Goal: Task Accomplishment & Management: Complete application form

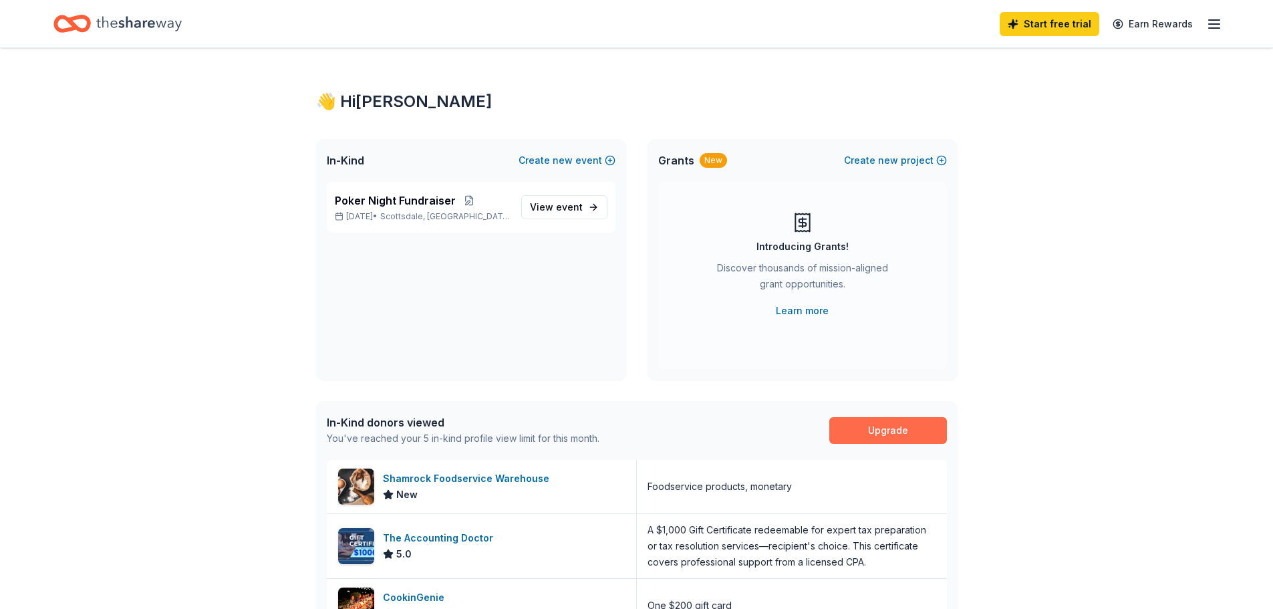
click at [889, 430] on link "Upgrade" at bounding box center [889, 430] width 118 height 27
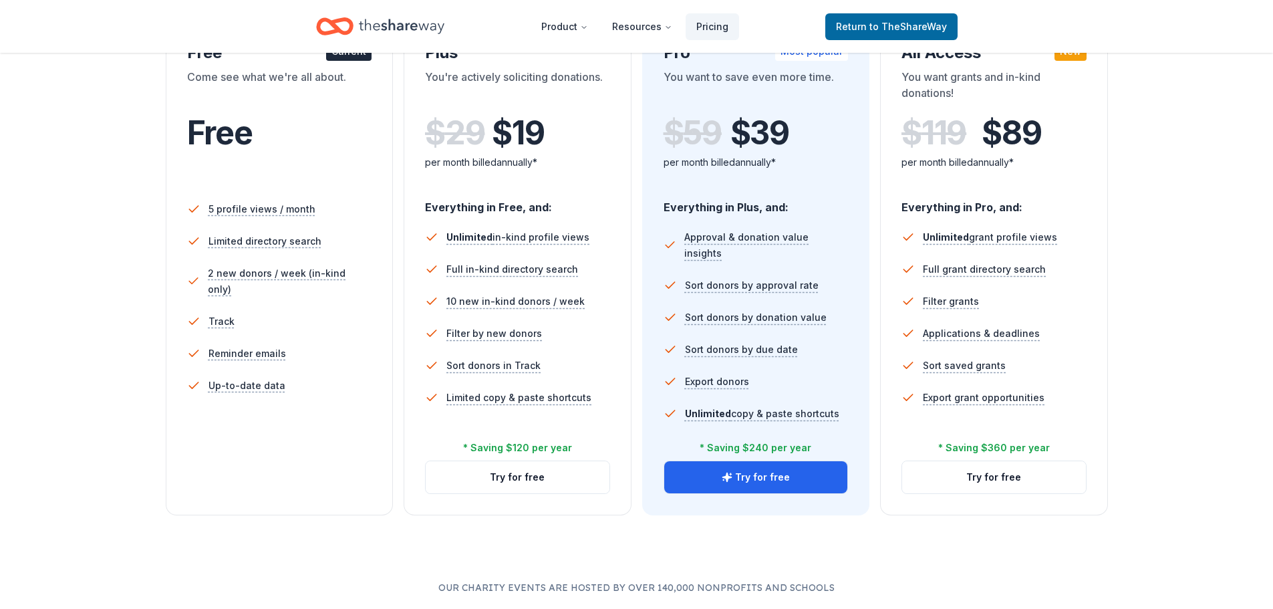
scroll to position [267, 0]
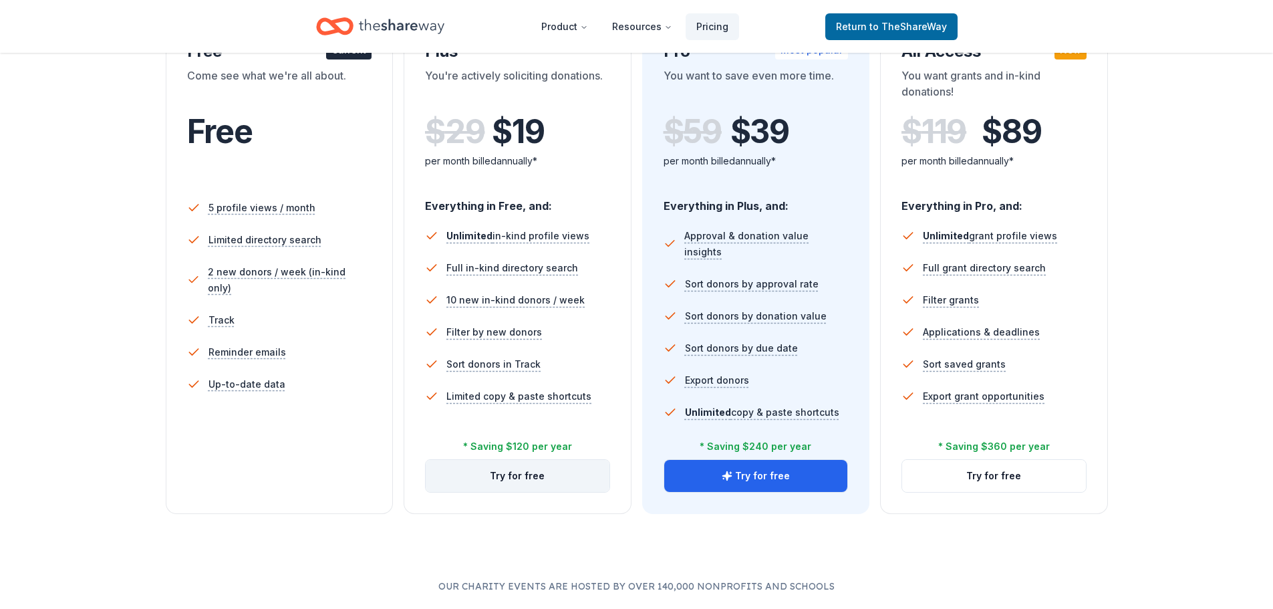
click at [539, 475] on button "Try for free" at bounding box center [518, 476] width 184 height 32
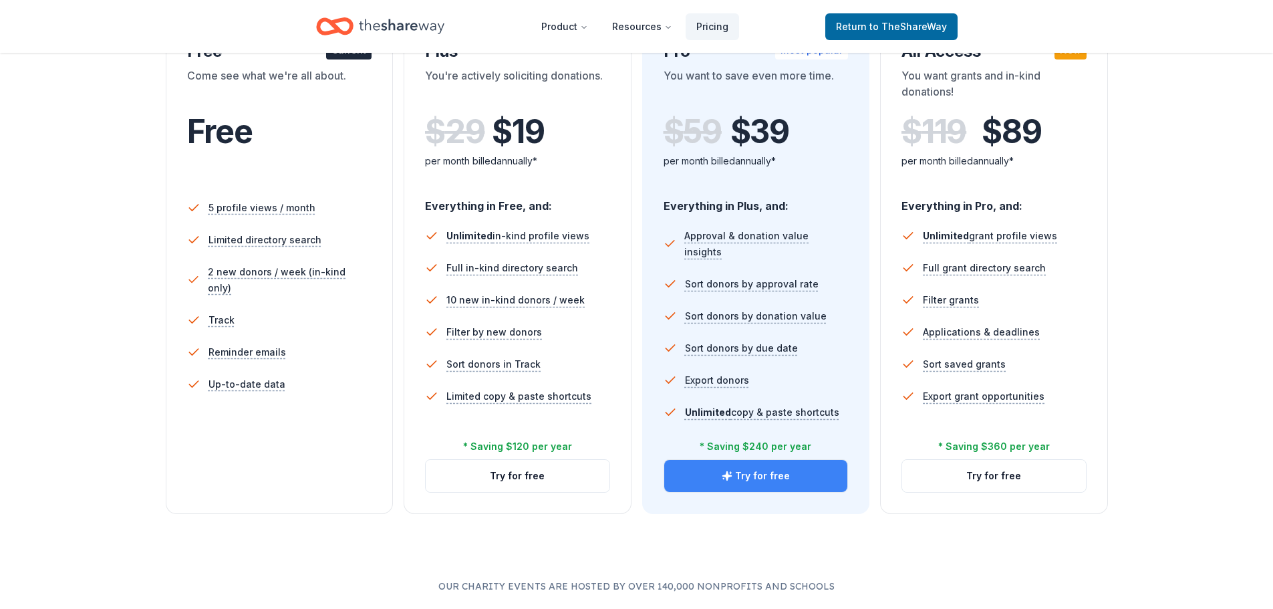
click at [722, 471] on button "Try for free" at bounding box center [756, 476] width 184 height 32
click at [775, 471] on button "Try for free" at bounding box center [756, 476] width 184 height 32
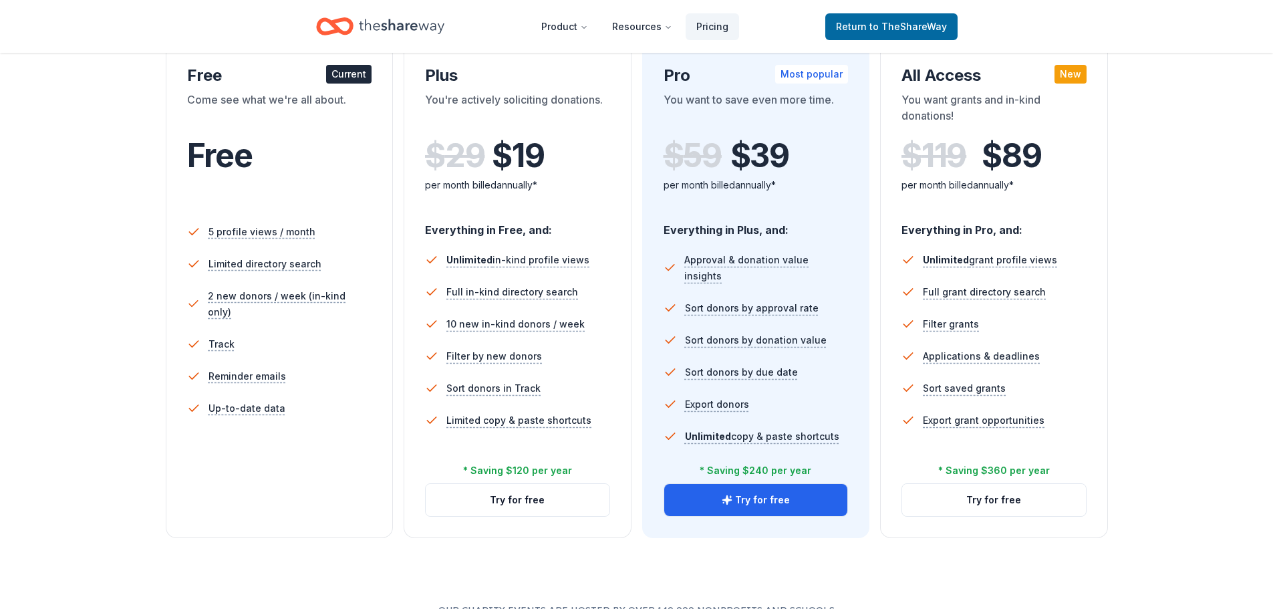
scroll to position [267, 0]
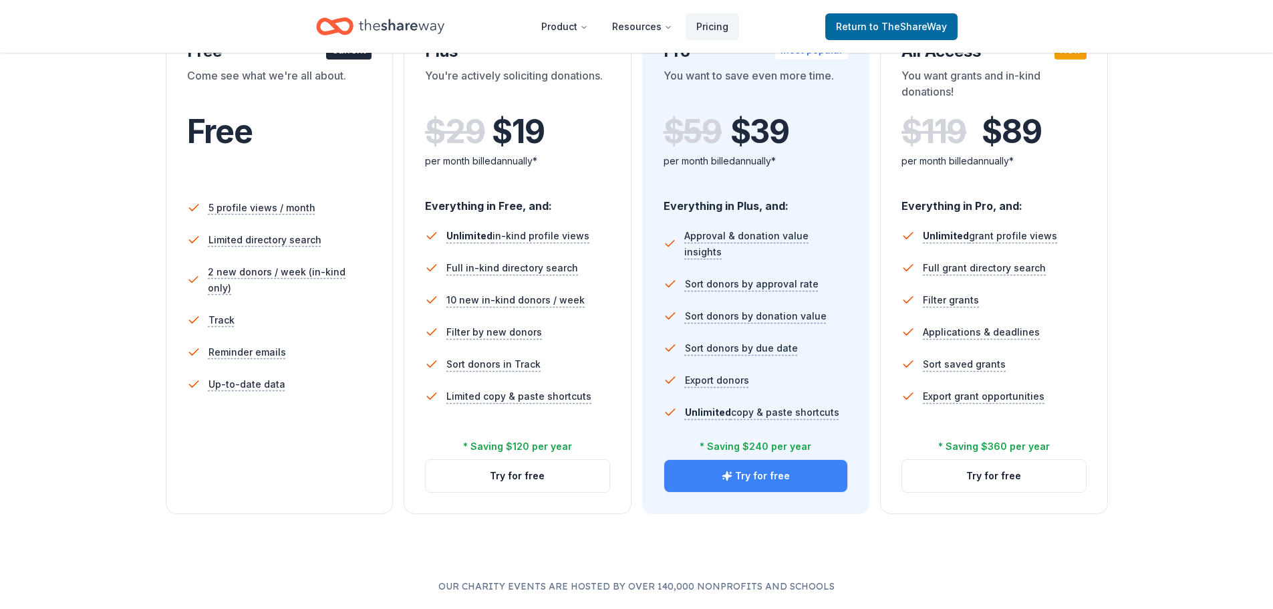
click at [715, 483] on button "Try for free" at bounding box center [756, 476] width 184 height 32
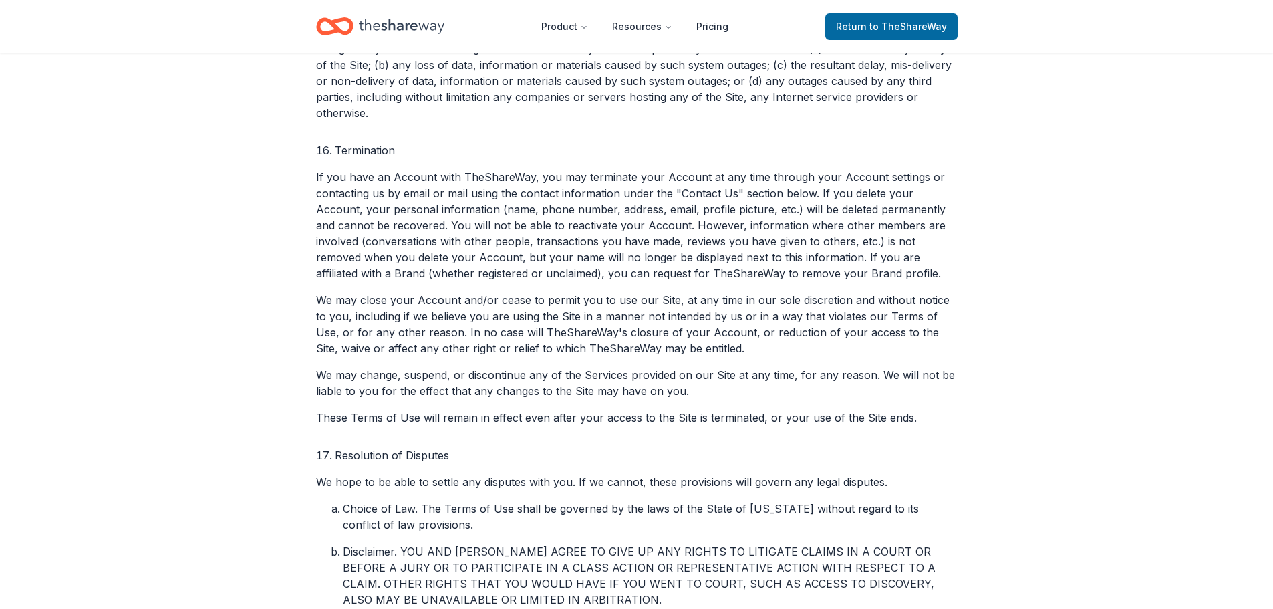
scroll to position [3610, 0]
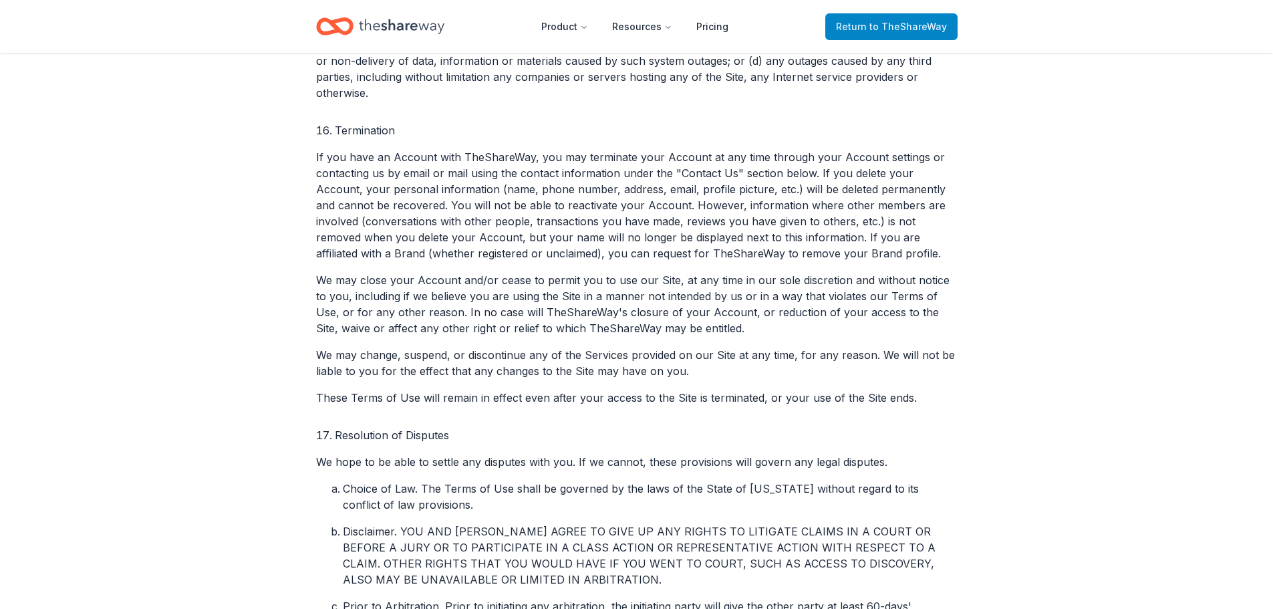
click at [858, 28] on span "Return to TheShareWay" at bounding box center [891, 27] width 111 height 16
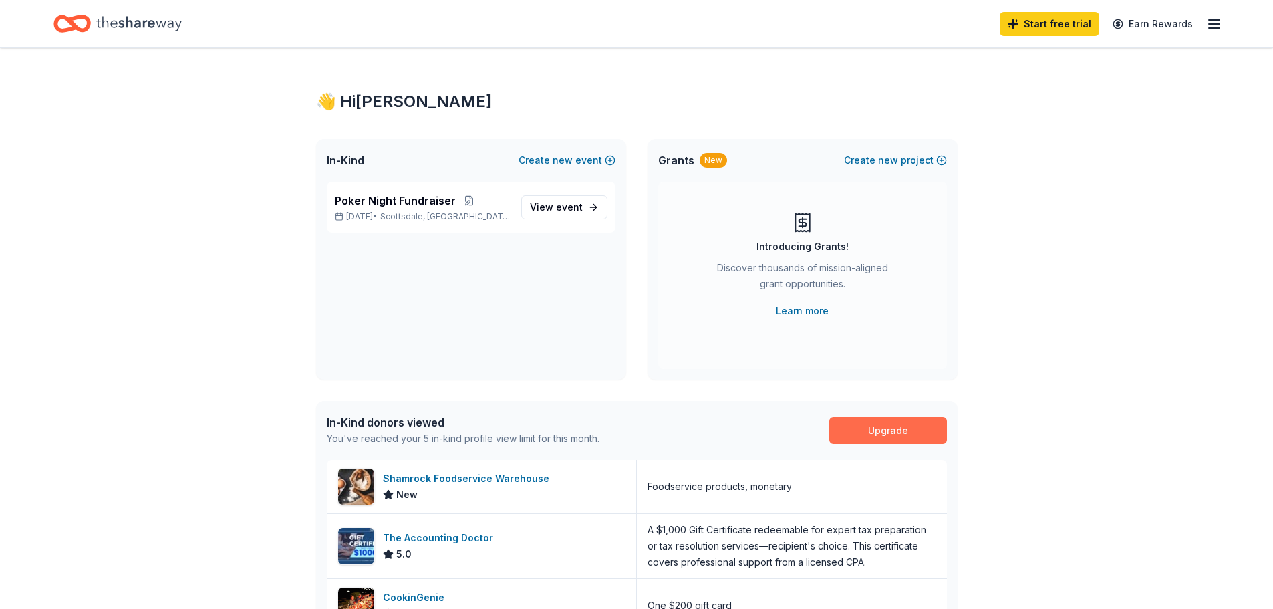
click at [846, 427] on link "Upgrade" at bounding box center [889, 430] width 118 height 27
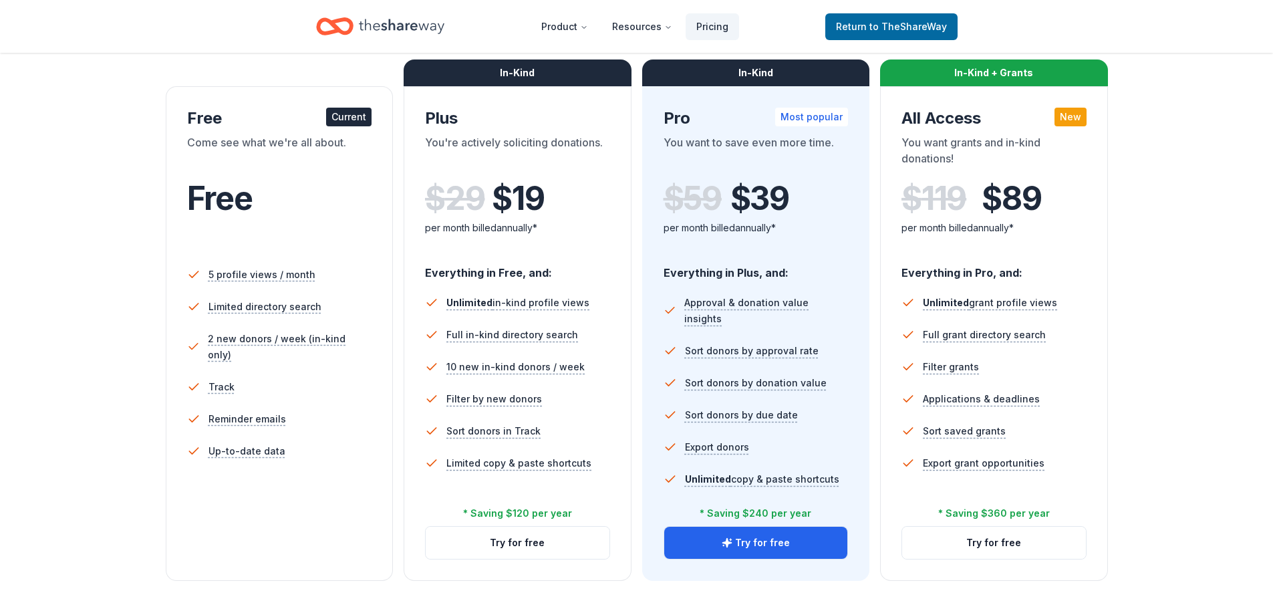
scroll to position [267, 0]
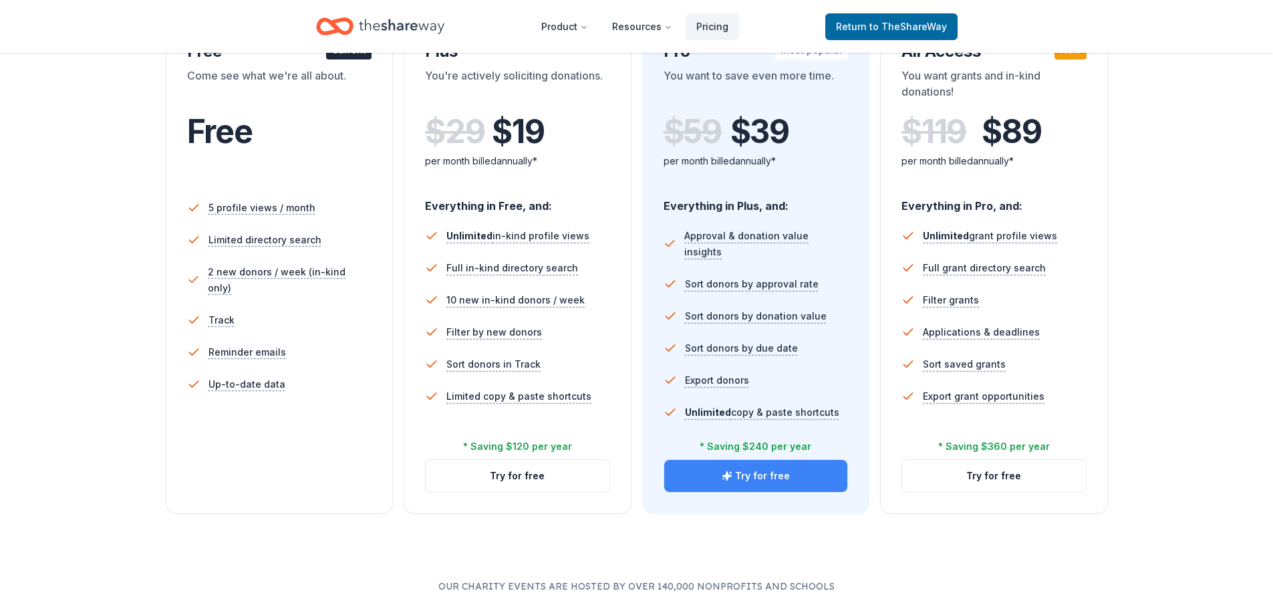
click at [787, 471] on button "Try for free" at bounding box center [756, 476] width 184 height 32
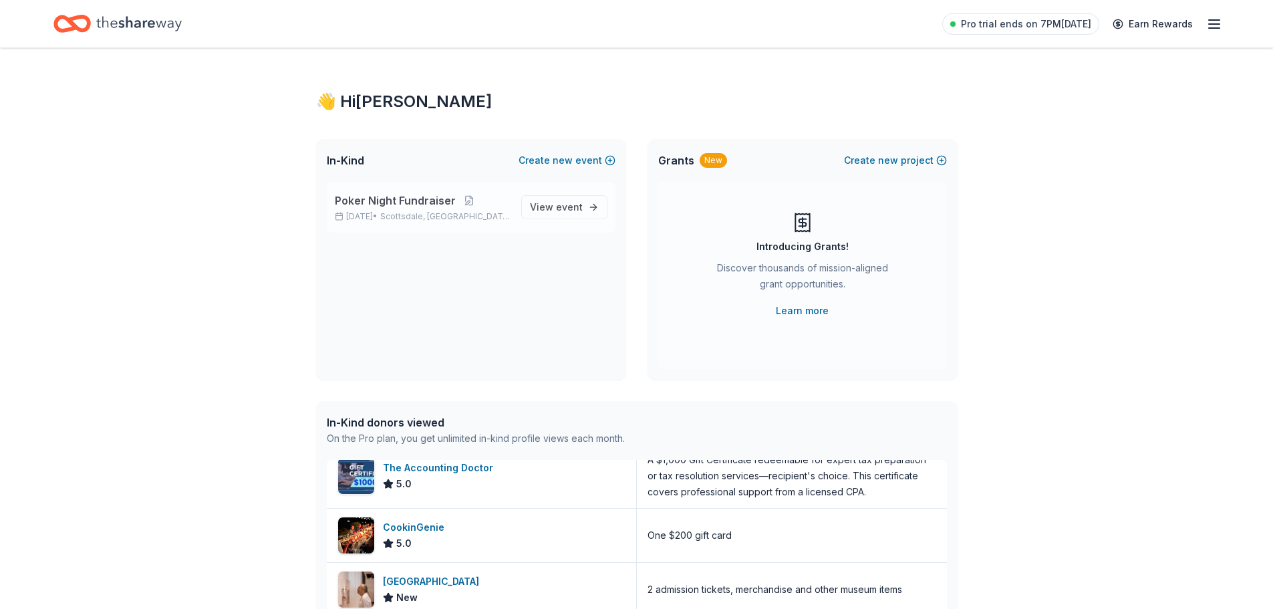
click at [421, 202] on span "Poker Night Fundraiser" at bounding box center [395, 201] width 121 height 16
click at [558, 214] on span "View event" at bounding box center [556, 207] width 53 height 16
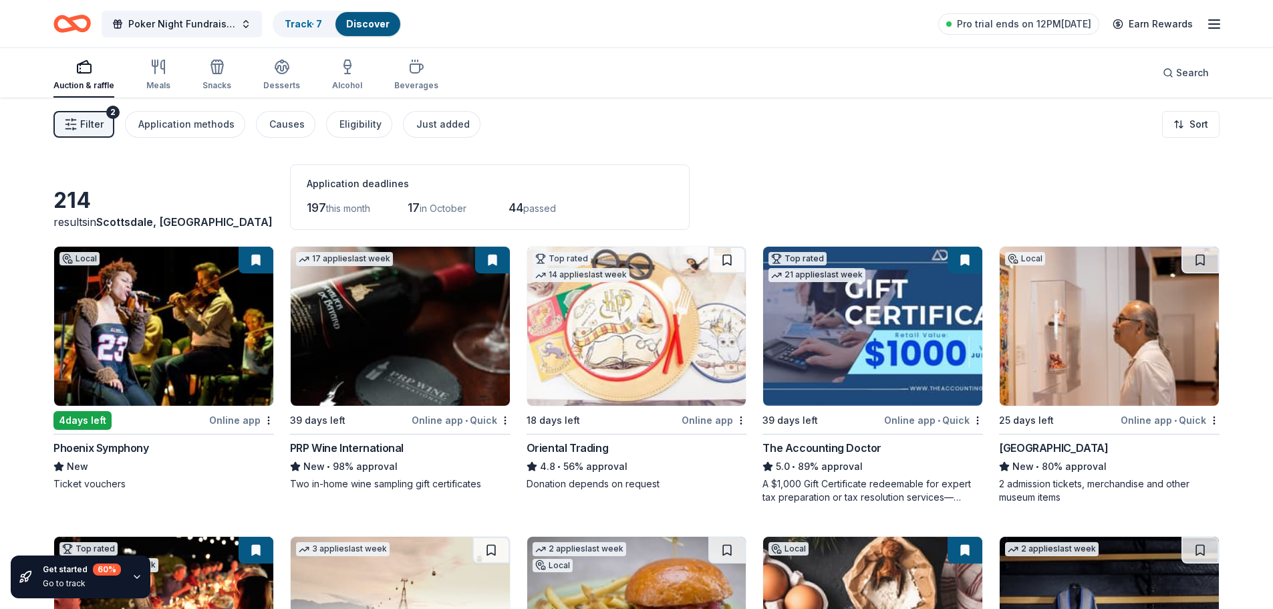
click at [214, 352] on img at bounding box center [163, 326] width 219 height 159
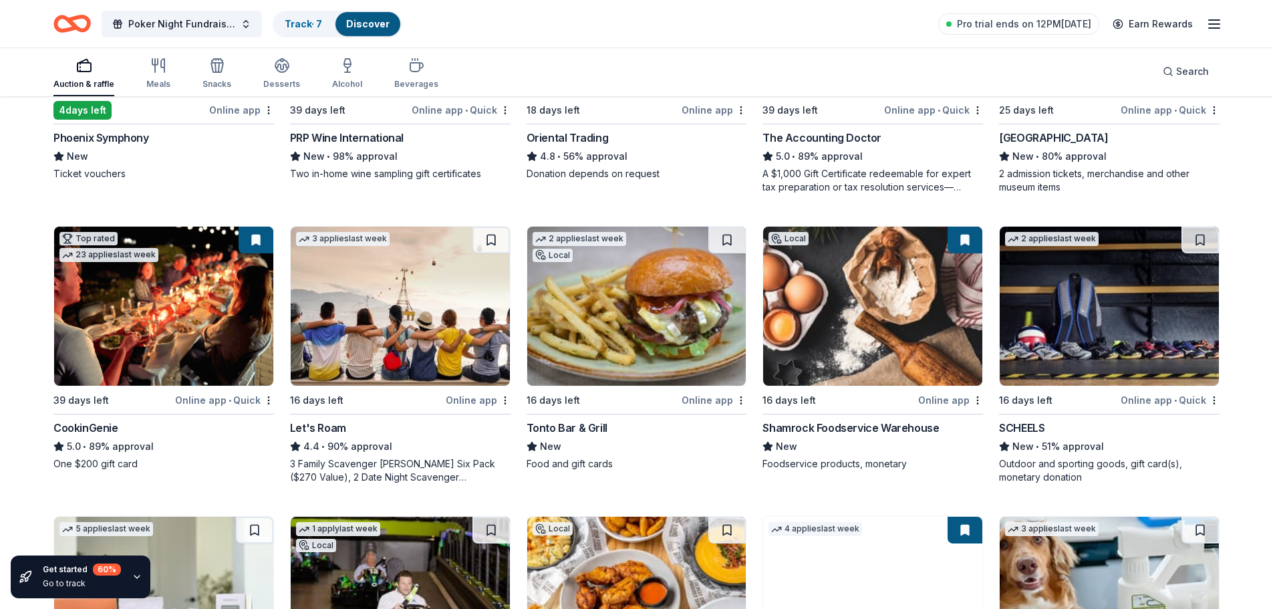
scroll to position [334, 0]
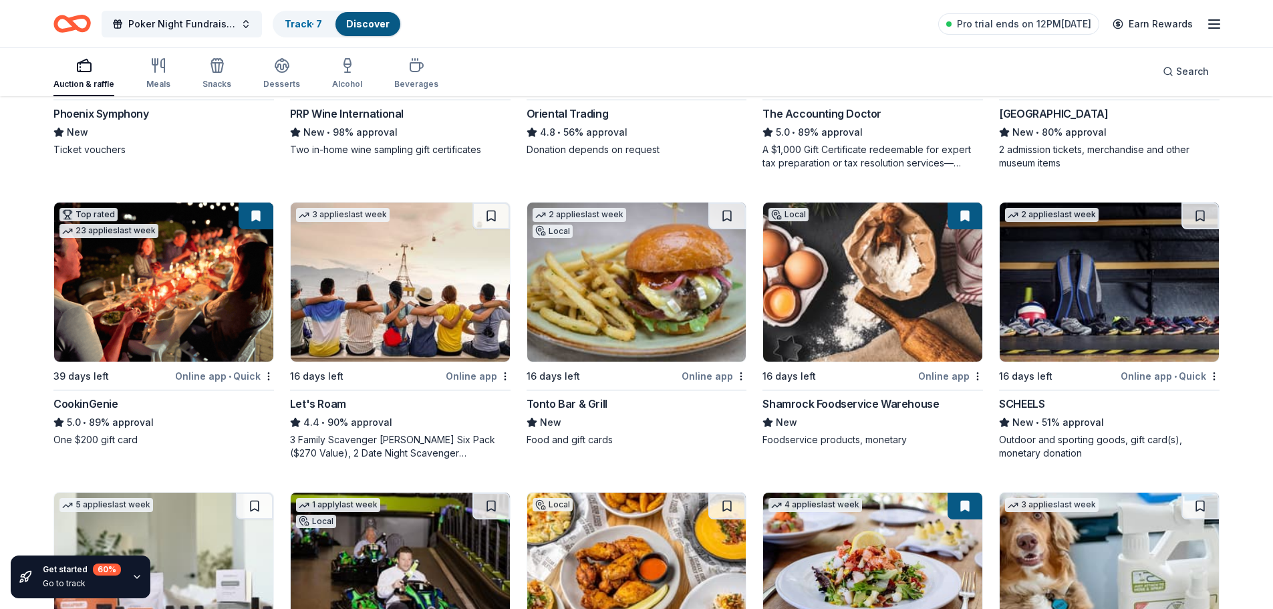
click at [204, 314] on img at bounding box center [163, 282] width 219 height 159
click at [412, 332] on img at bounding box center [400, 282] width 219 height 159
click at [544, 401] on div "Tonto Bar & Grill" at bounding box center [567, 404] width 81 height 16
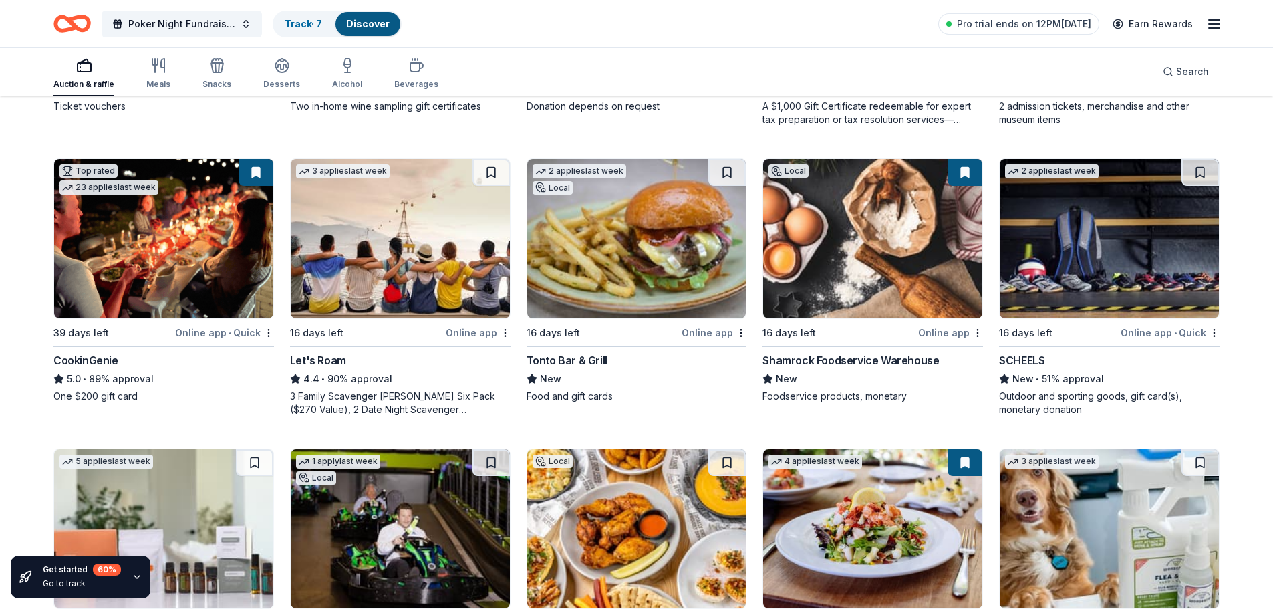
scroll to position [401, 0]
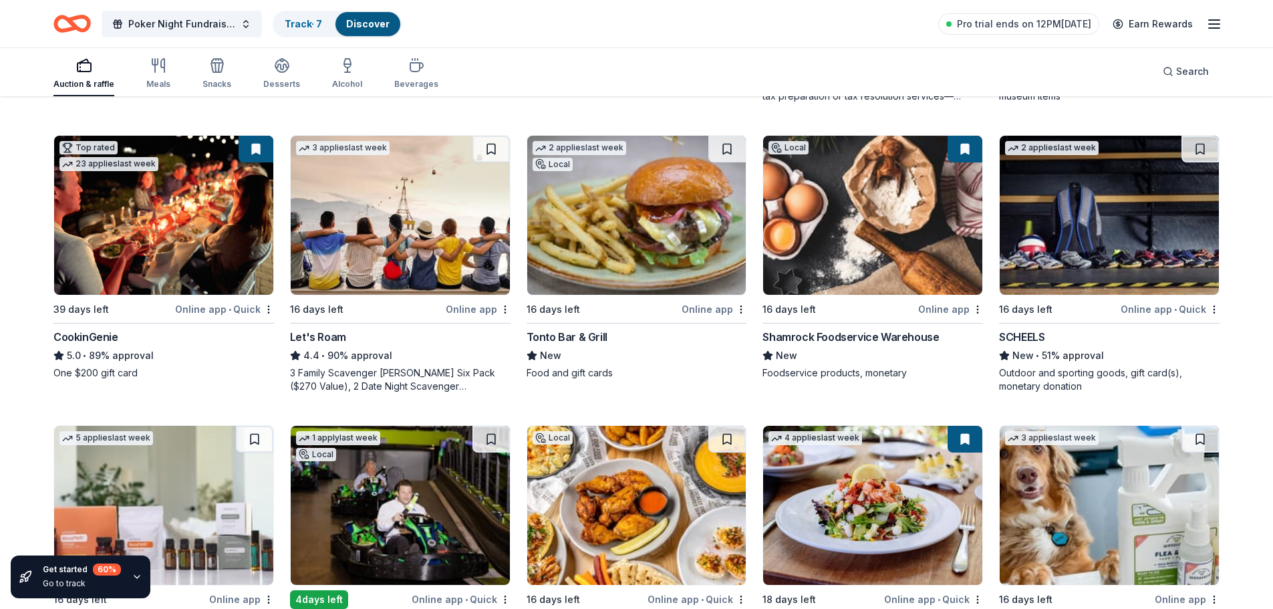
click at [1150, 226] on img at bounding box center [1109, 215] width 219 height 159
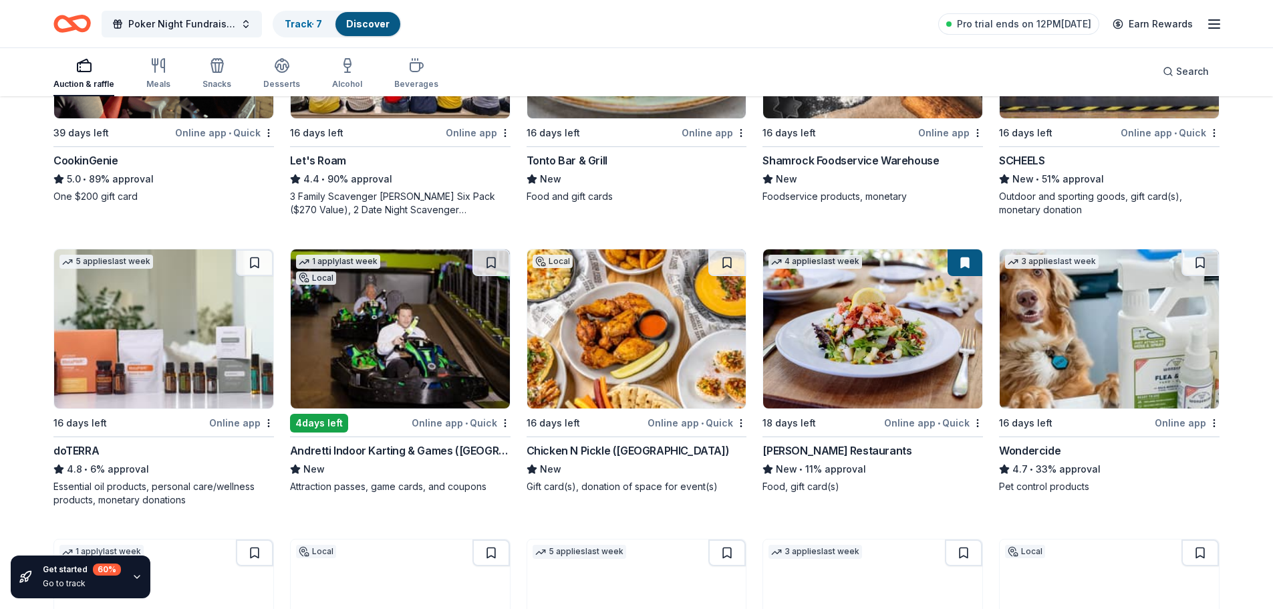
scroll to position [602, 0]
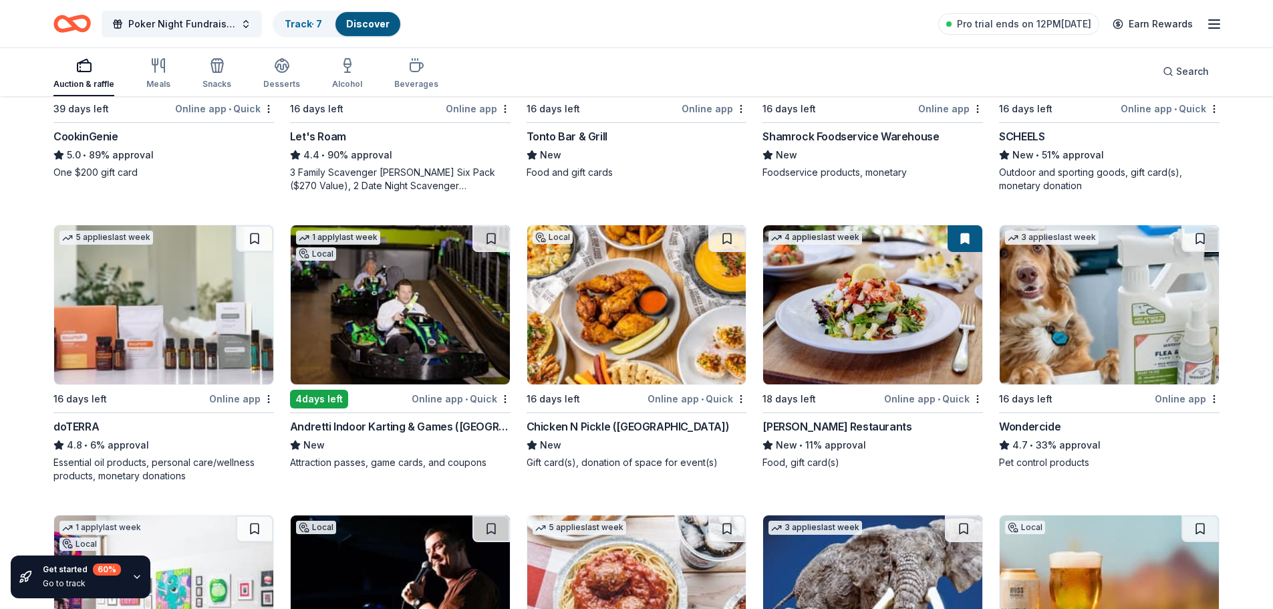
click at [251, 329] on img at bounding box center [163, 304] width 219 height 159
click at [398, 374] on img at bounding box center [400, 304] width 219 height 159
click at [588, 372] on img at bounding box center [636, 304] width 219 height 159
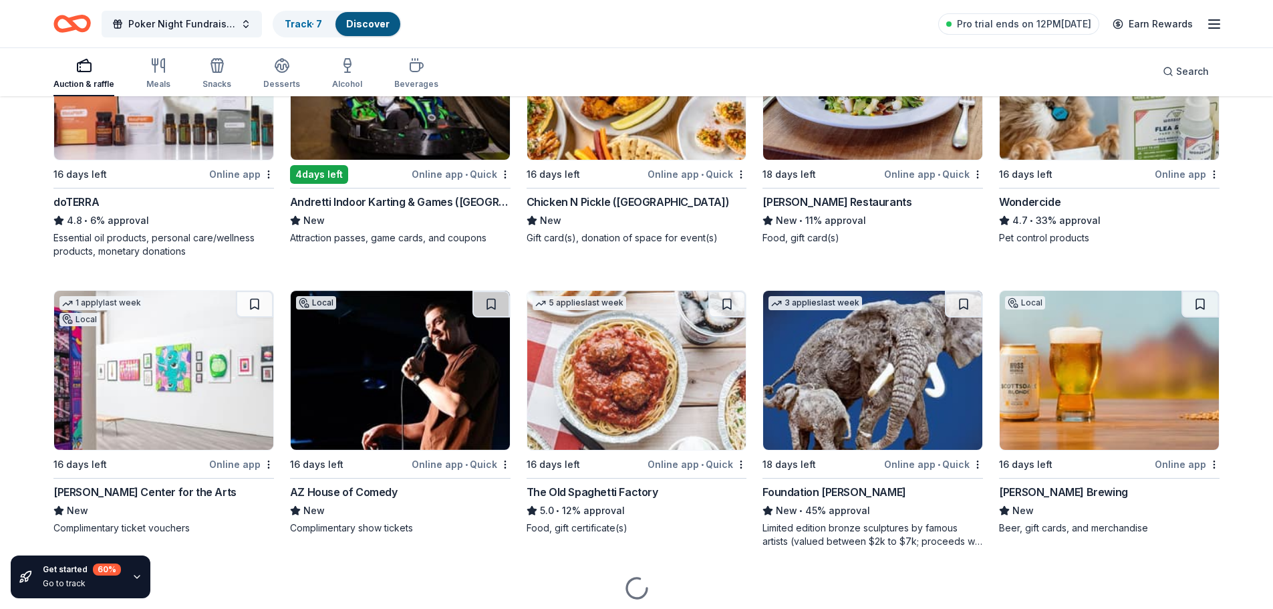
scroll to position [869, 0]
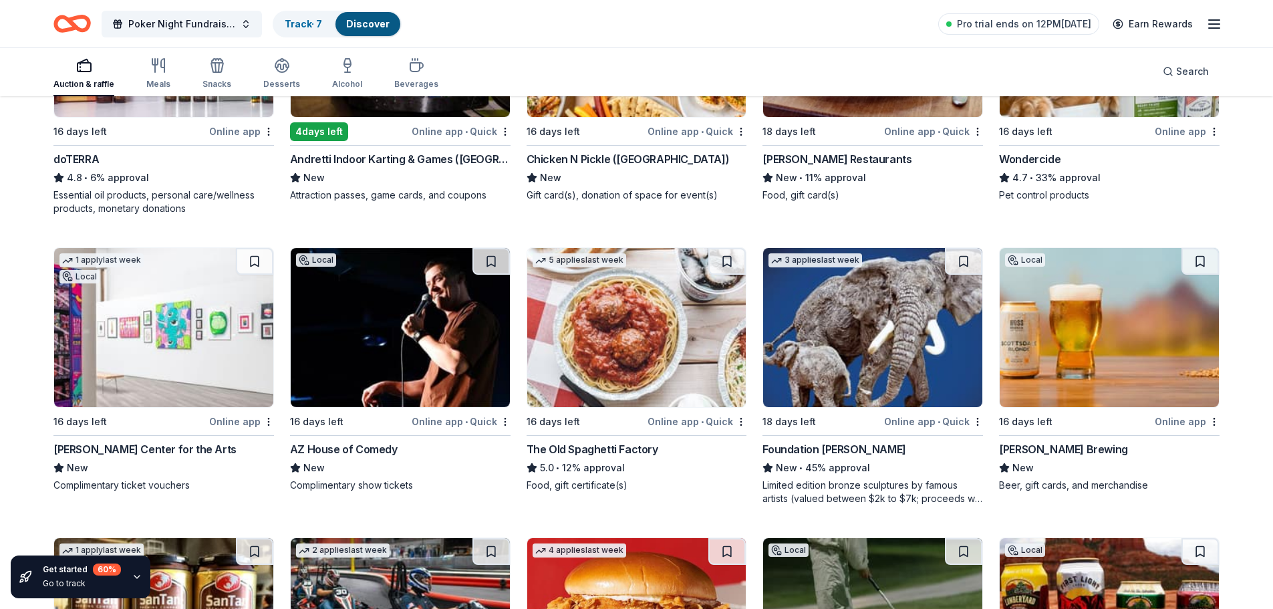
click at [337, 360] on img at bounding box center [400, 327] width 219 height 159
click at [652, 366] on img at bounding box center [636, 327] width 219 height 159
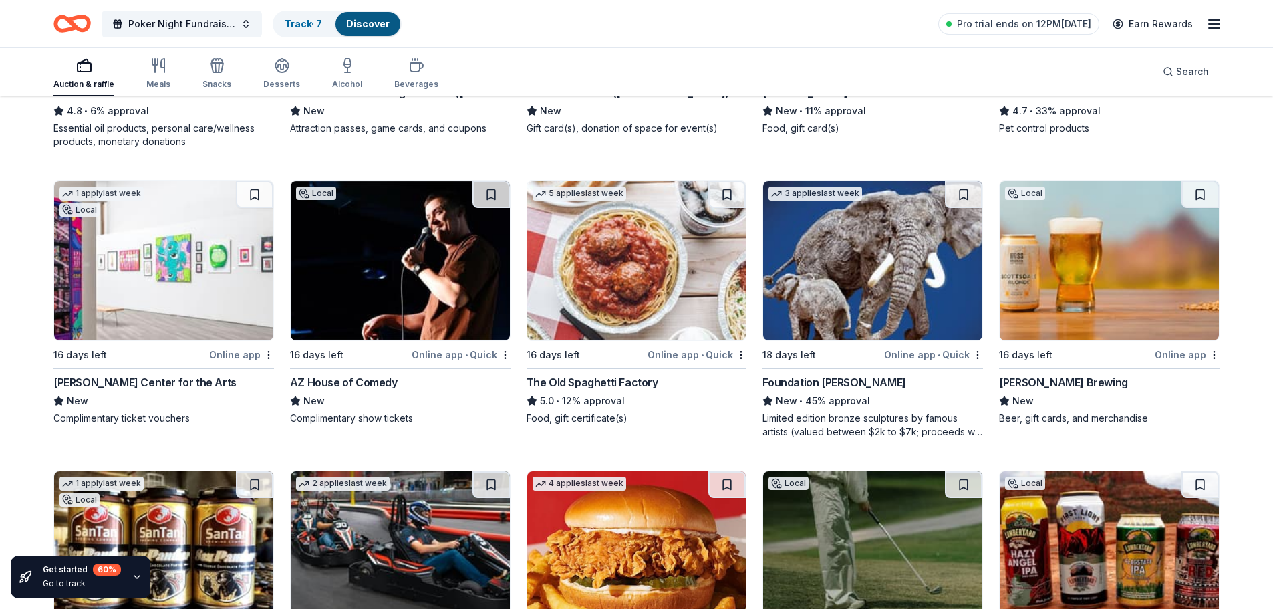
click at [1164, 281] on img at bounding box center [1109, 260] width 219 height 159
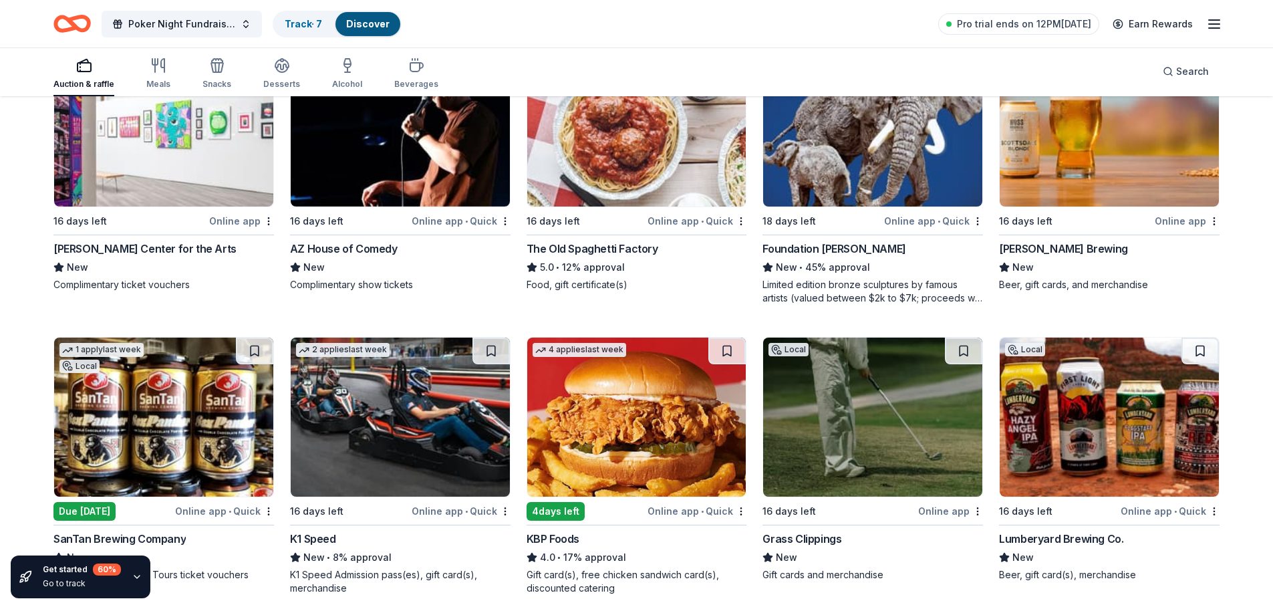
scroll to position [1136, 0]
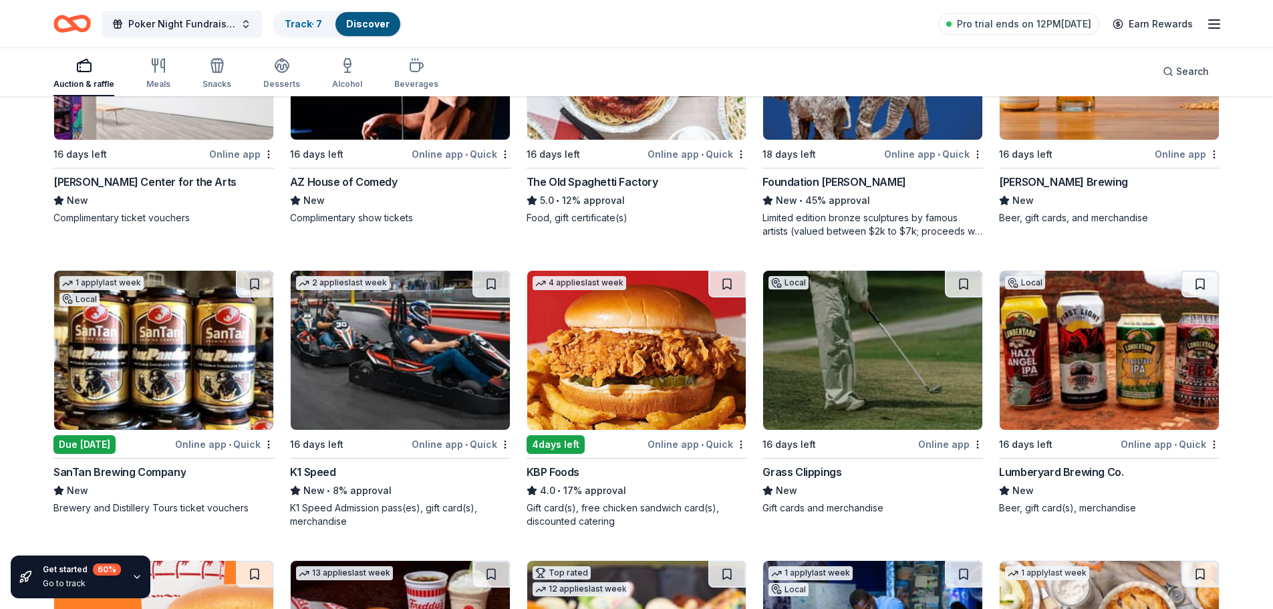
click at [141, 380] on img at bounding box center [163, 350] width 219 height 159
click at [443, 363] on img at bounding box center [400, 350] width 219 height 159
click at [550, 334] on img at bounding box center [636, 350] width 219 height 159
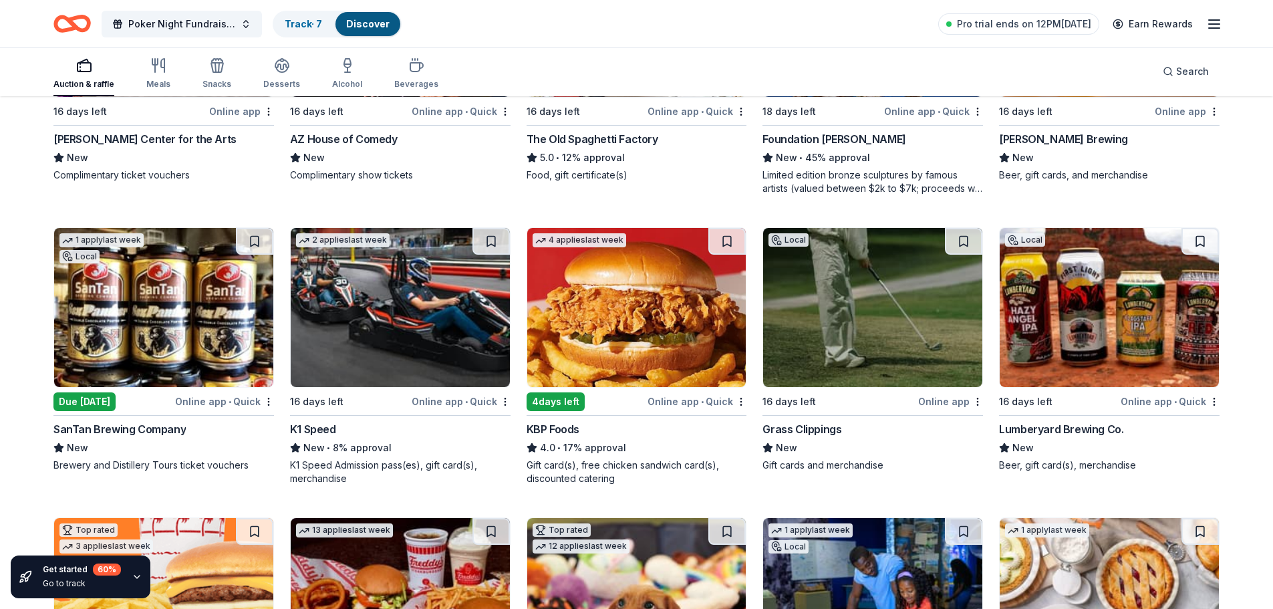
scroll to position [1203, 0]
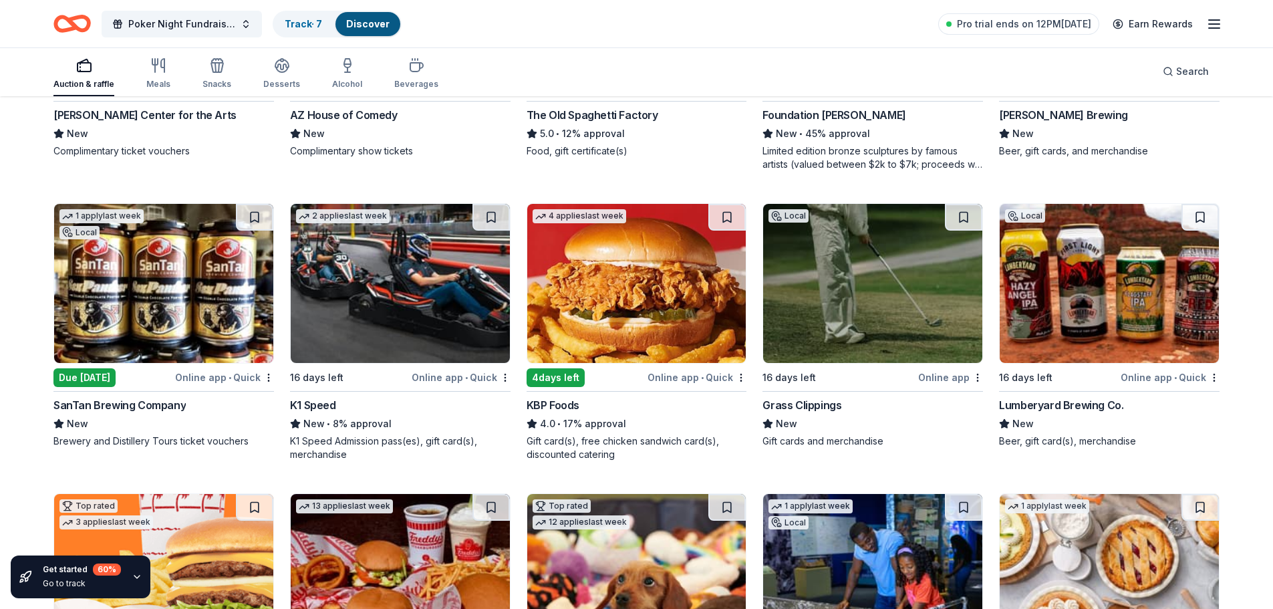
click at [839, 271] on img at bounding box center [872, 283] width 219 height 159
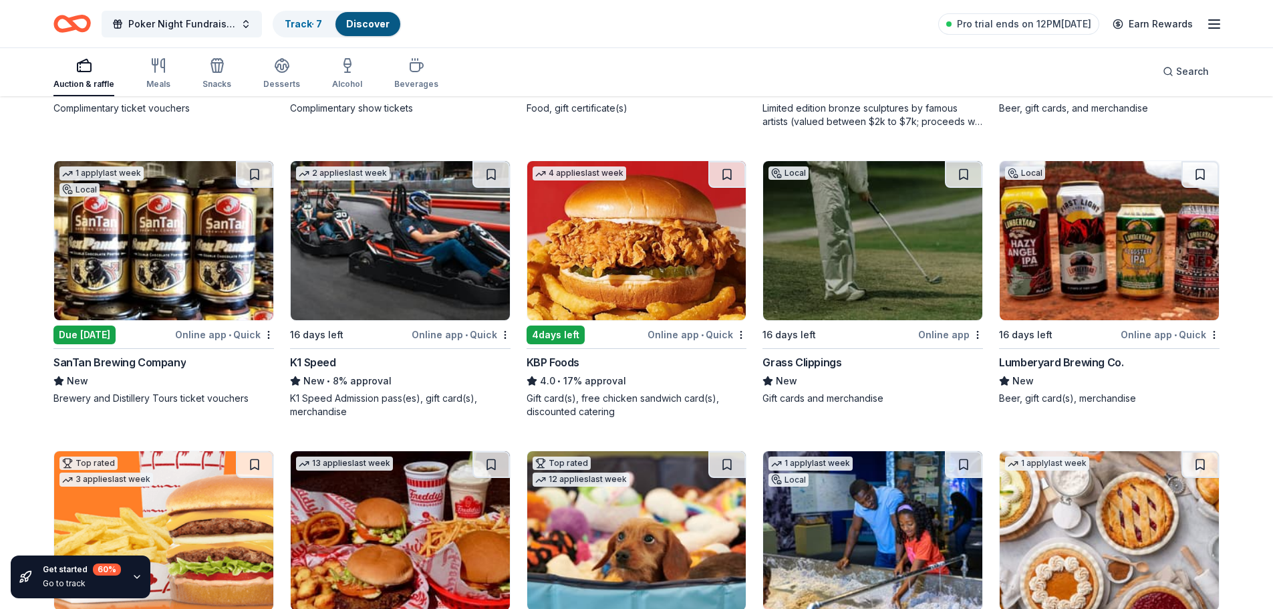
scroll to position [1270, 0]
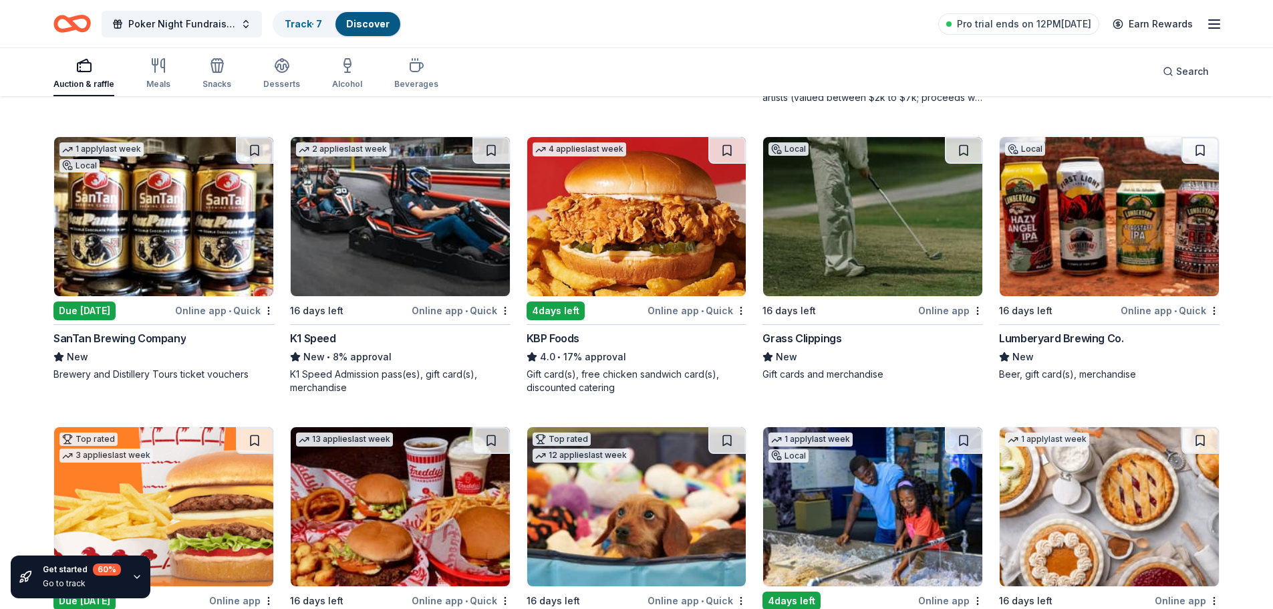
click at [1033, 257] on img at bounding box center [1109, 216] width 219 height 159
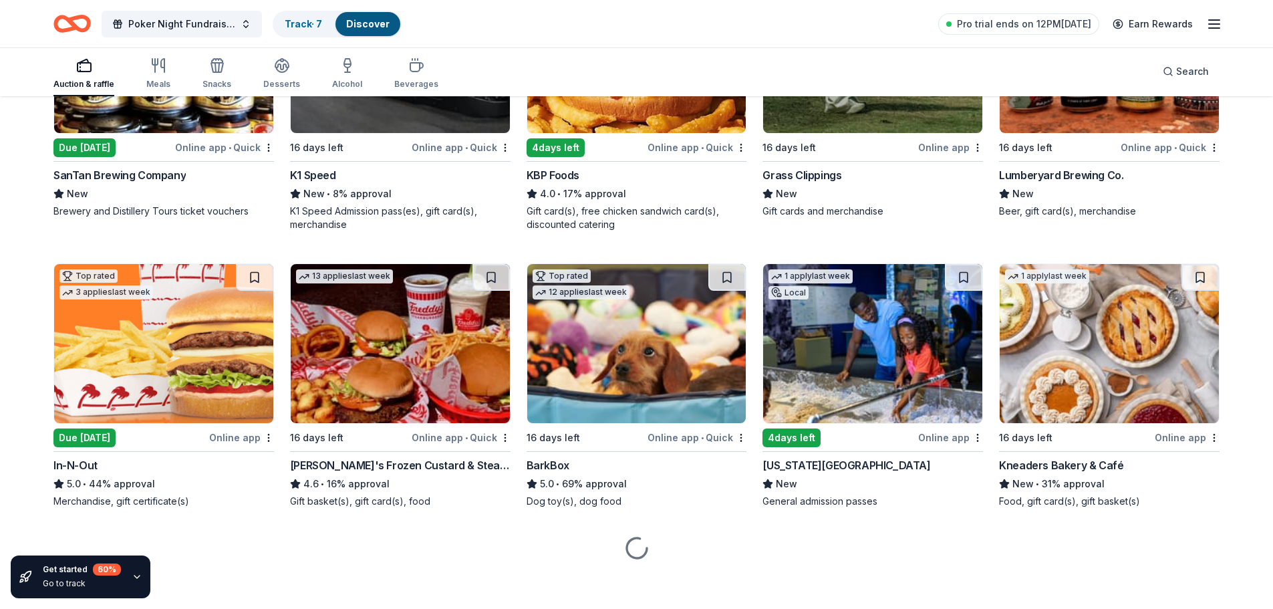
scroll to position [1439, 0]
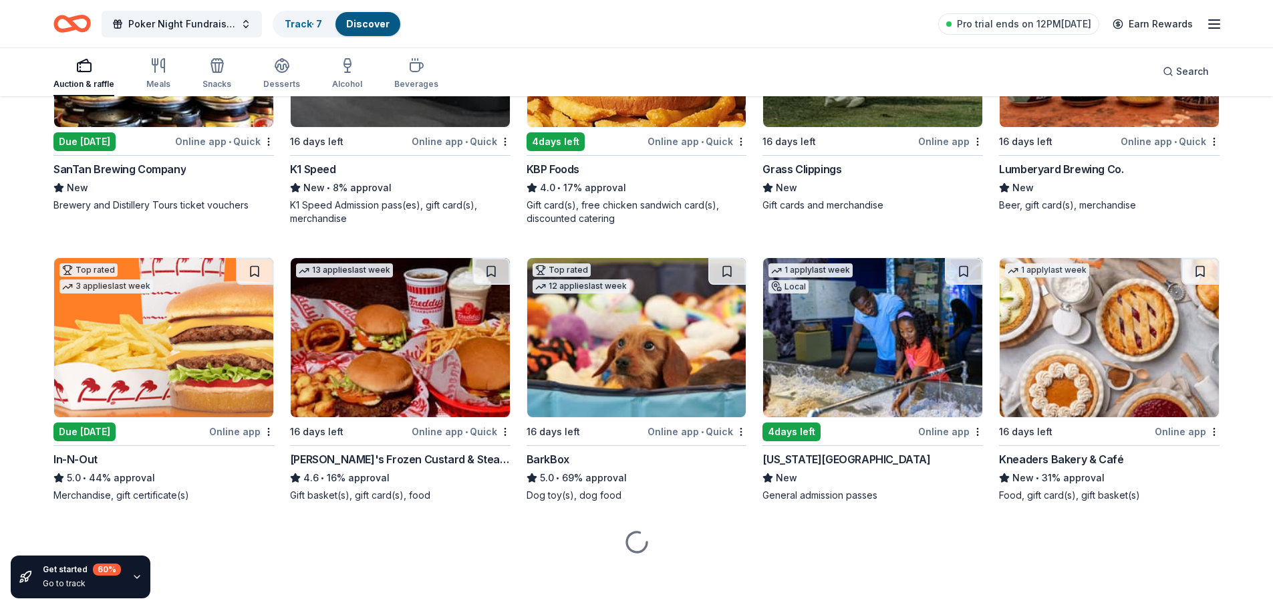
click at [198, 347] on img at bounding box center [163, 337] width 219 height 159
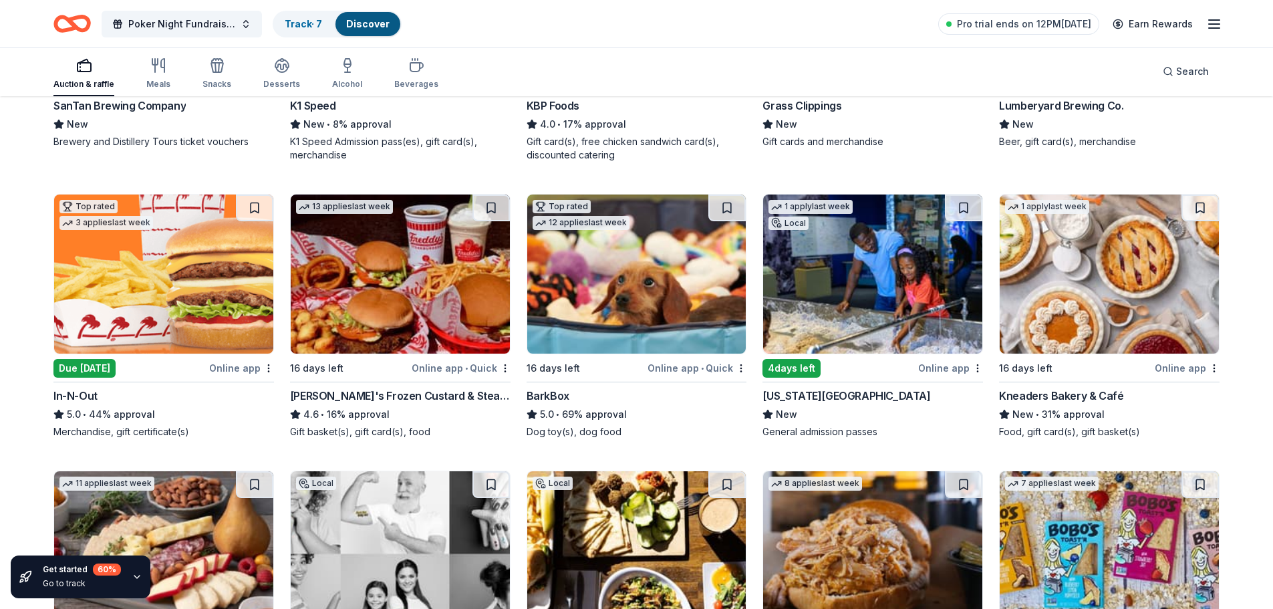
scroll to position [1506, 0]
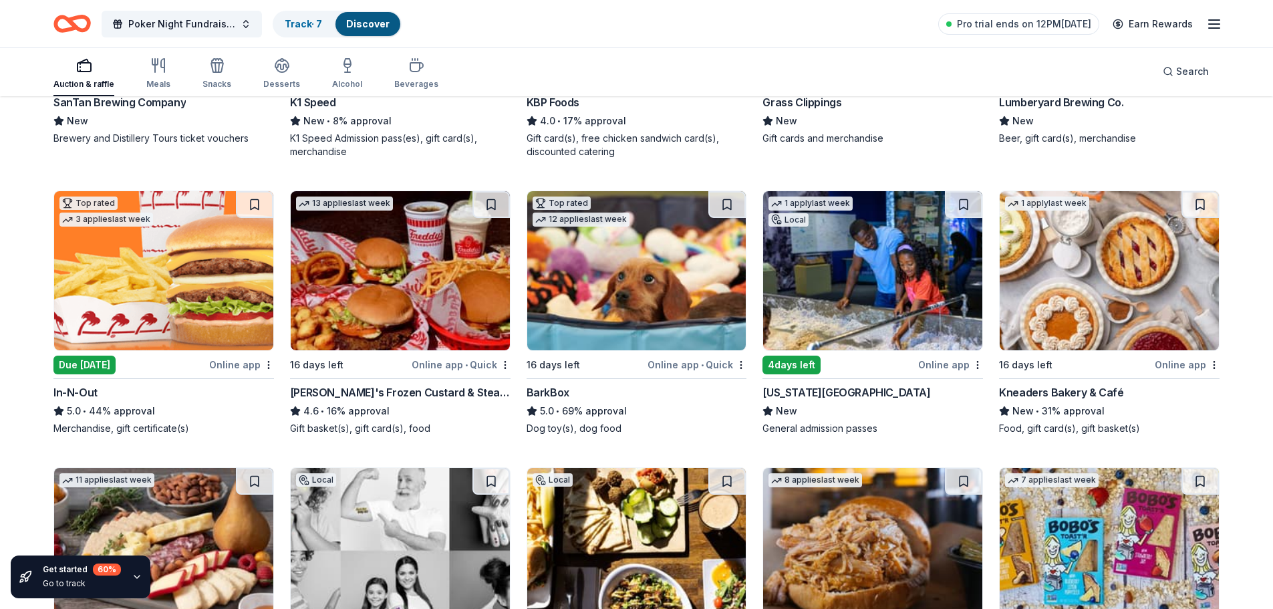
click at [365, 298] on img at bounding box center [400, 270] width 219 height 159
click at [805, 276] on img at bounding box center [872, 270] width 219 height 159
click at [1051, 315] on img at bounding box center [1109, 270] width 219 height 159
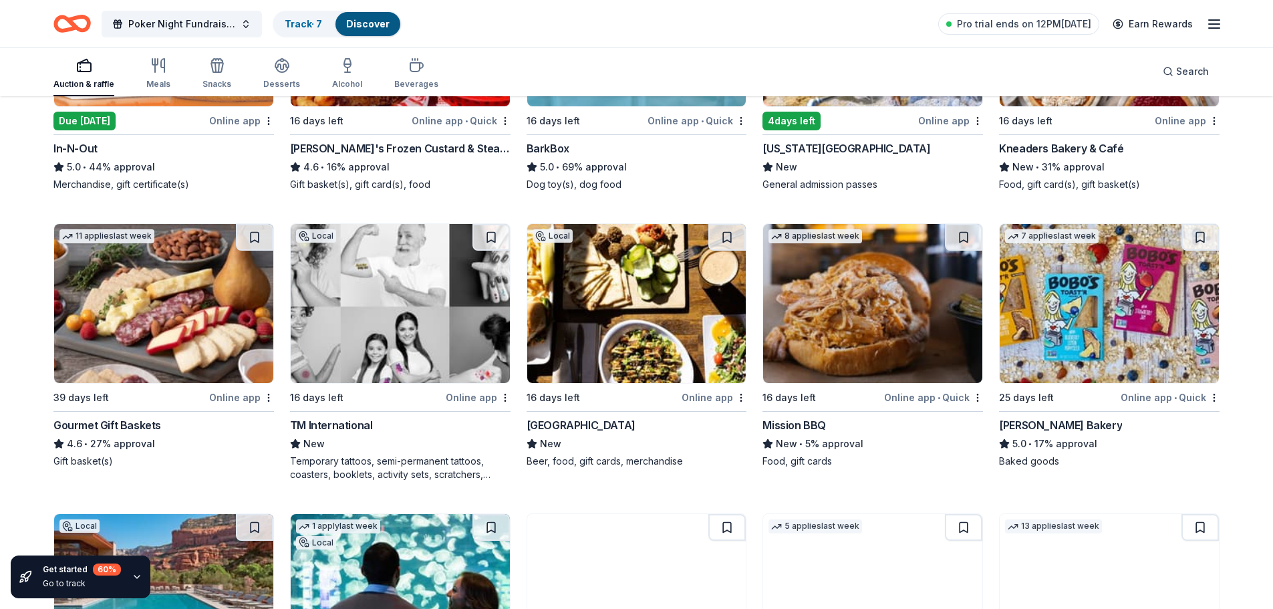
scroll to position [1773, 0]
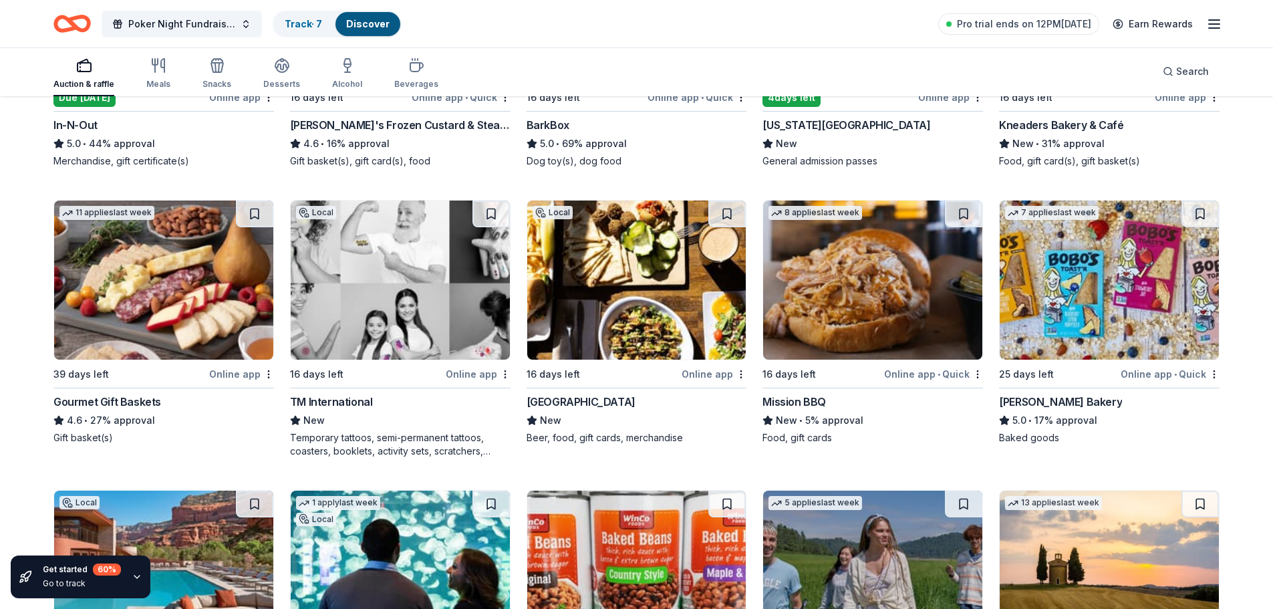
click at [122, 319] on img at bounding box center [163, 280] width 219 height 159
click at [820, 290] on img at bounding box center [872, 280] width 219 height 159
click at [1041, 296] on img at bounding box center [1109, 280] width 219 height 159
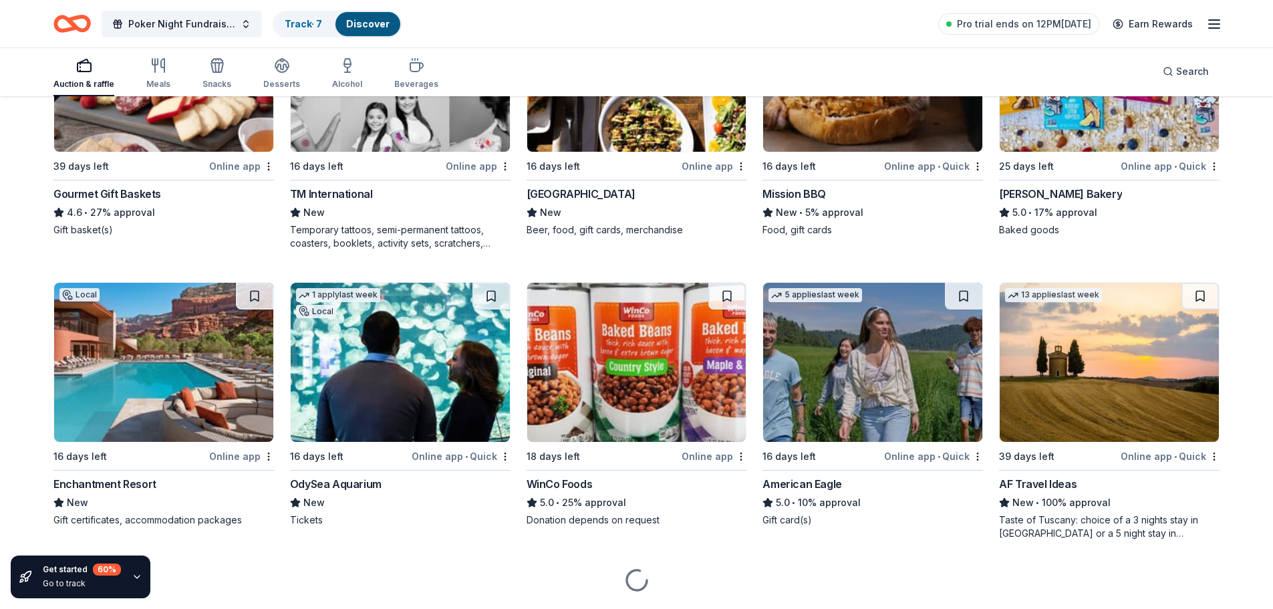
scroll to position [2019, 0]
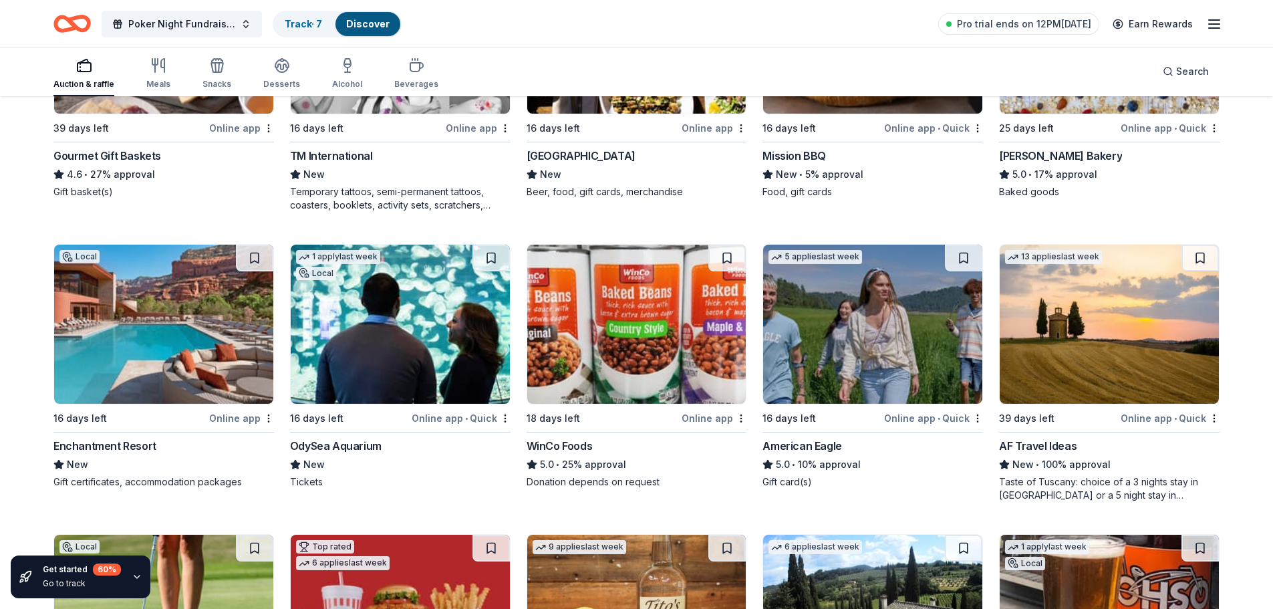
click at [205, 312] on img at bounding box center [163, 324] width 219 height 159
click at [426, 321] on img at bounding box center [400, 324] width 219 height 159
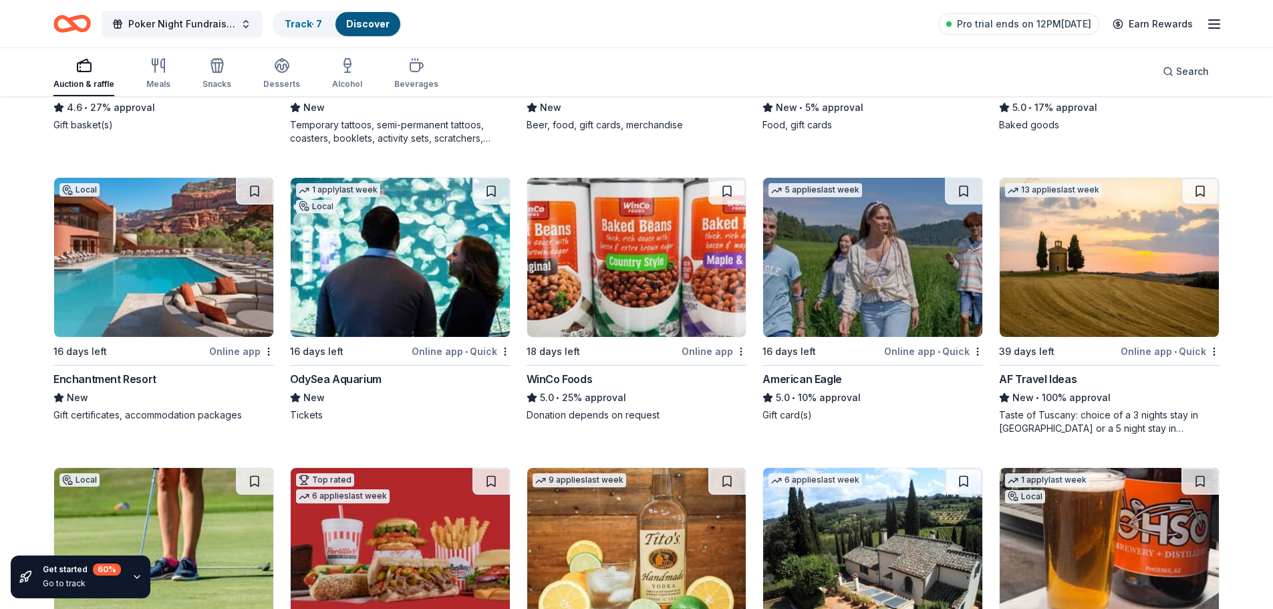
scroll to position [2153, 0]
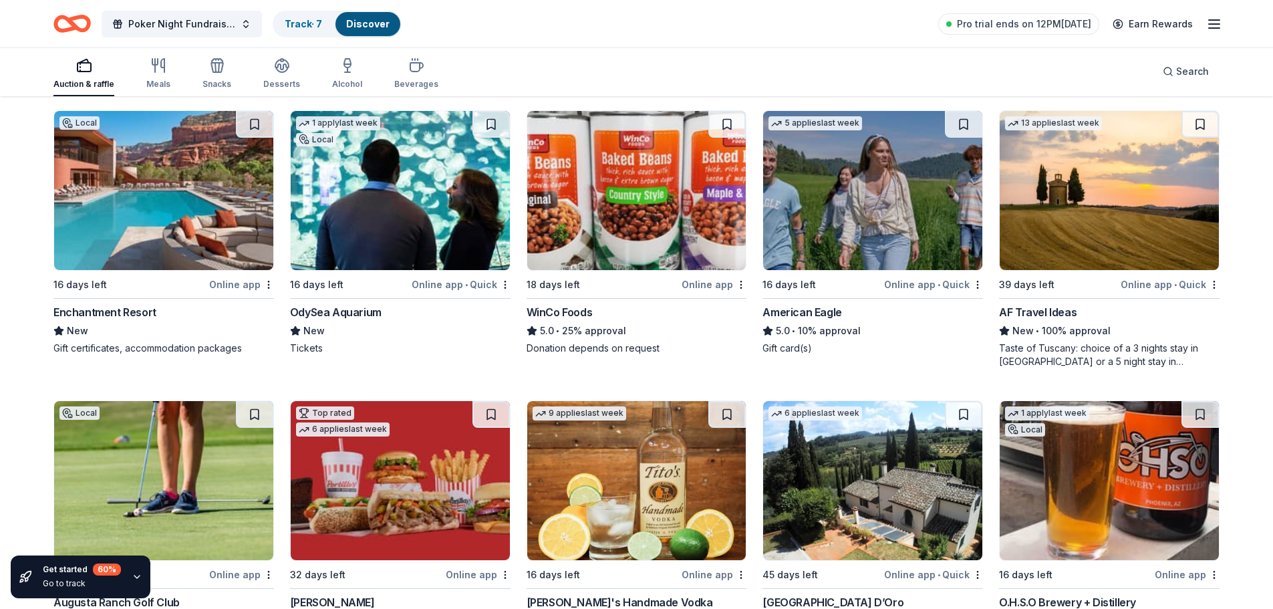
click at [1144, 229] on img at bounding box center [1109, 190] width 219 height 159
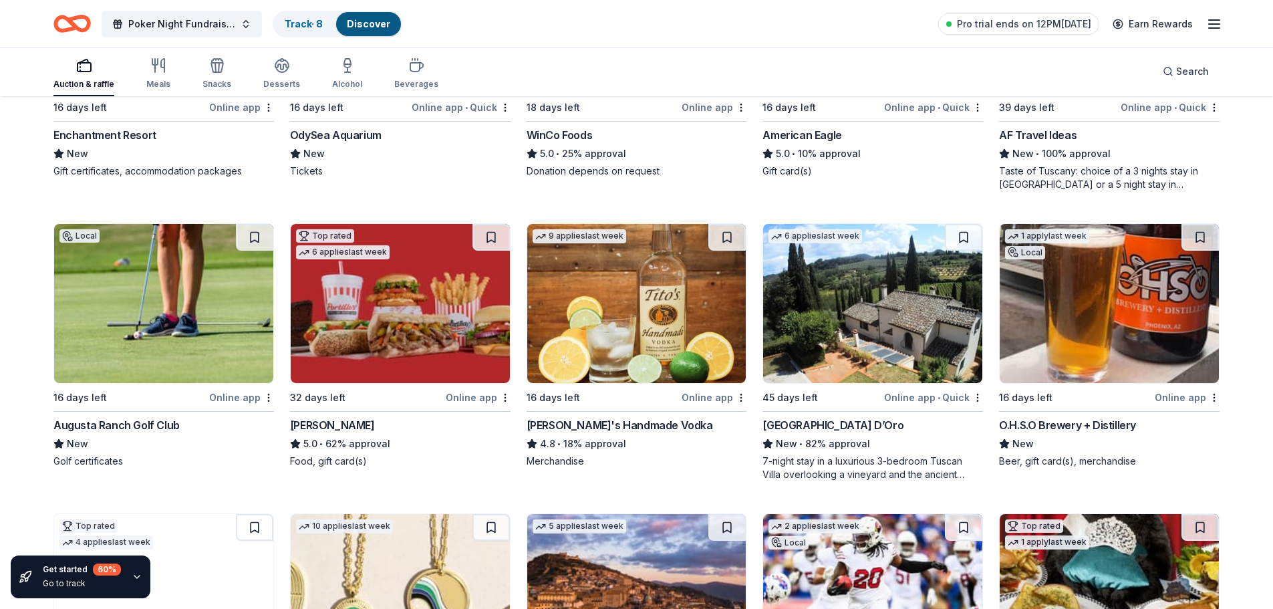
scroll to position [2354, 0]
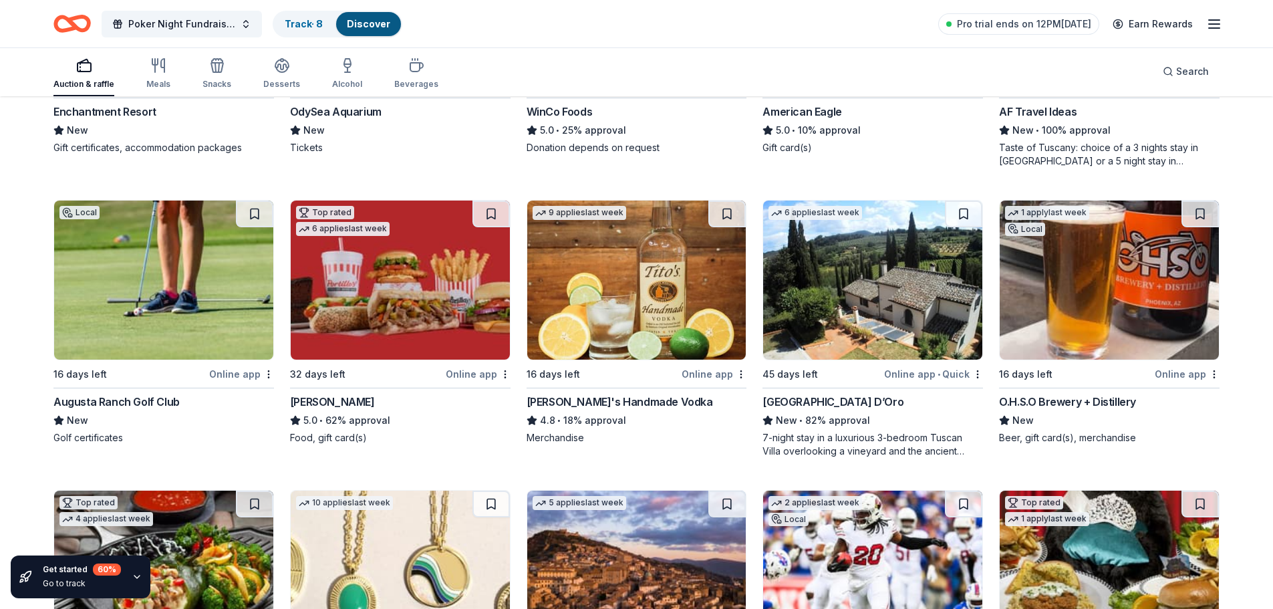
click at [145, 327] on img at bounding box center [163, 280] width 219 height 159
click at [402, 324] on img at bounding box center [400, 280] width 219 height 159
click at [1163, 276] on img at bounding box center [1109, 280] width 219 height 159
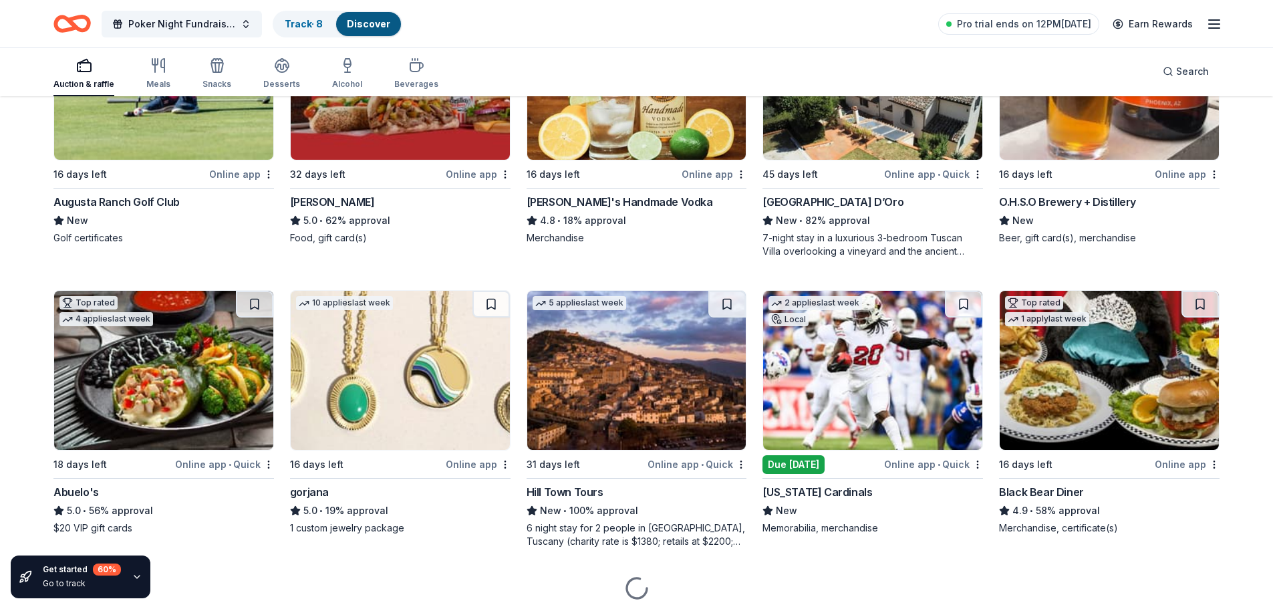
scroll to position [2554, 0]
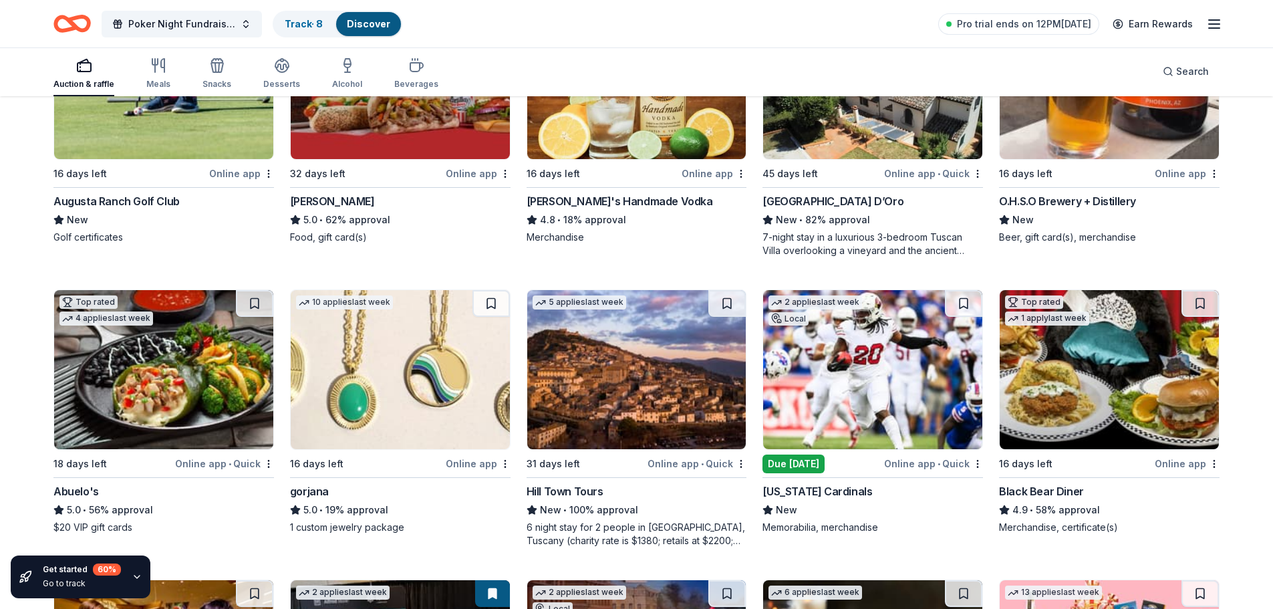
click at [397, 373] on img at bounding box center [400, 369] width 219 height 159
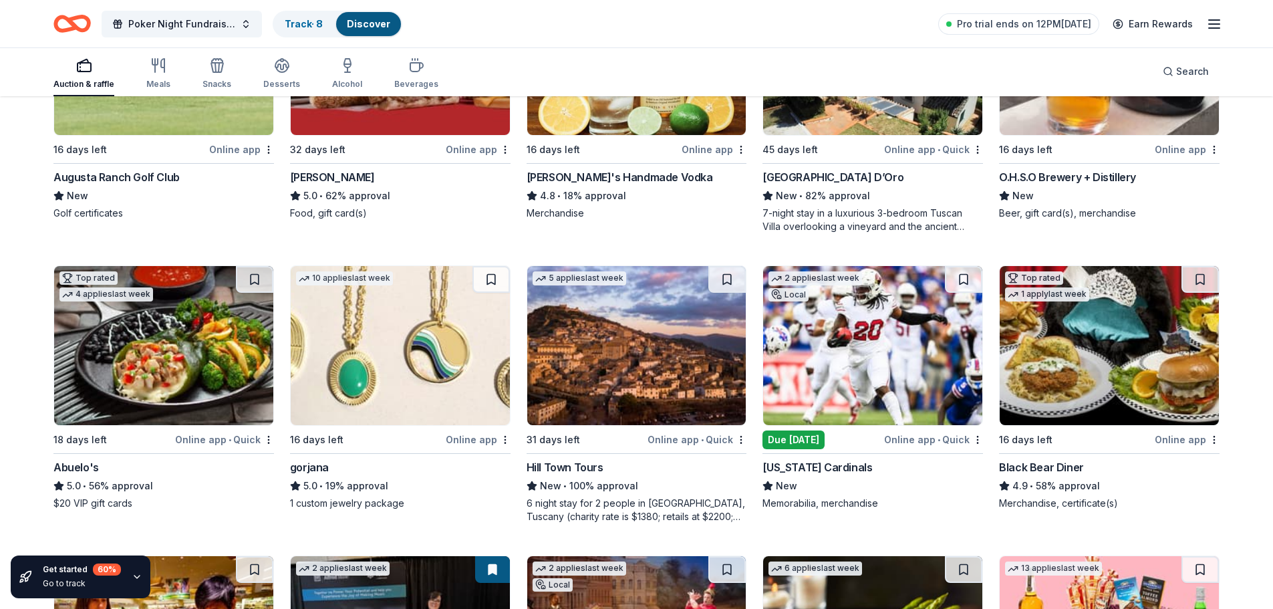
scroll to position [2621, 0]
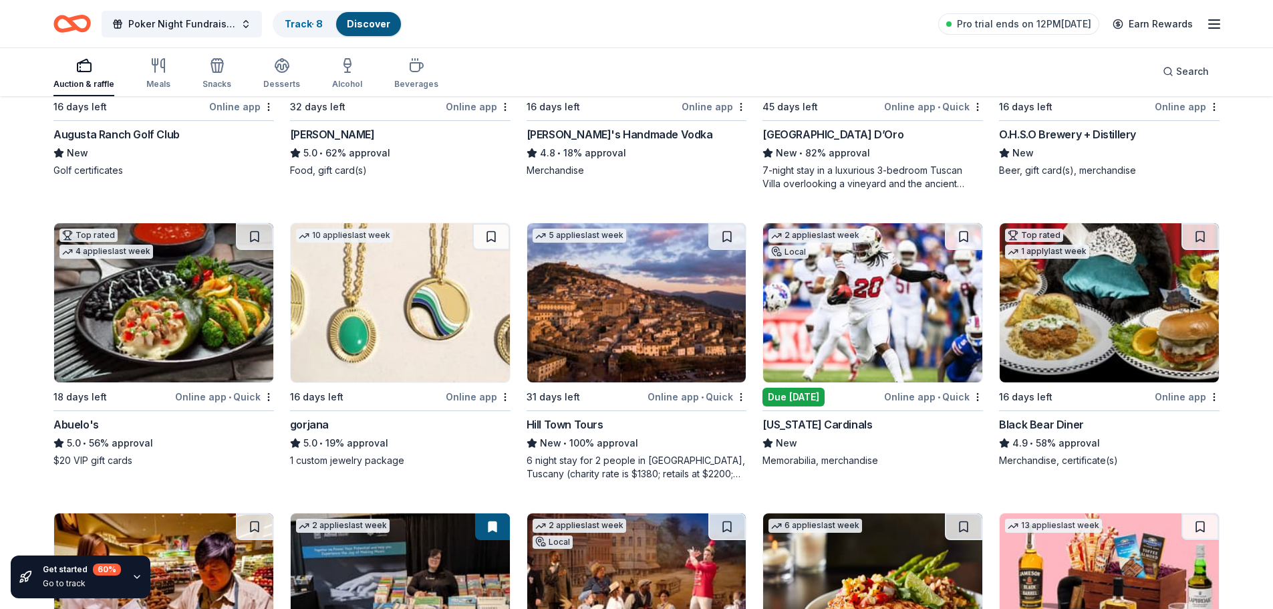
click at [823, 328] on img at bounding box center [872, 302] width 219 height 159
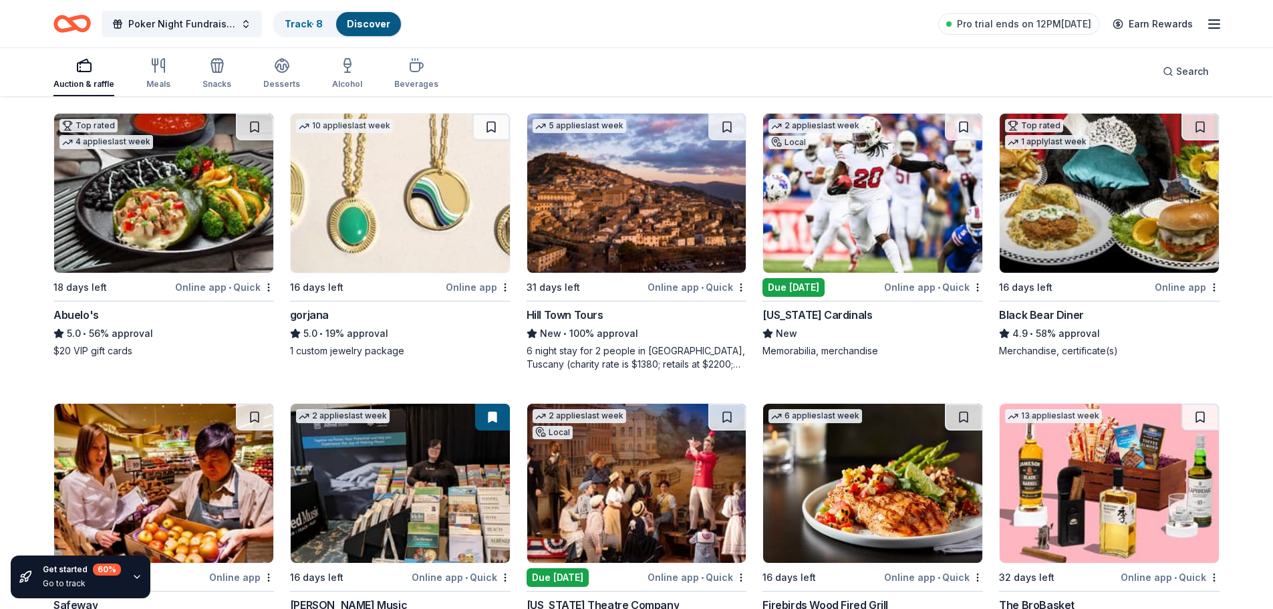
scroll to position [2755, 0]
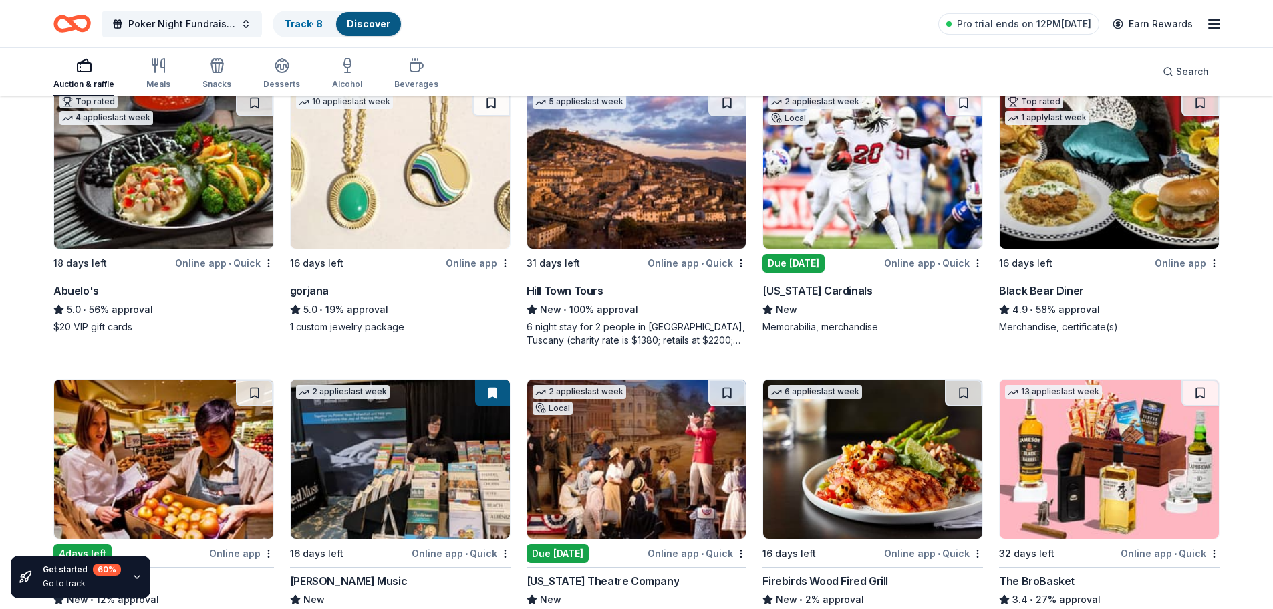
click at [1111, 170] on img at bounding box center [1109, 169] width 219 height 159
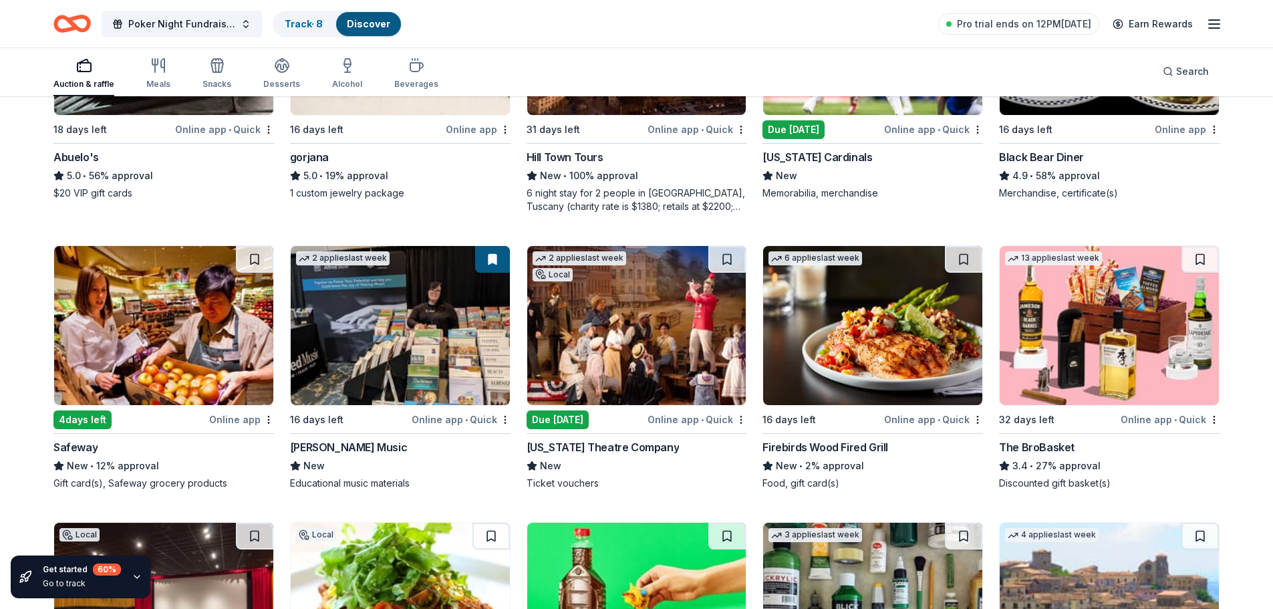
scroll to position [2955, 0]
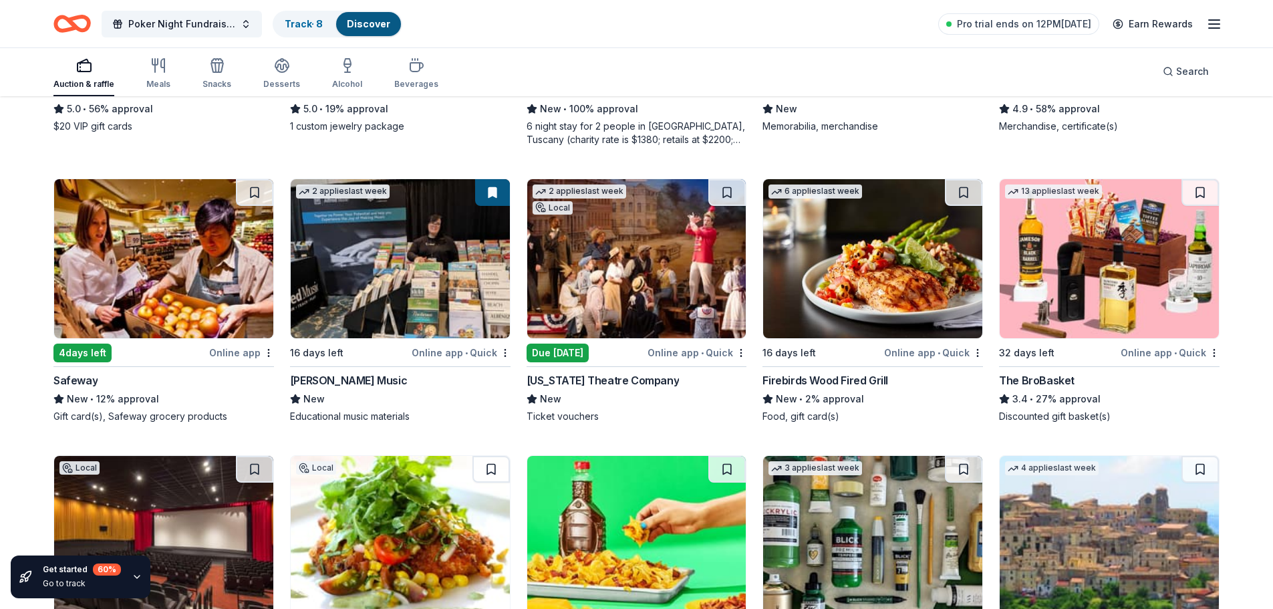
click at [688, 289] on img at bounding box center [636, 258] width 219 height 159
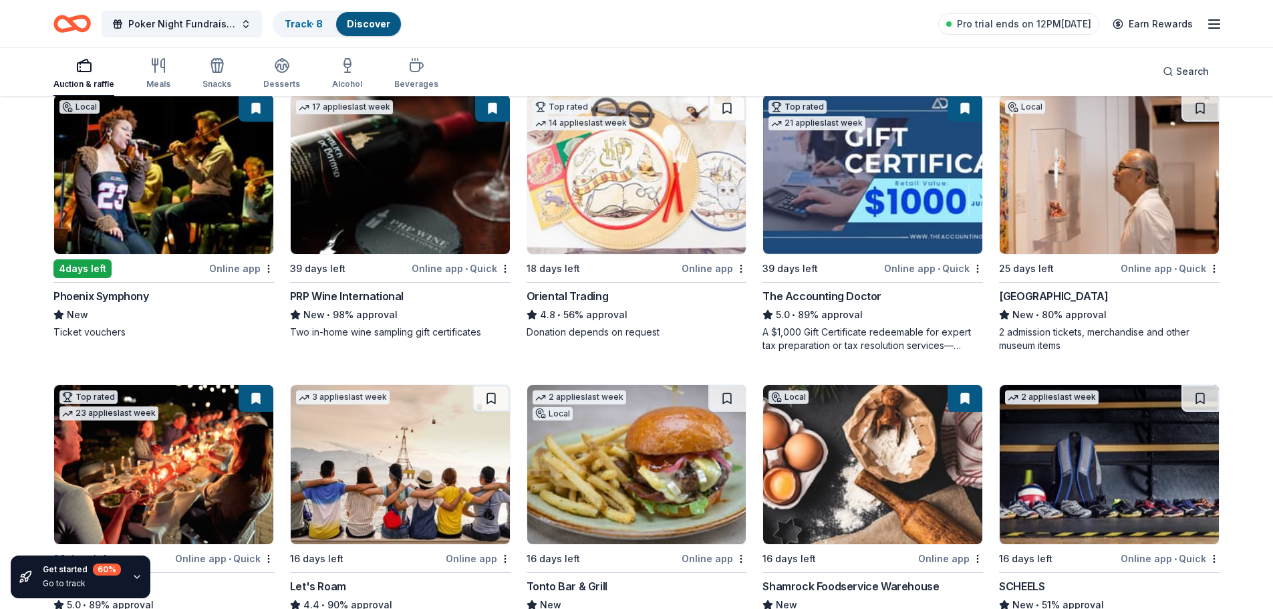
scroll to position [0, 0]
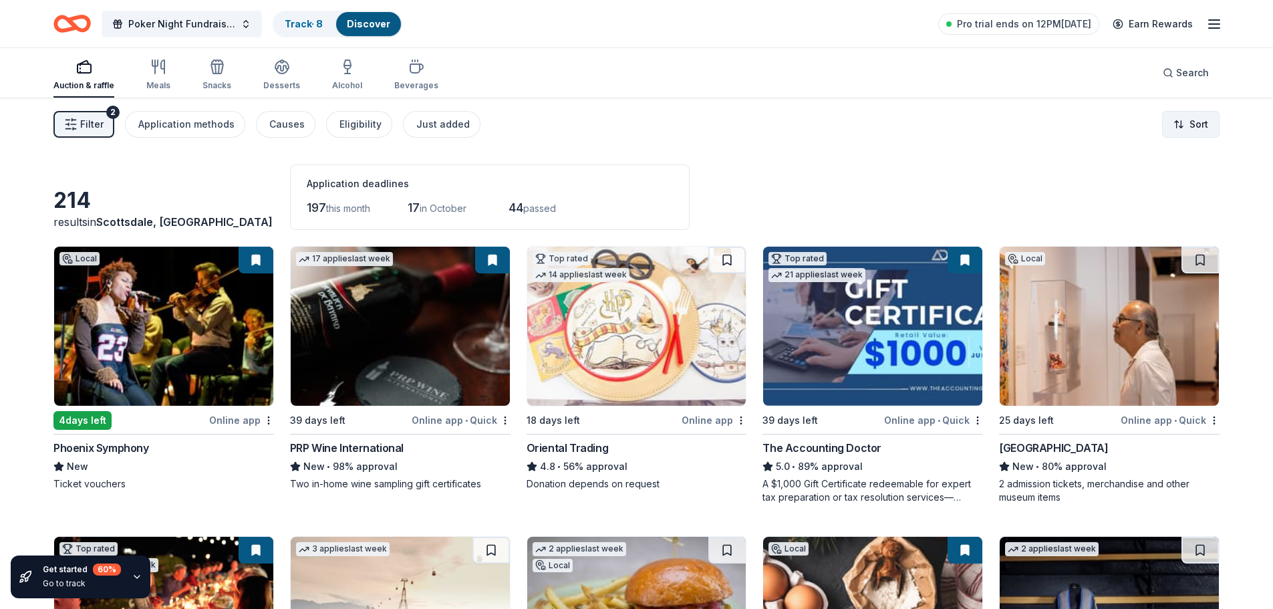
click at [1181, 120] on html "Poker Night Fundraiser Track · 8 Discover Pro trial ends on 12PM, 9/16 Earn Rew…" at bounding box center [636, 304] width 1273 height 609
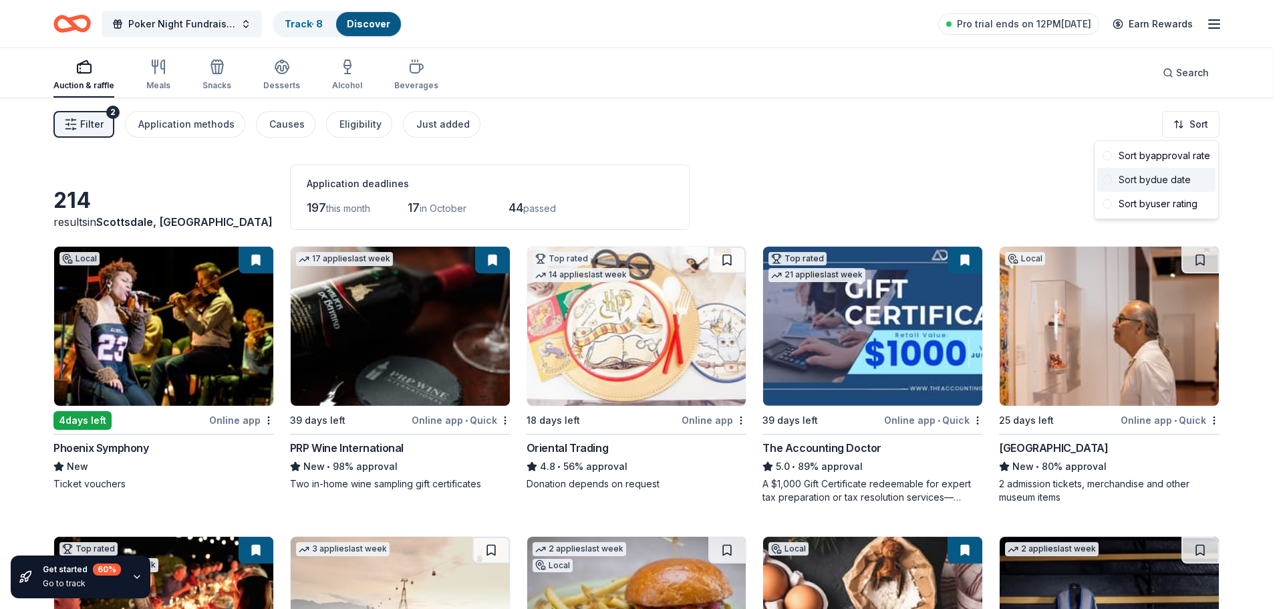
click at [1106, 182] on span at bounding box center [1107, 179] width 9 height 9
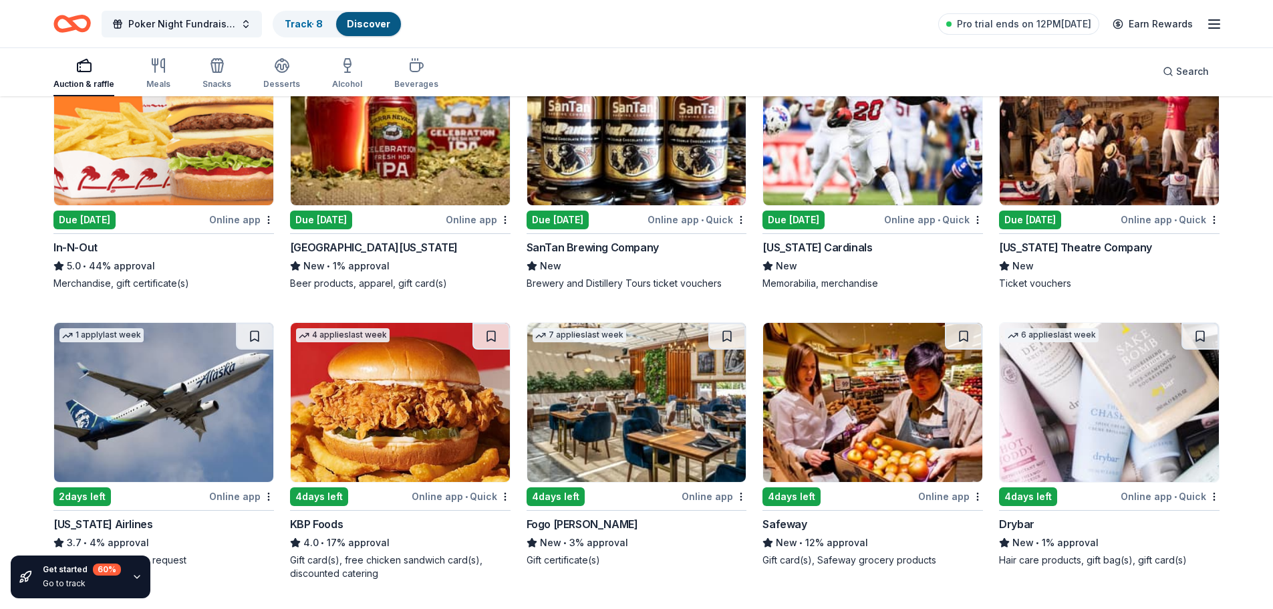
scroll to position [267, 0]
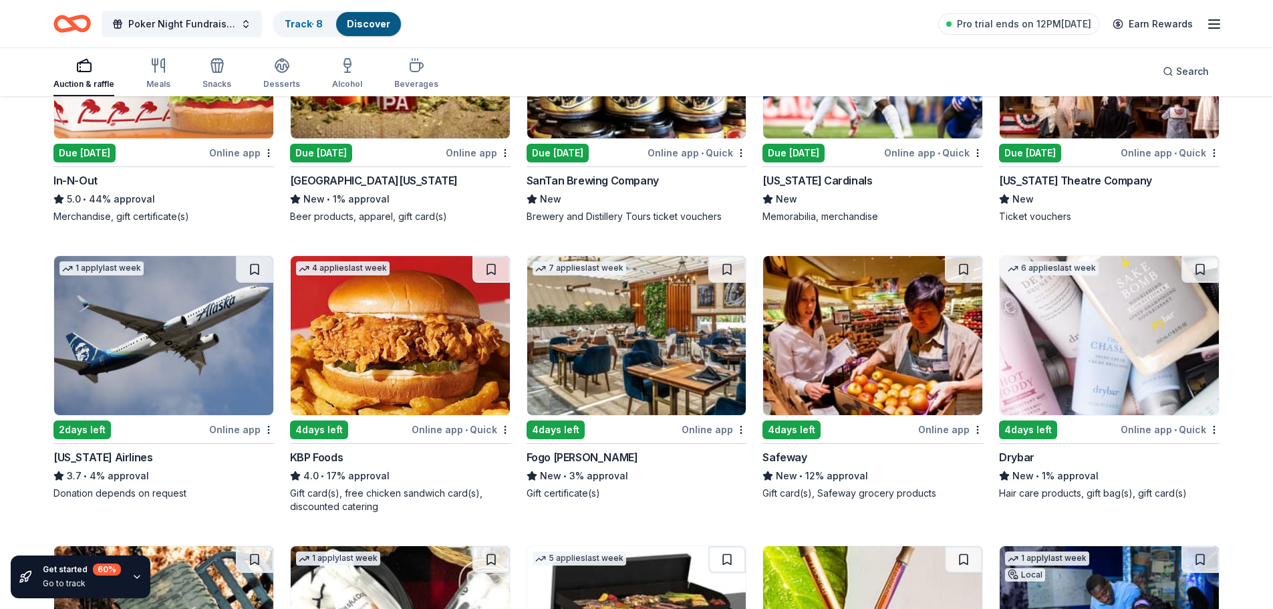
click at [557, 356] on img at bounding box center [636, 335] width 219 height 159
click at [1154, 363] on img at bounding box center [1109, 335] width 219 height 159
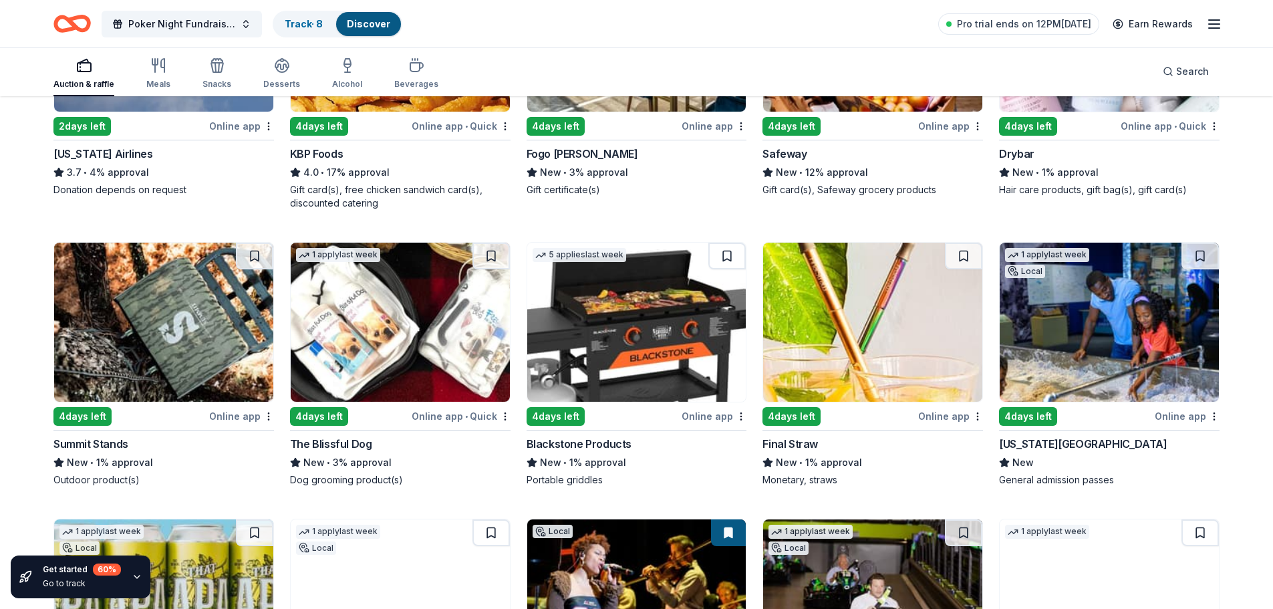
scroll to position [602, 0]
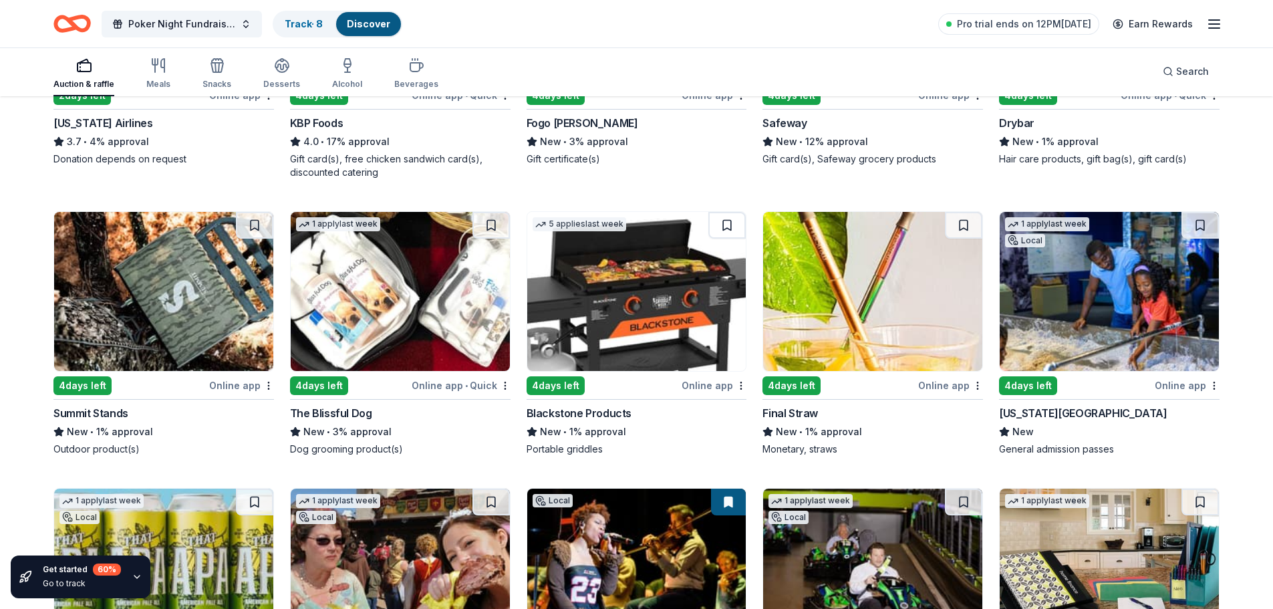
click at [177, 305] on img at bounding box center [163, 291] width 219 height 159
click at [409, 331] on img at bounding box center [400, 291] width 219 height 159
click at [584, 293] on img at bounding box center [636, 291] width 219 height 159
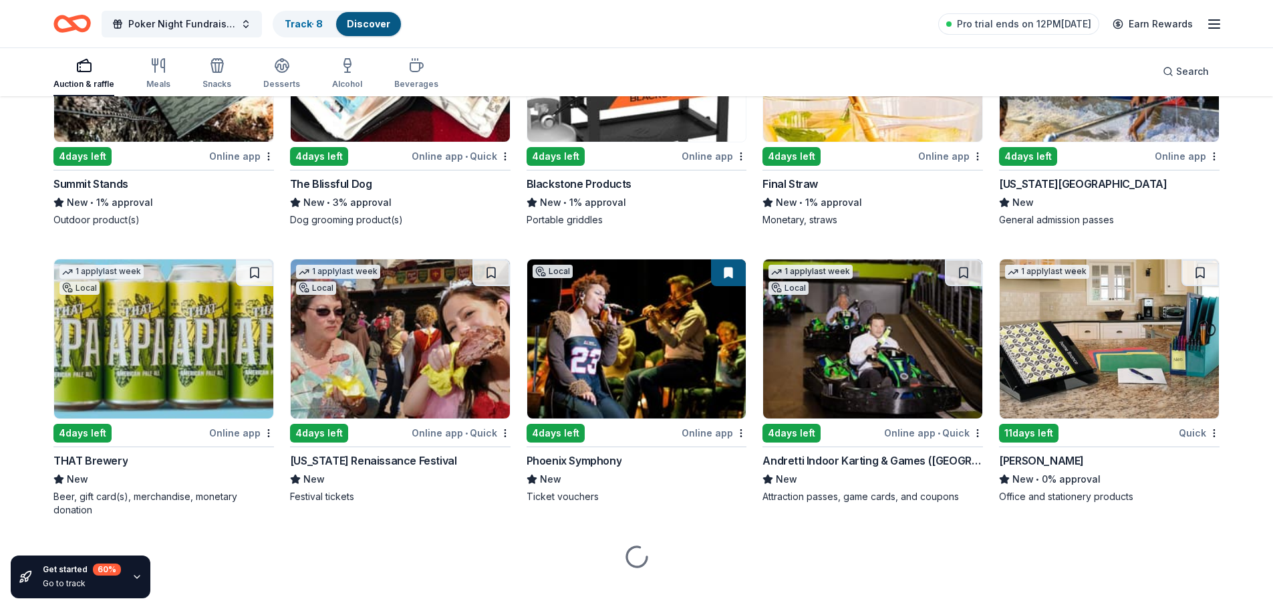
scroll to position [846, 0]
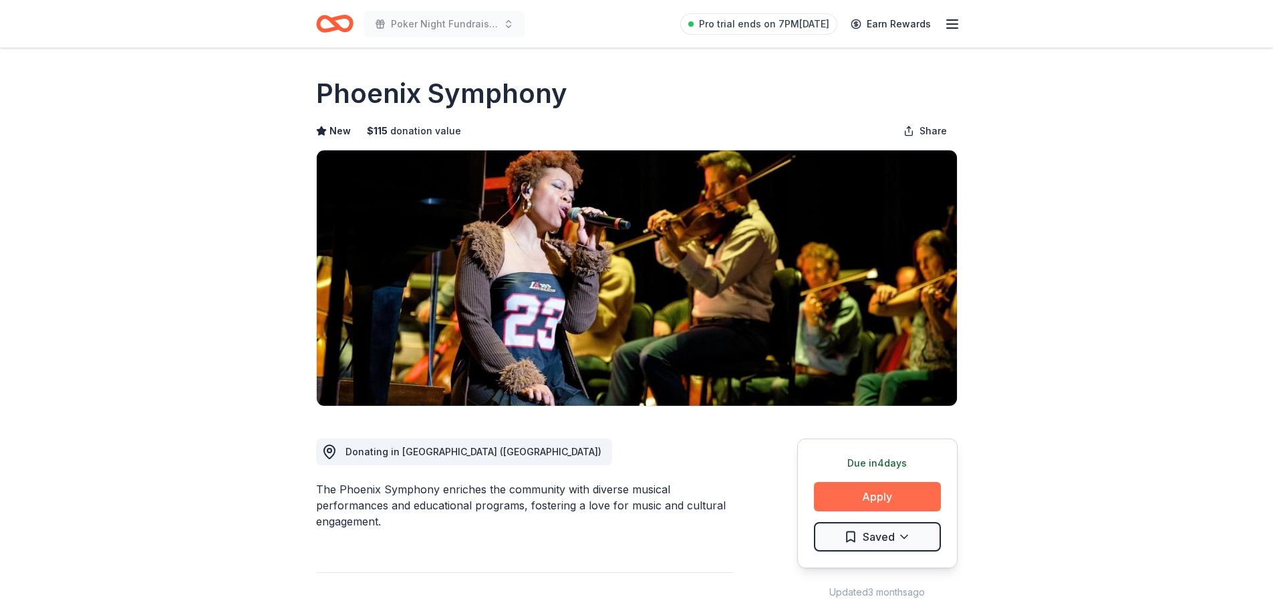
drag, startPoint x: 0, startPoint y: 0, endPoint x: 876, endPoint y: 502, distance: 1009.9
click at [876, 502] on button "Apply" at bounding box center [877, 496] width 127 height 29
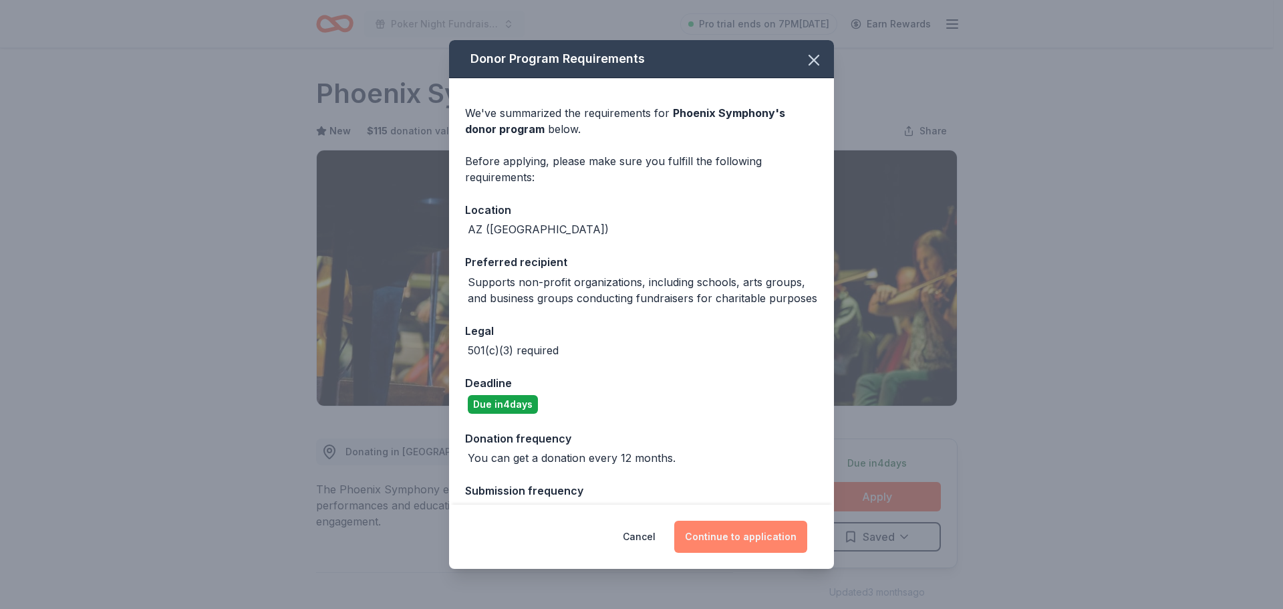
click at [746, 541] on button "Continue to application" at bounding box center [740, 537] width 133 height 32
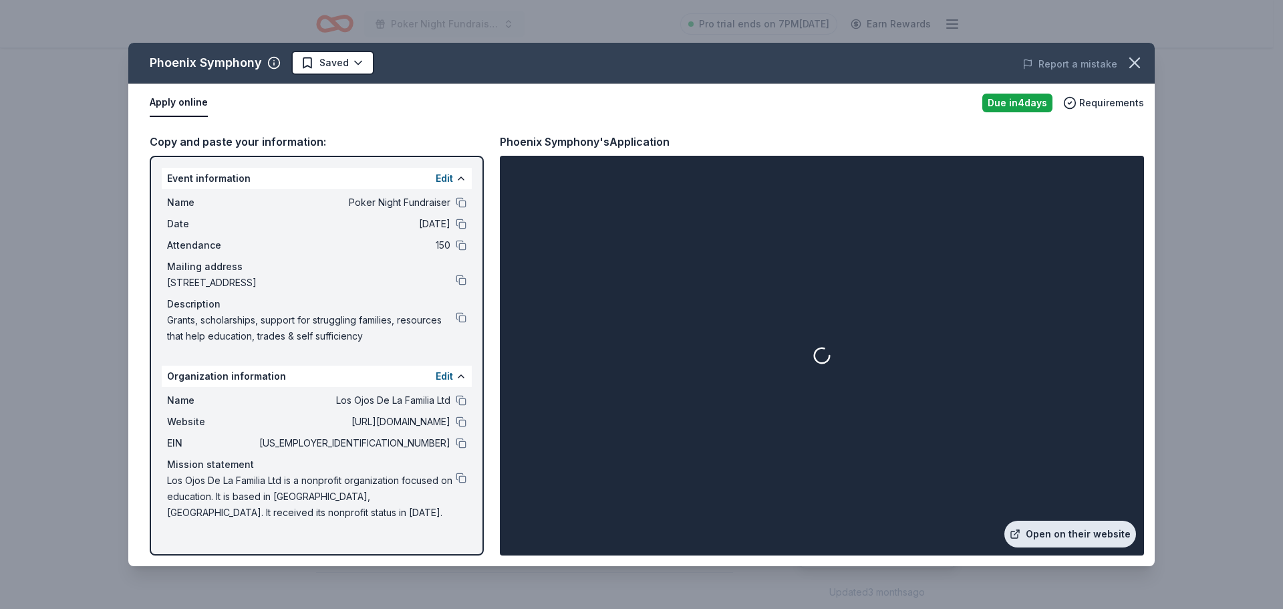
click at [1035, 535] on link "Open on their website" at bounding box center [1071, 534] width 132 height 27
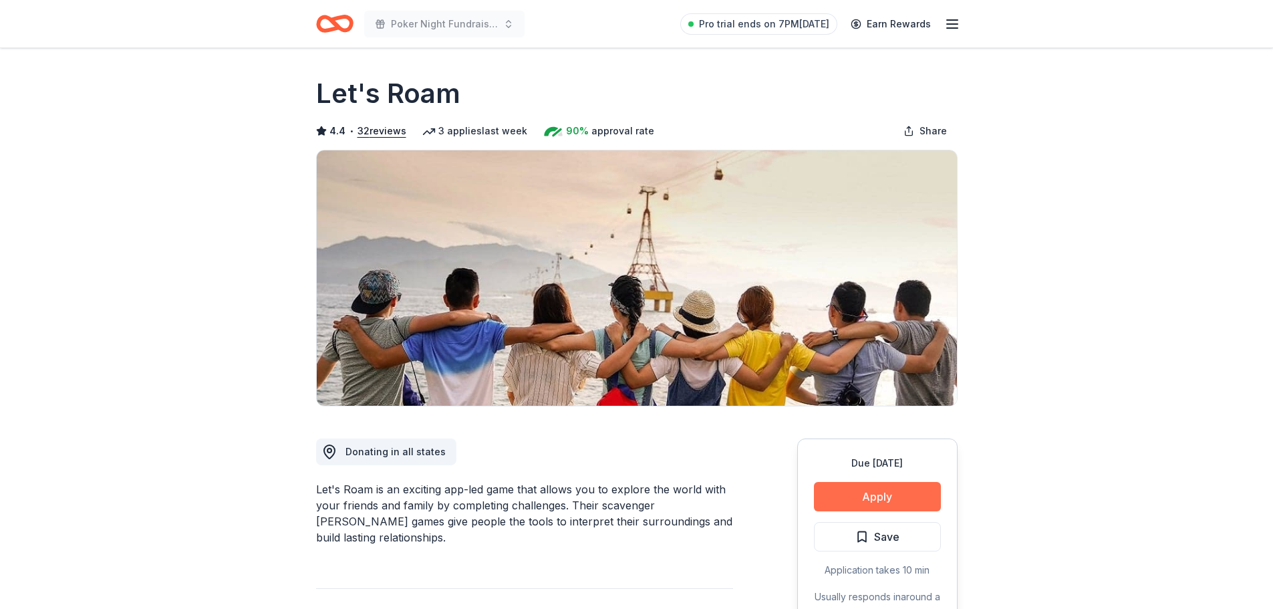
click at [852, 493] on button "Apply" at bounding box center [877, 496] width 127 height 29
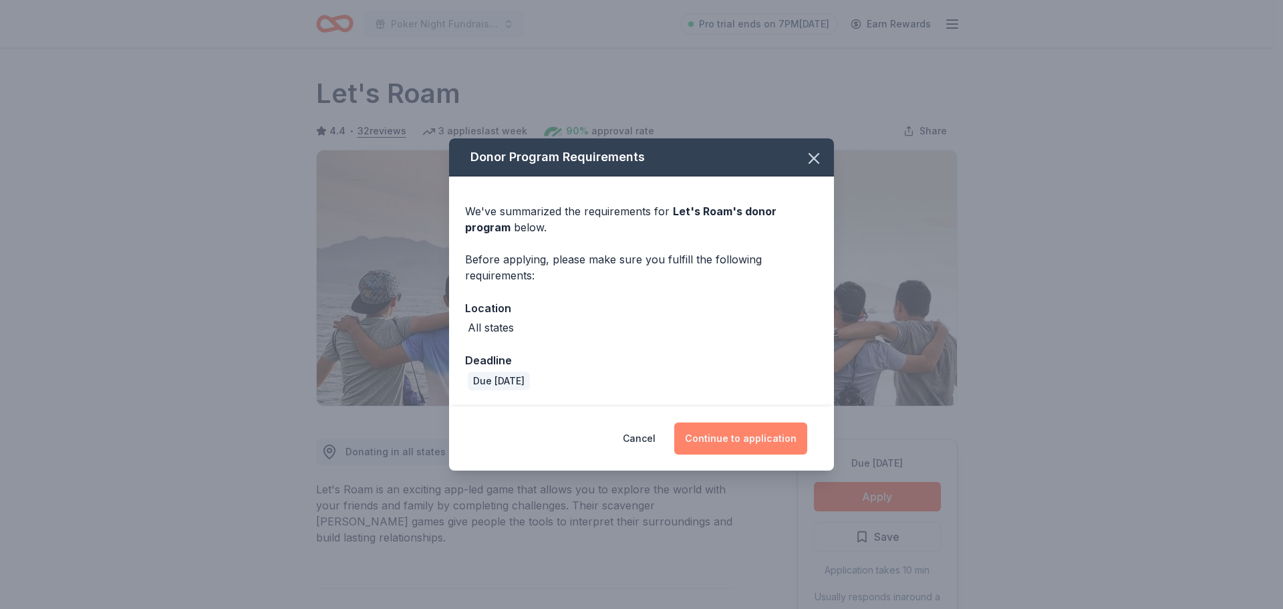
click at [751, 448] on button "Continue to application" at bounding box center [740, 438] width 133 height 32
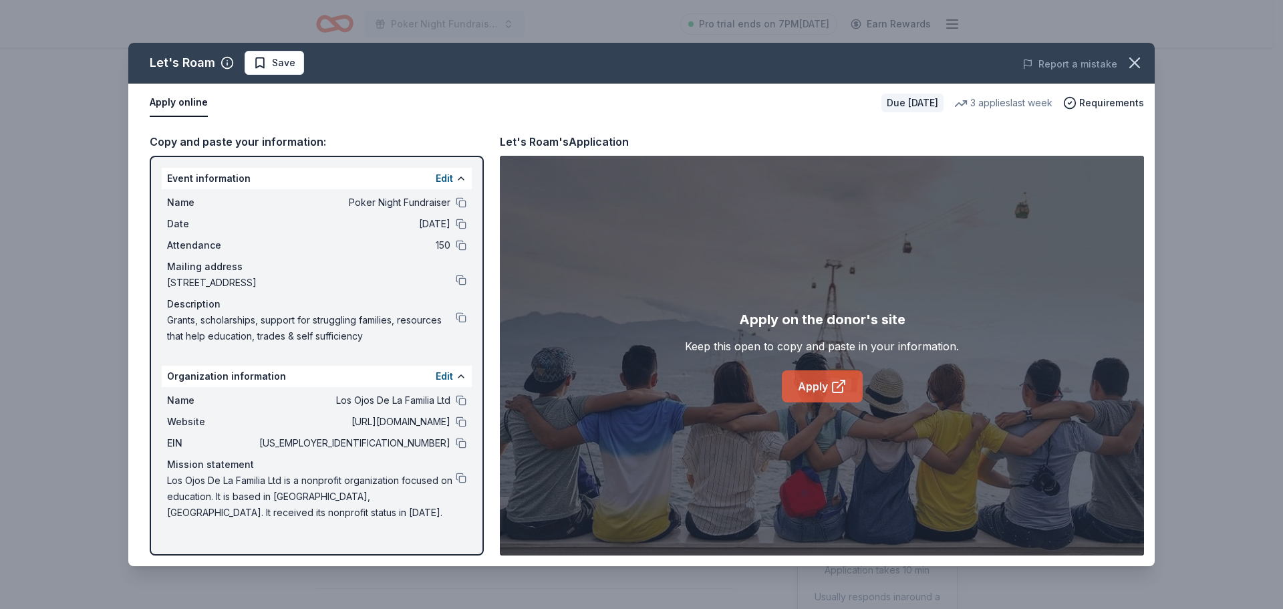
click at [798, 380] on link "Apply" at bounding box center [822, 386] width 81 height 32
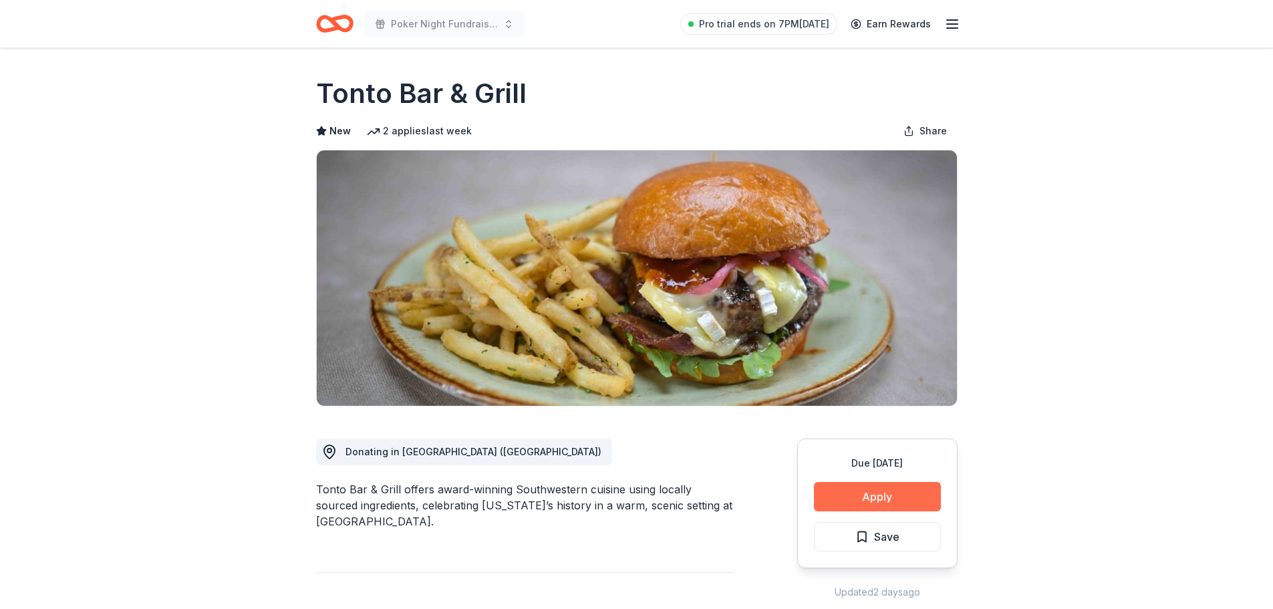
click at [884, 499] on button "Apply" at bounding box center [877, 496] width 127 height 29
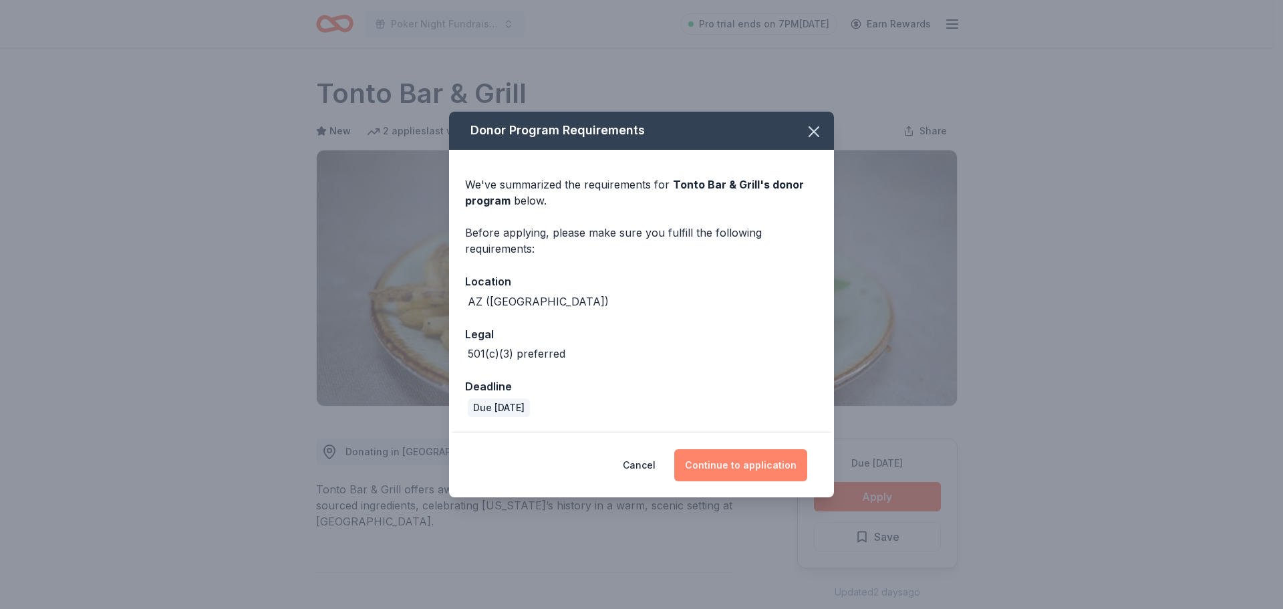
click at [728, 478] on button "Continue to application" at bounding box center [740, 465] width 133 height 32
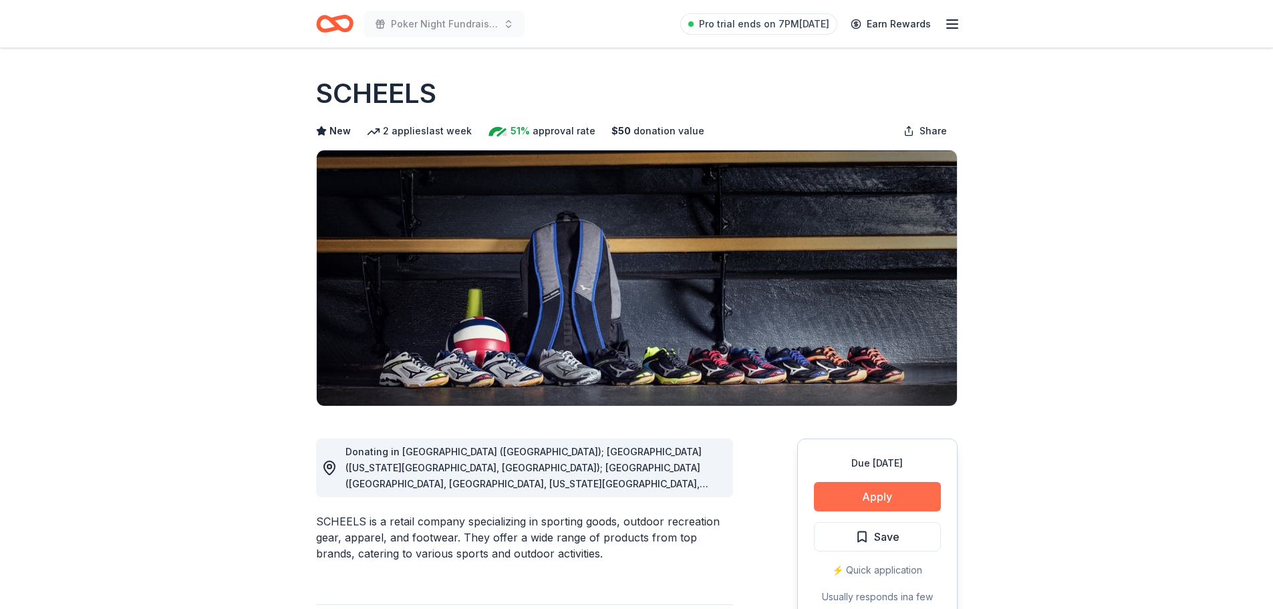
click at [852, 495] on button "Apply" at bounding box center [877, 496] width 127 height 29
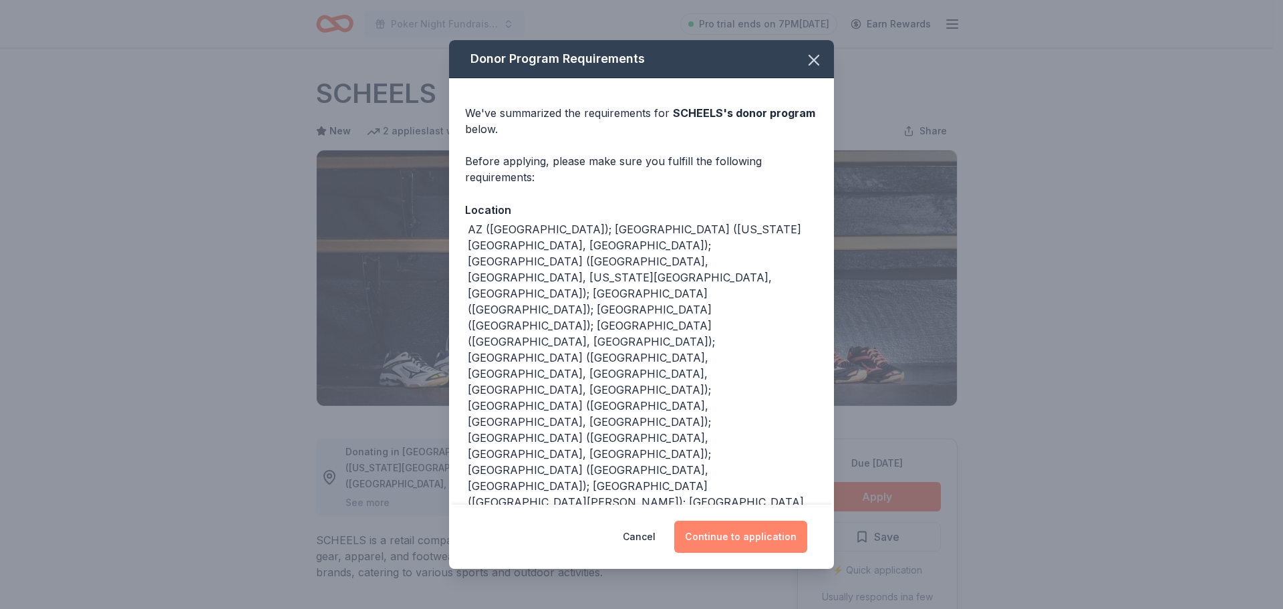
click at [740, 539] on button "Continue to application" at bounding box center [740, 537] width 133 height 32
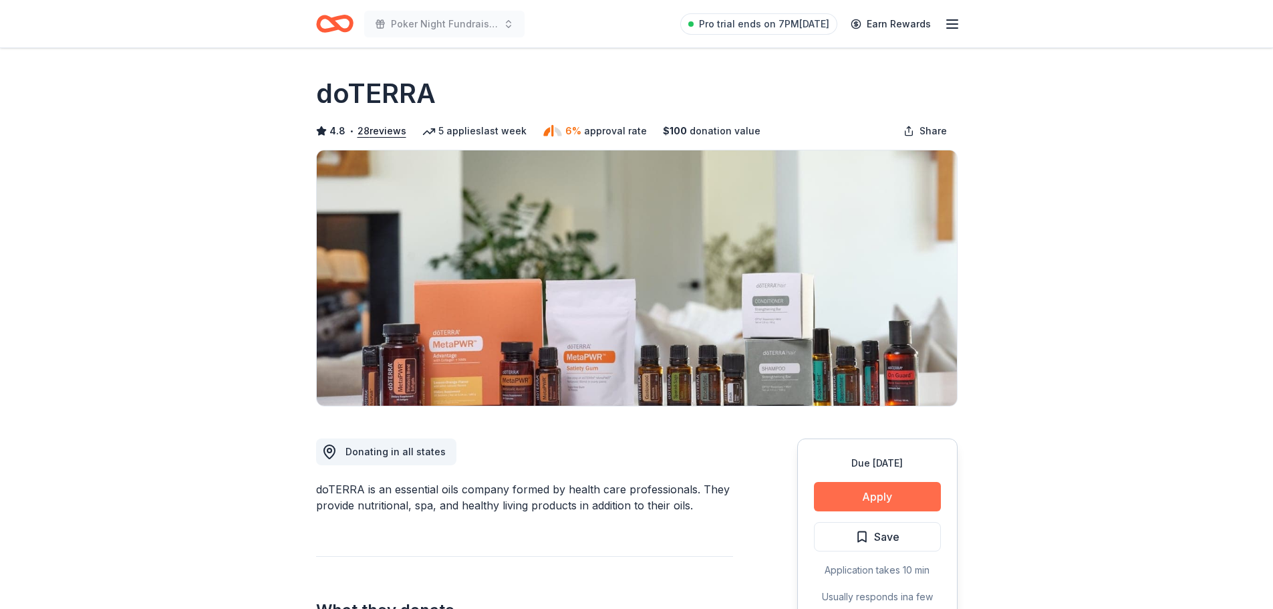
click at [858, 497] on button "Apply" at bounding box center [877, 496] width 127 height 29
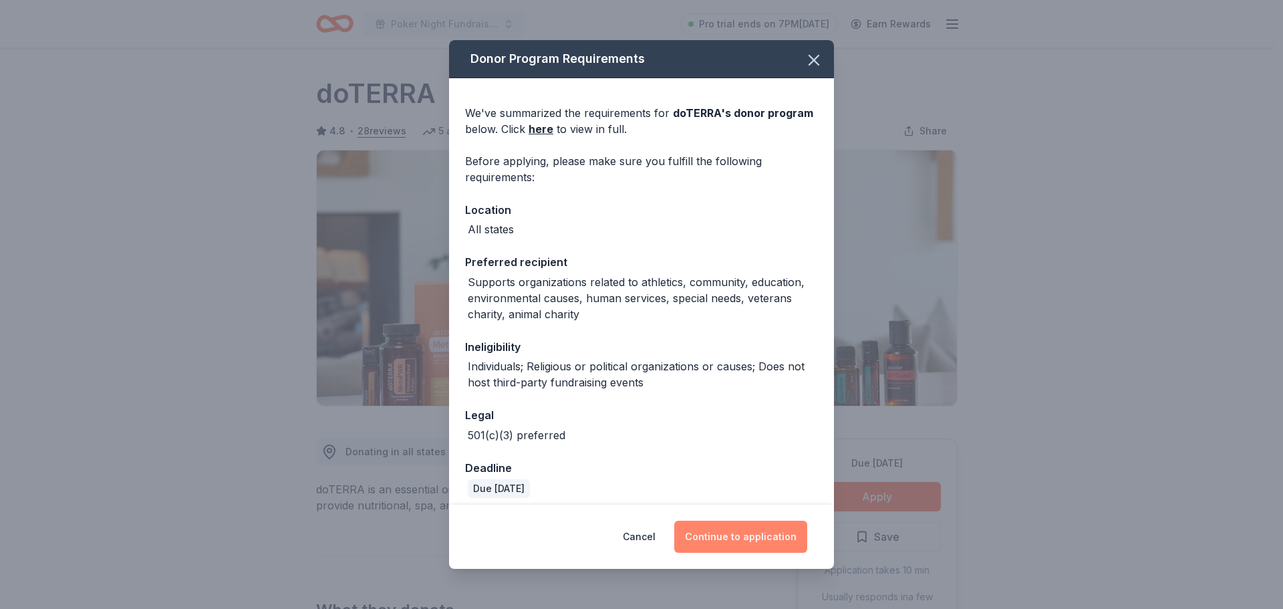
click at [756, 537] on button "Continue to application" at bounding box center [740, 537] width 133 height 32
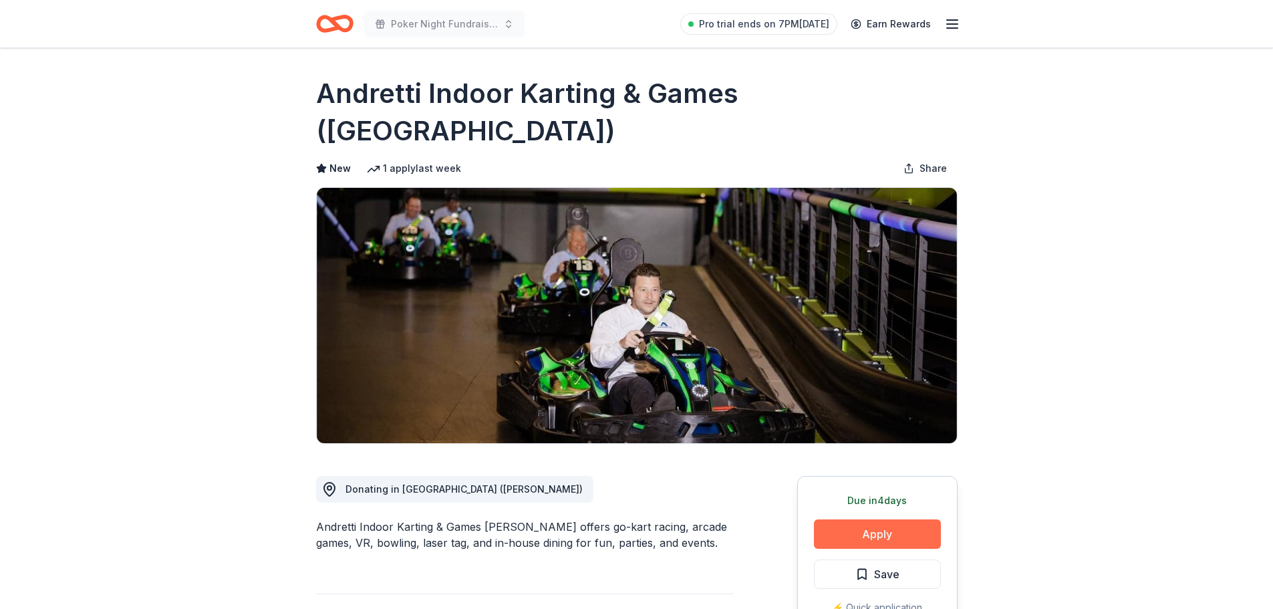
click at [896, 519] on button "Apply" at bounding box center [877, 533] width 127 height 29
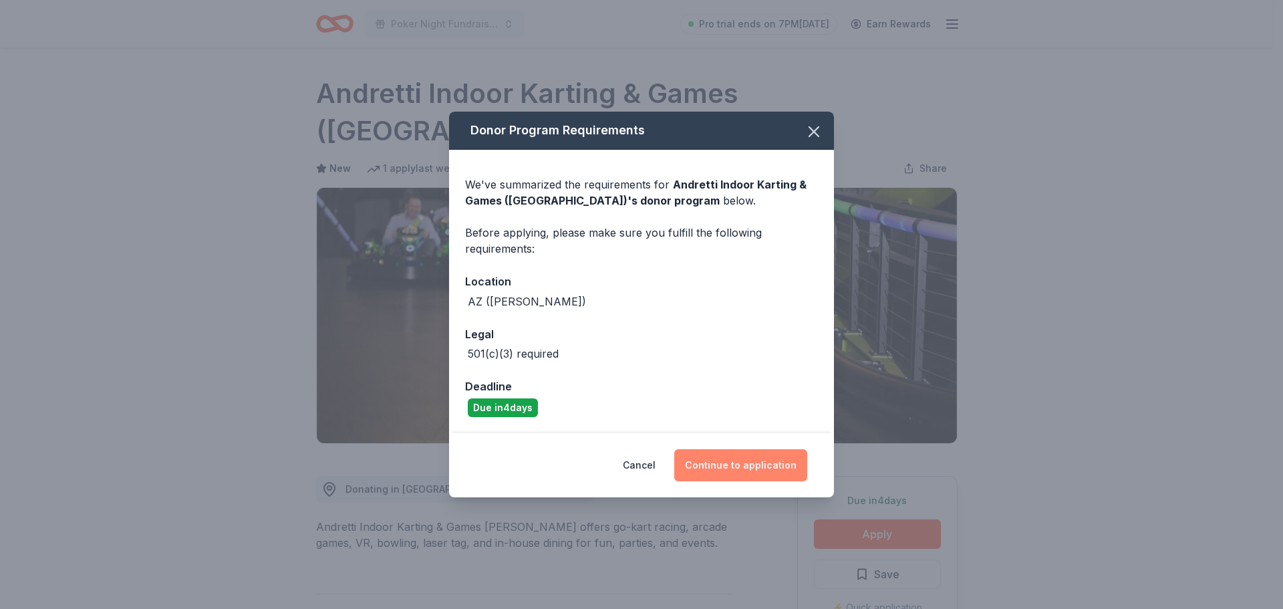
click at [731, 471] on button "Continue to application" at bounding box center [740, 465] width 133 height 32
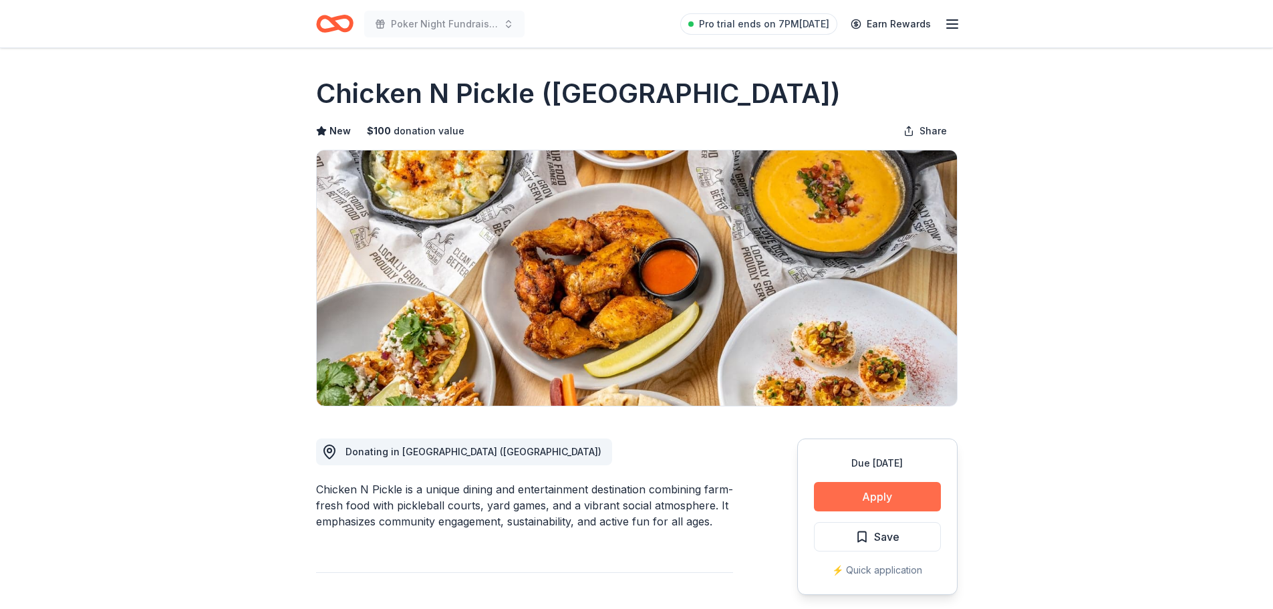
click at [895, 493] on button "Apply" at bounding box center [877, 496] width 127 height 29
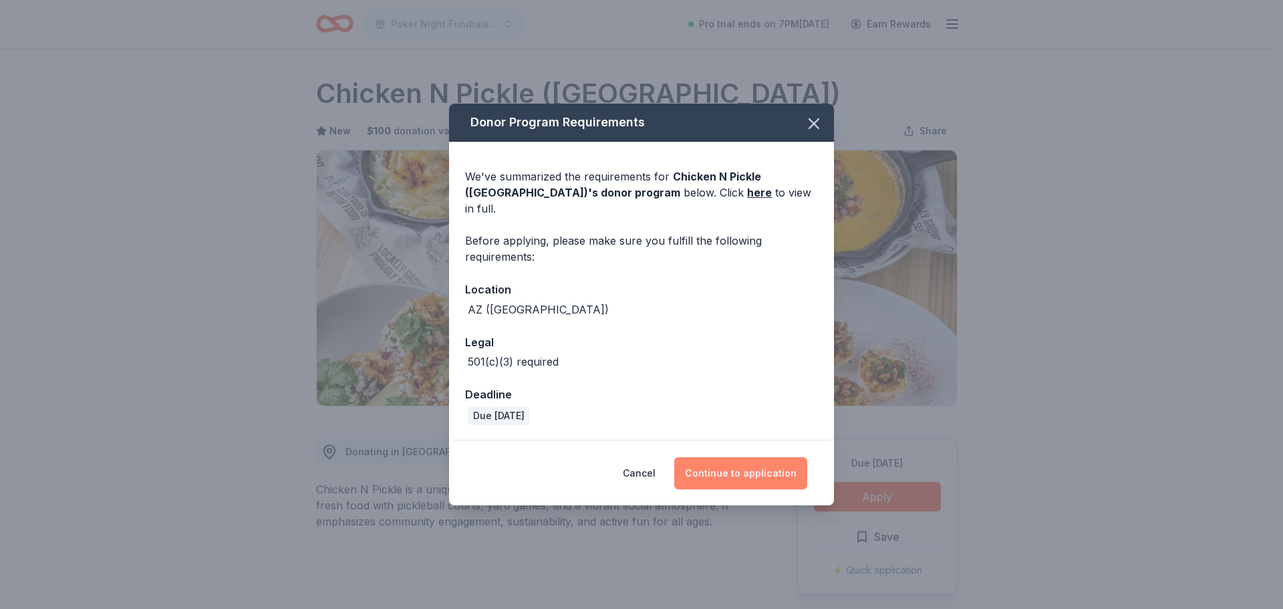
click at [782, 463] on button "Continue to application" at bounding box center [740, 473] width 133 height 32
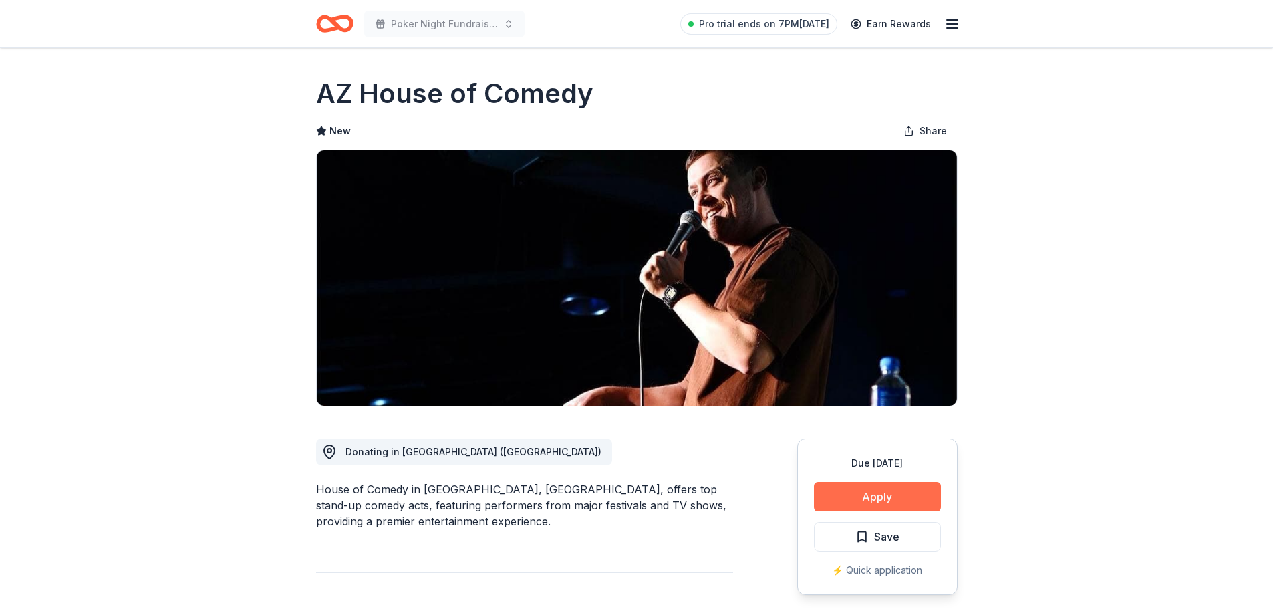
click at [842, 492] on button "Apply" at bounding box center [877, 496] width 127 height 29
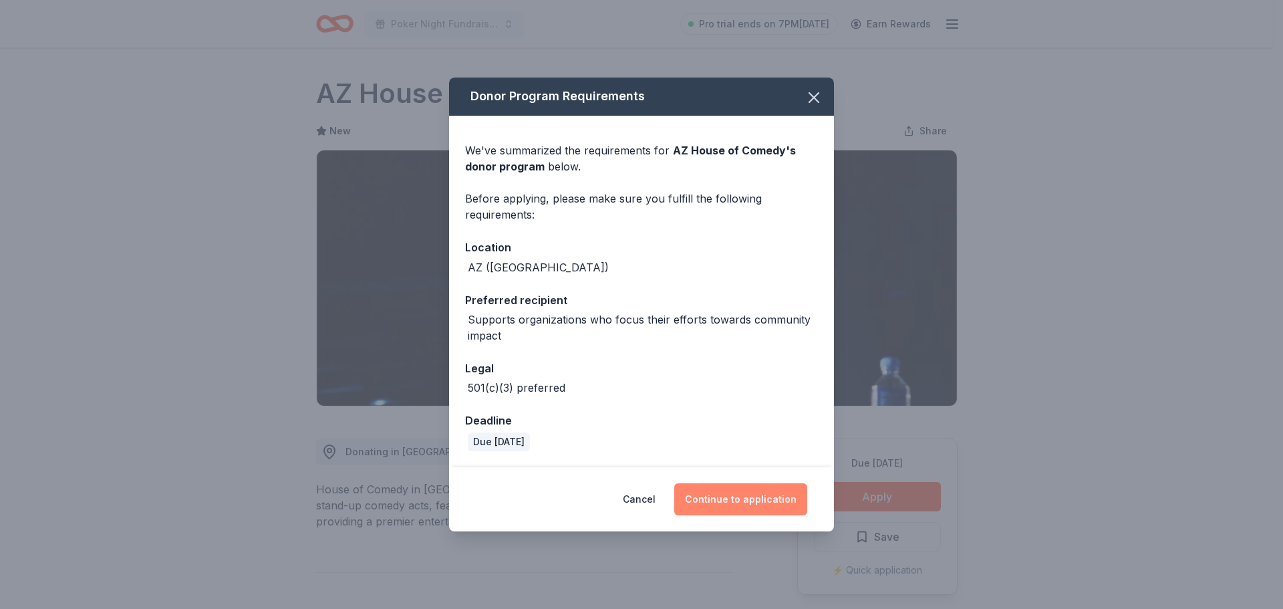
click at [765, 497] on button "Continue to application" at bounding box center [740, 499] width 133 height 32
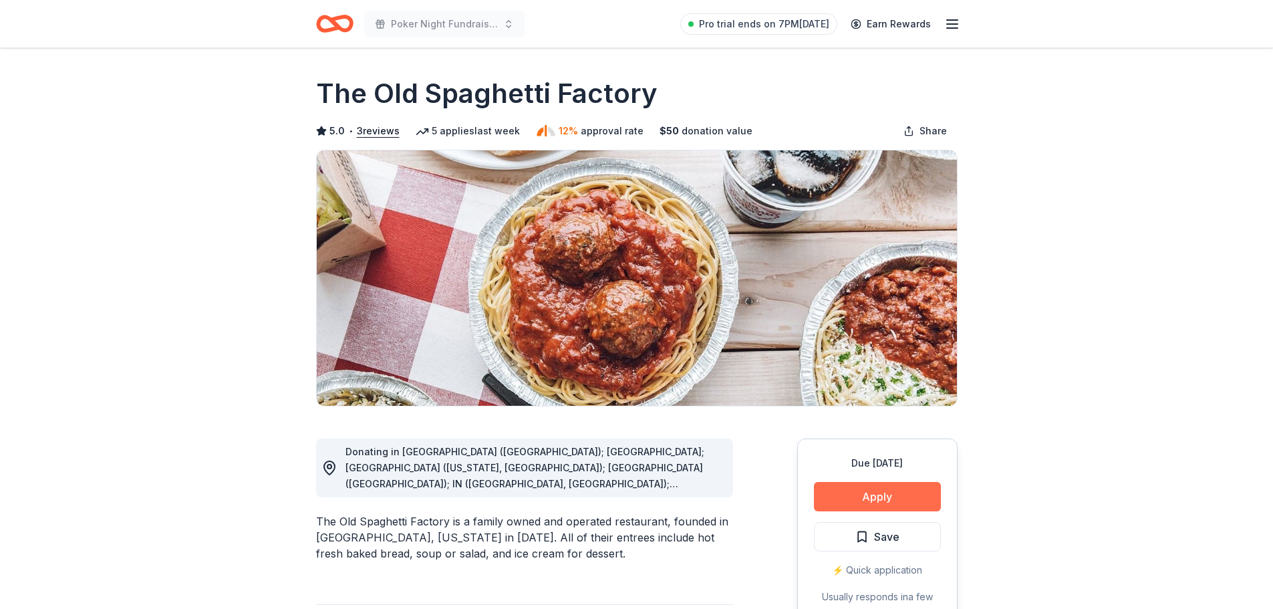
click at [869, 493] on button "Apply" at bounding box center [877, 496] width 127 height 29
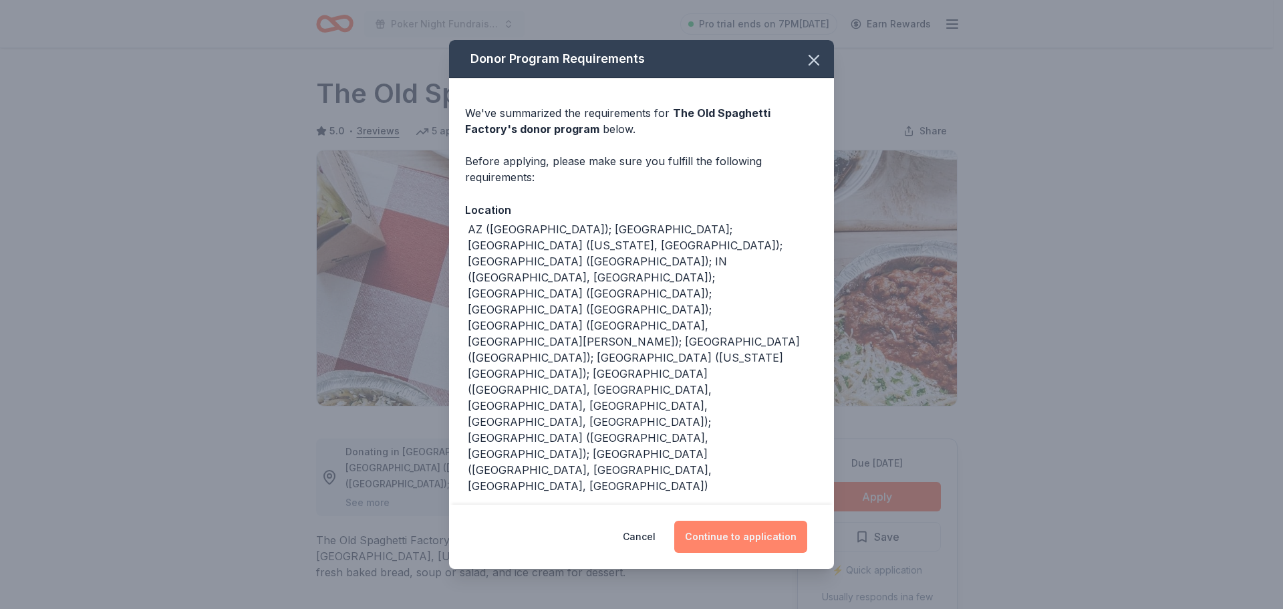
click at [767, 521] on button "Continue to application" at bounding box center [740, 537] width 133 height 32
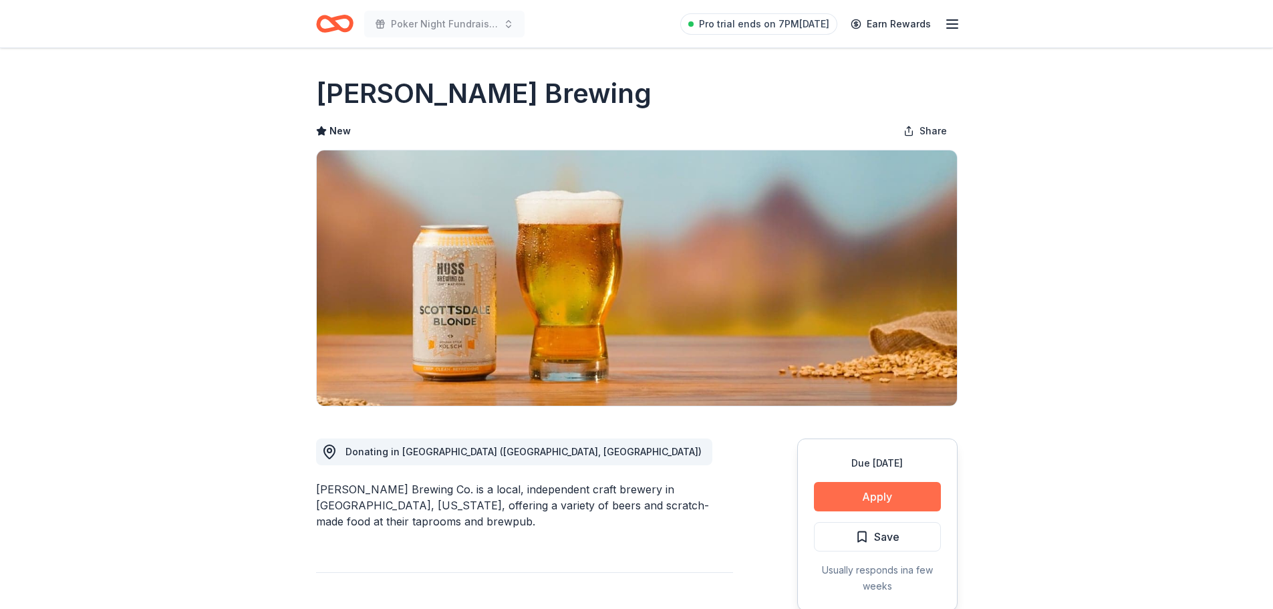
click at [866, 498] on button "Apply" at bounding box center [877, 496] width 127 height 29
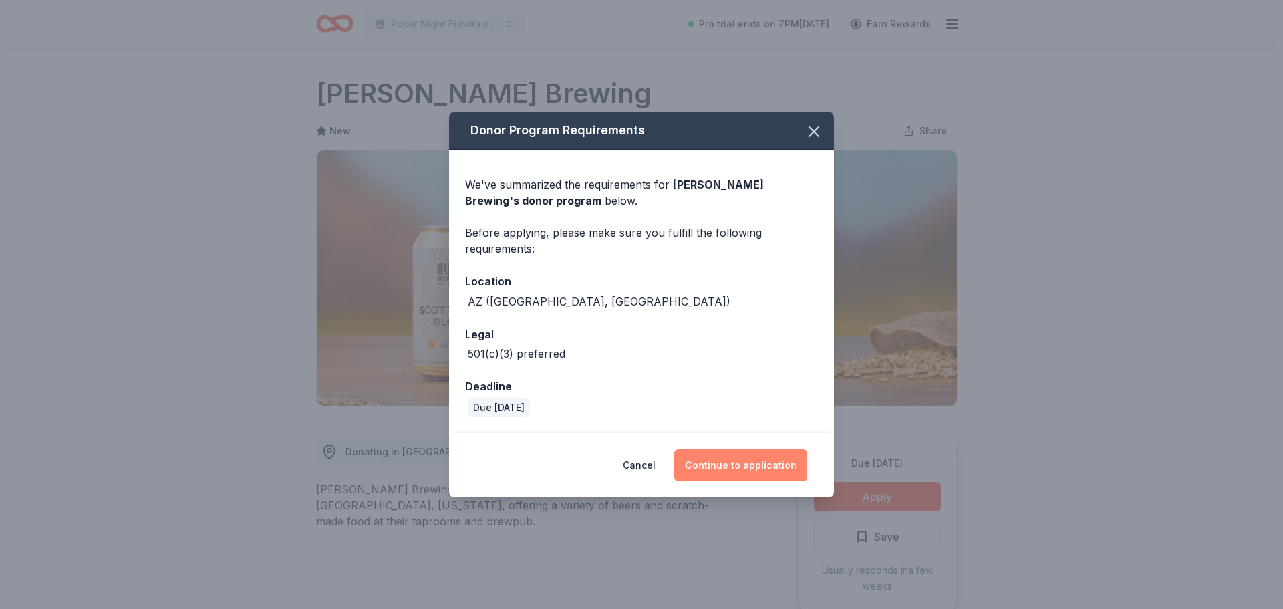
click at [757, 464] on button "Continue to application" at bounding box center [740, 465] width 133 height 32
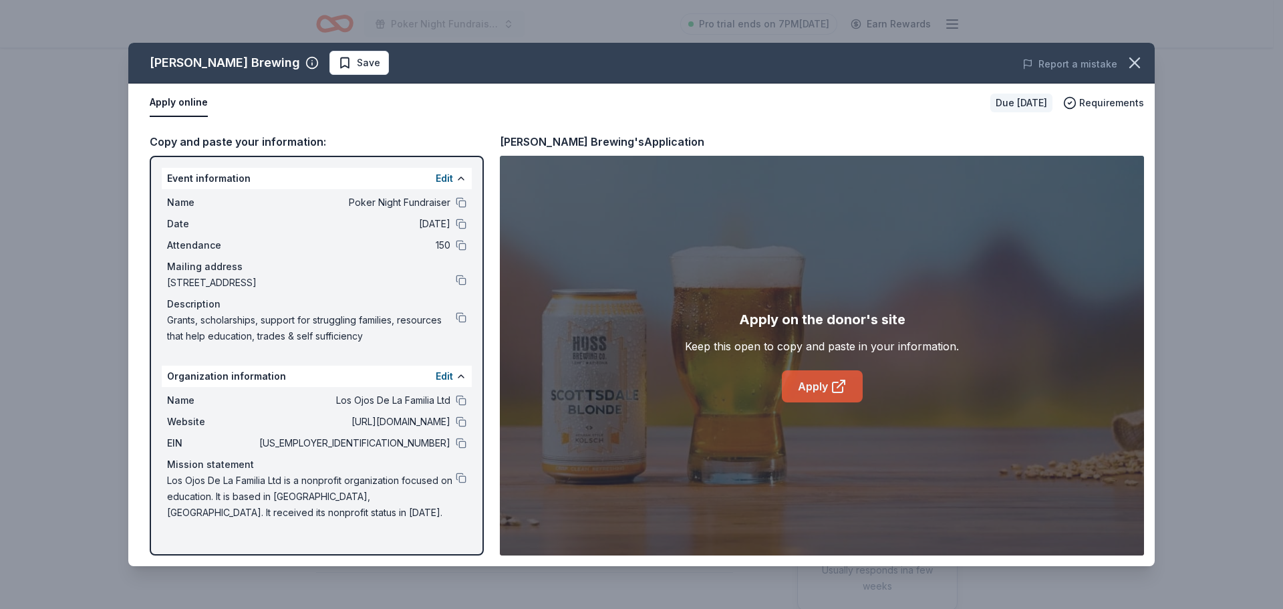
click at [817, 385] on link "Apply" at bounding box center [822, 386] width 81 height 32
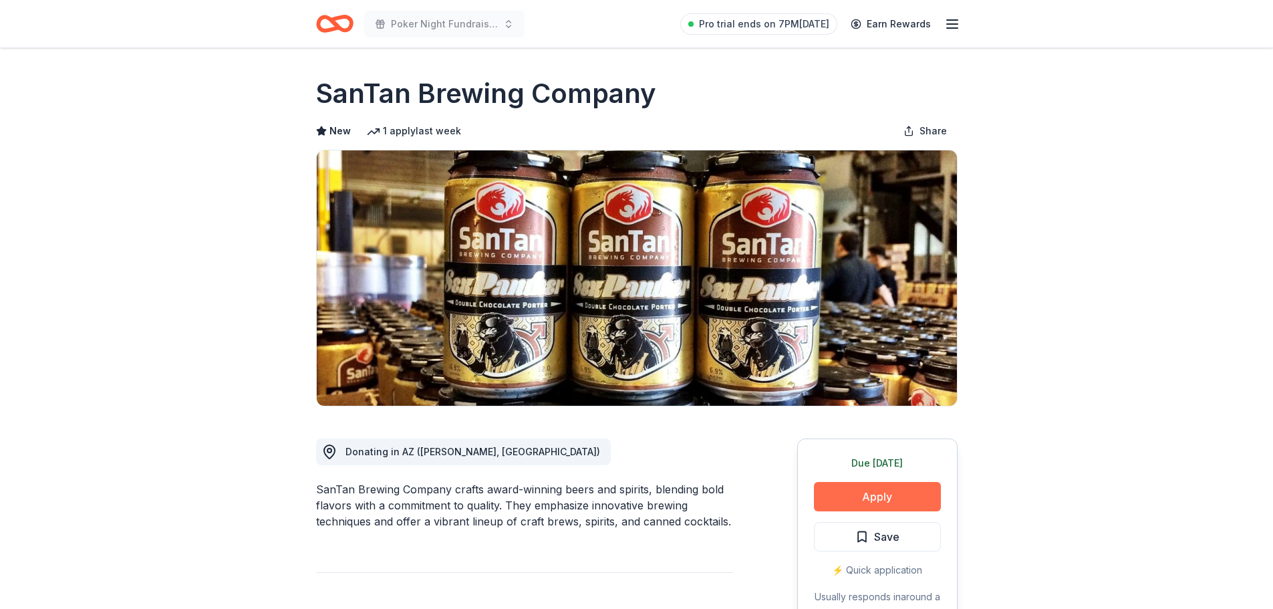
click at [907, 506] on button "Apply" at bounding box center [877, 496] width 127 height 29
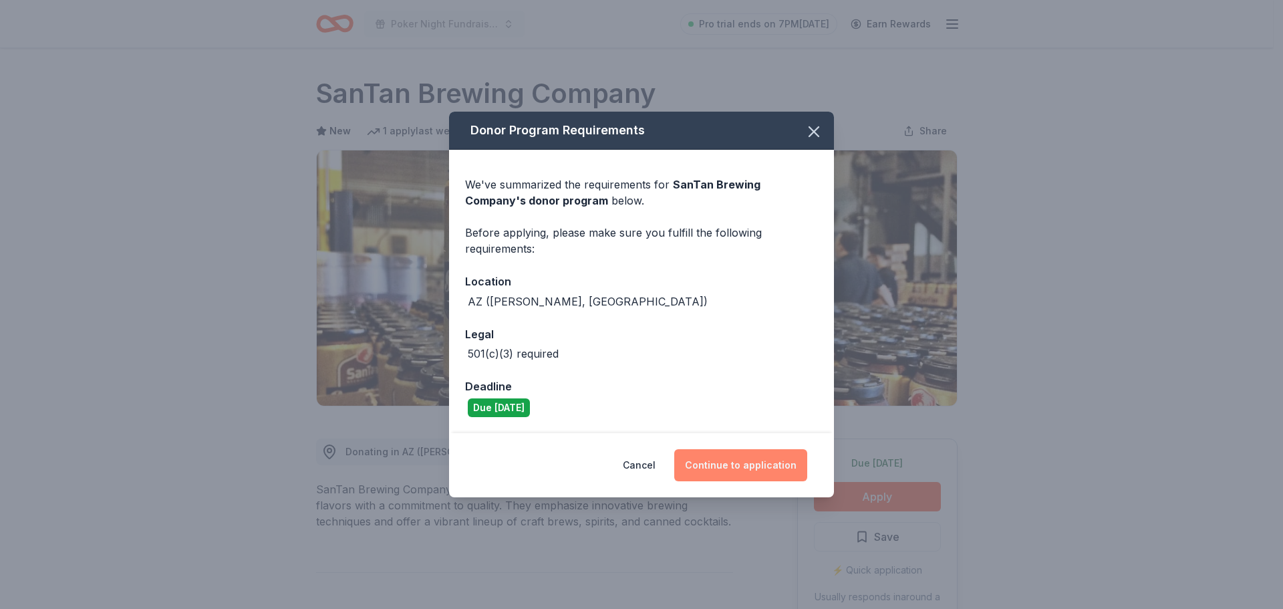
click at [749, 458] on button "Continue to application" at bounding box center [740, 465] width 133 height 32
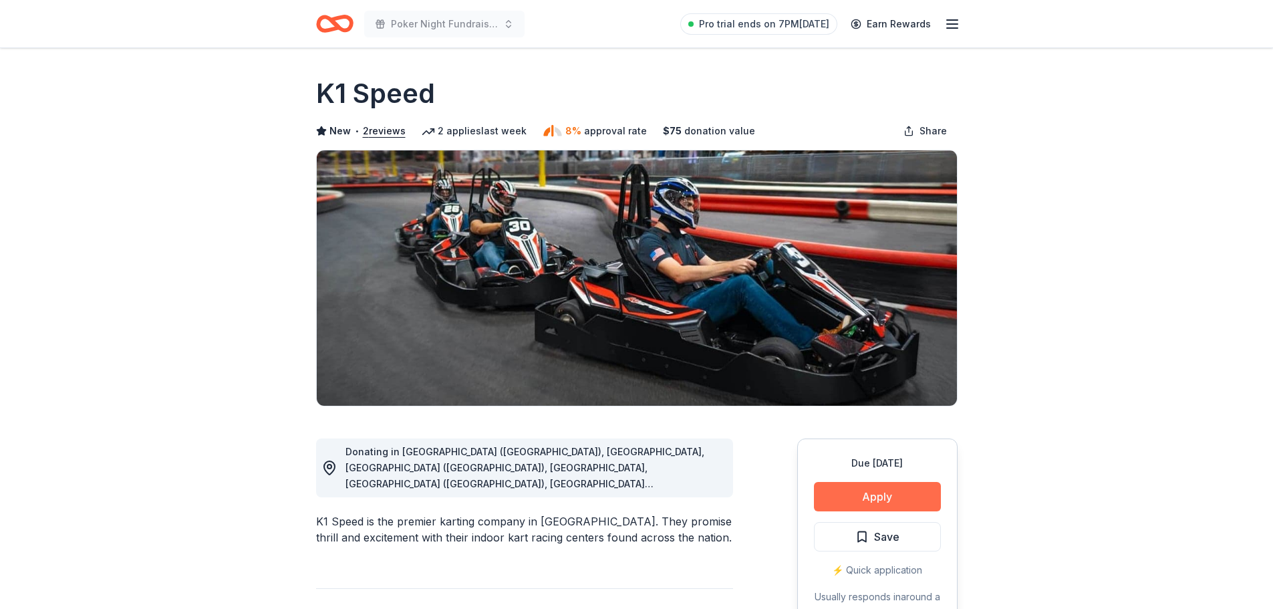
click at [838, 508] on button "Apply" at bounding box center [877, 496] width 127 height 29
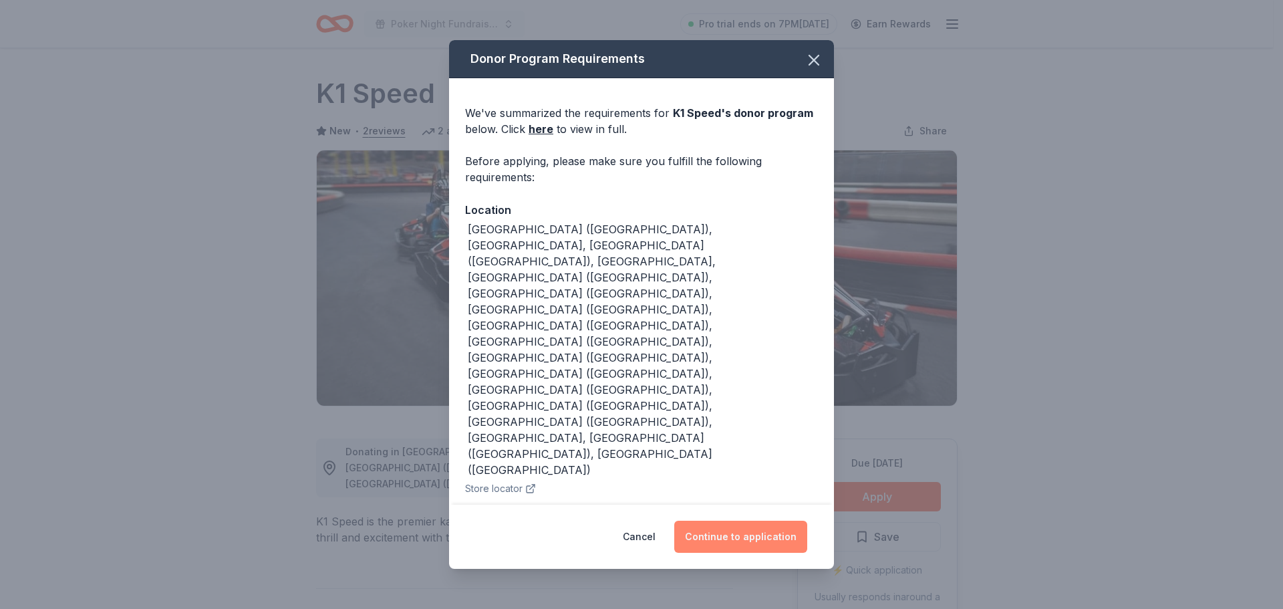
click at [784, 521] on button "Continue to application" at bounding box center [740, 537] width 133 height 32
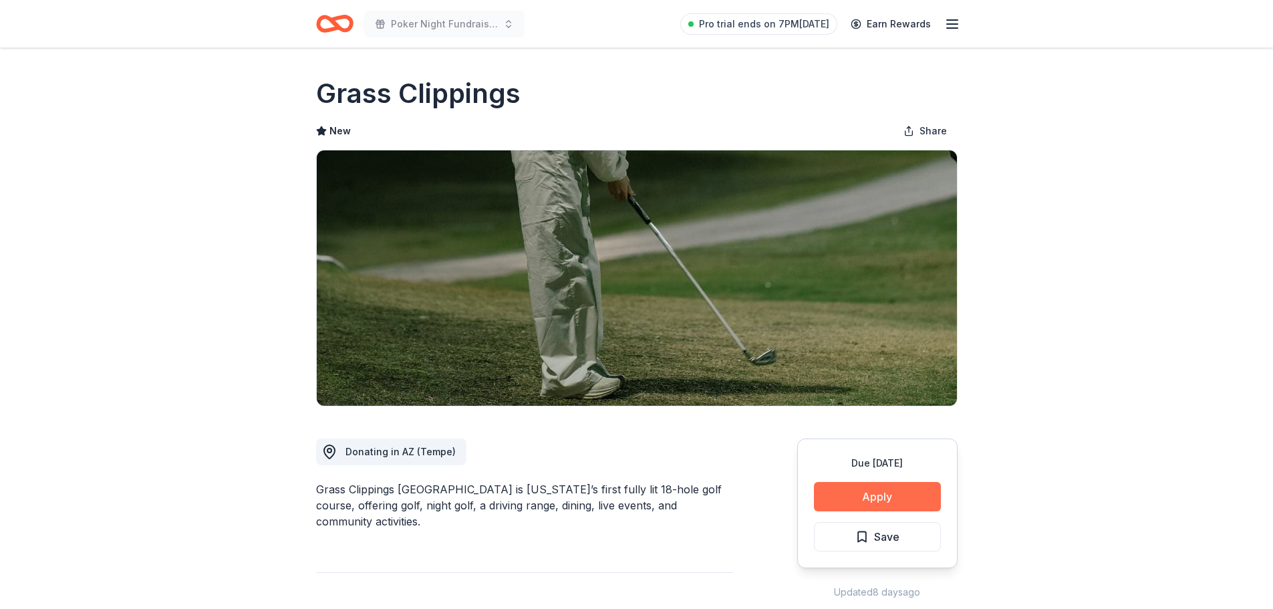
click at [850, 489] on button "Apply" at bounding box center [877, 496] width 127 height 29
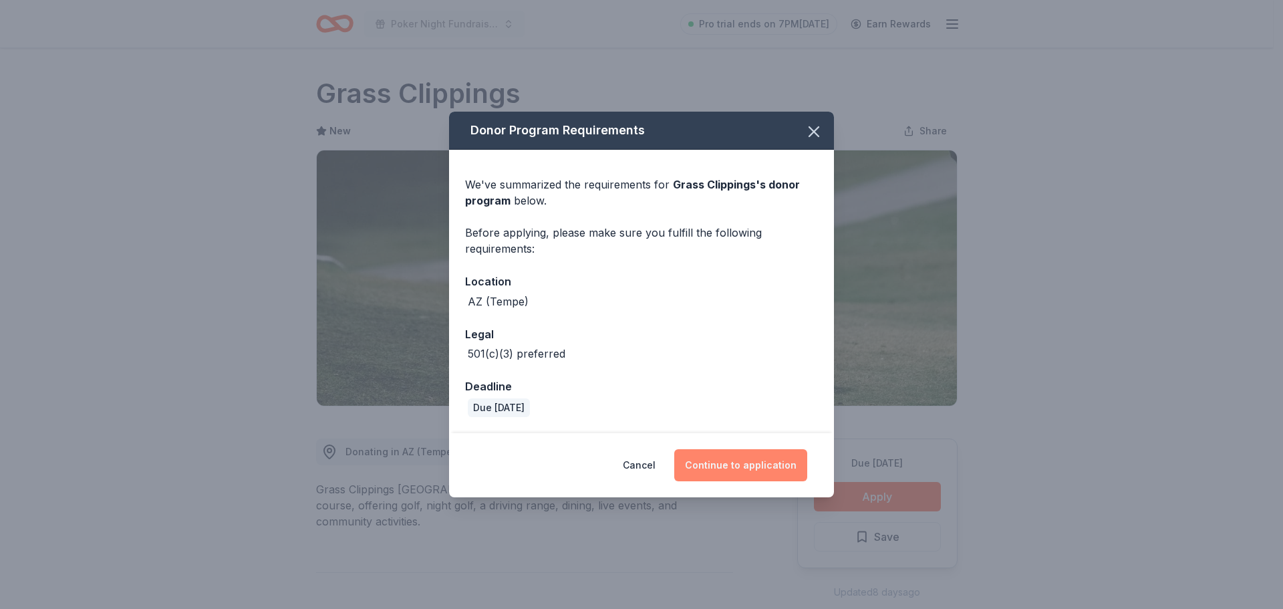
click at [736, 455] on button "Continue to application" at bounding box center [740, 465] width 133 height 32
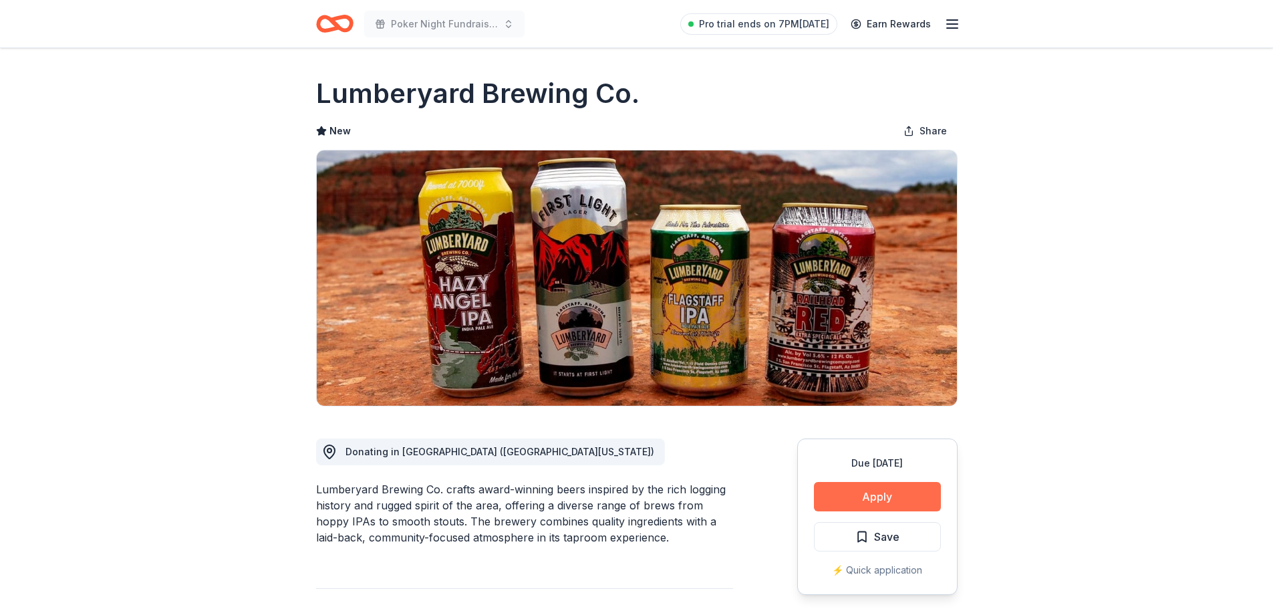
click at [824, 493] on button "Apply" at bounding box center [877, 496] width 127 height 29
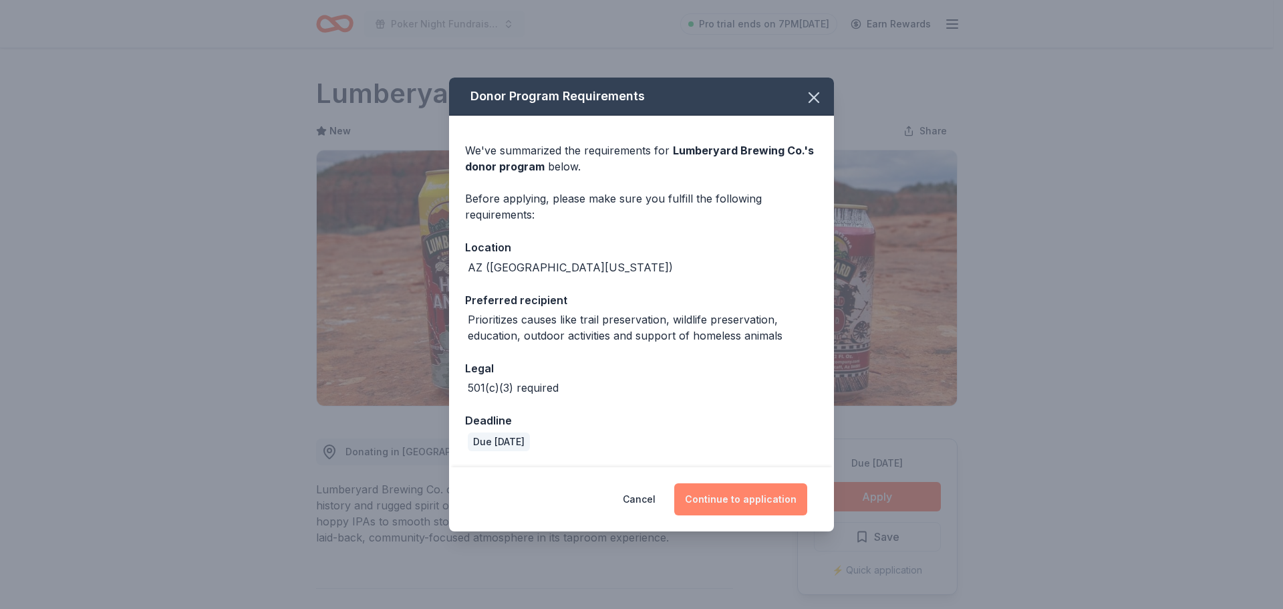
click at [764, 505] on button "Continue to application" at bounding box center [740, 499] width 133 height 32
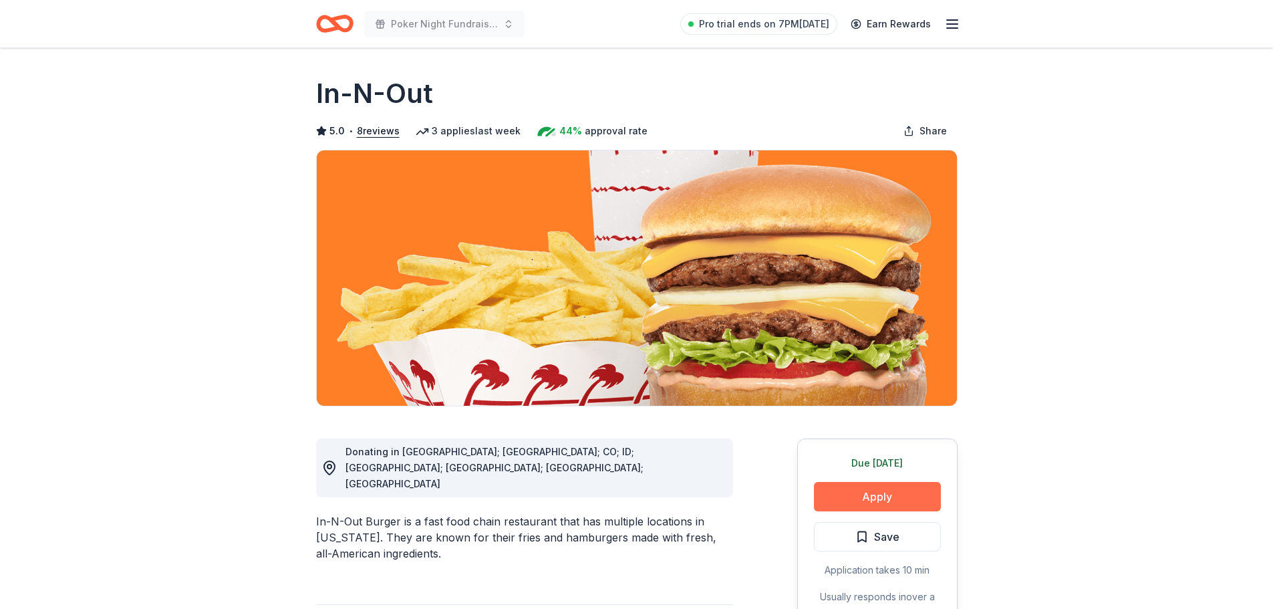
click at [842, 498] on button "Apply" at bounding box center [877, 496] width 127 height 29
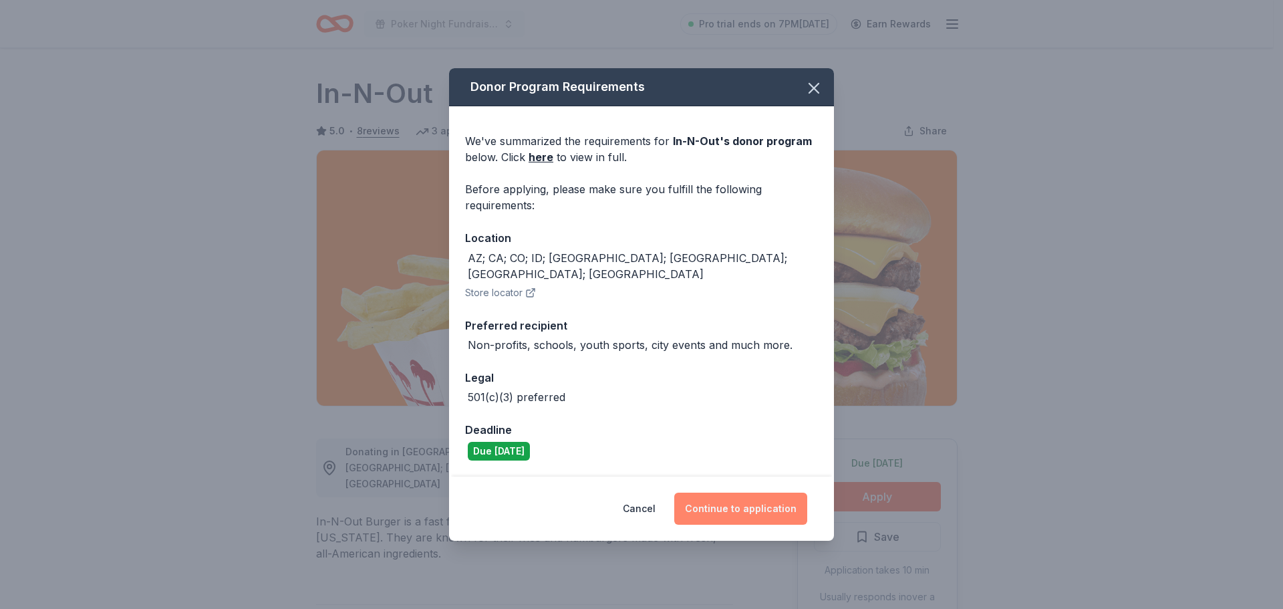
click at [736, 497] on button "Continue to application" at bounding box center [740, 509] width 133 height 32
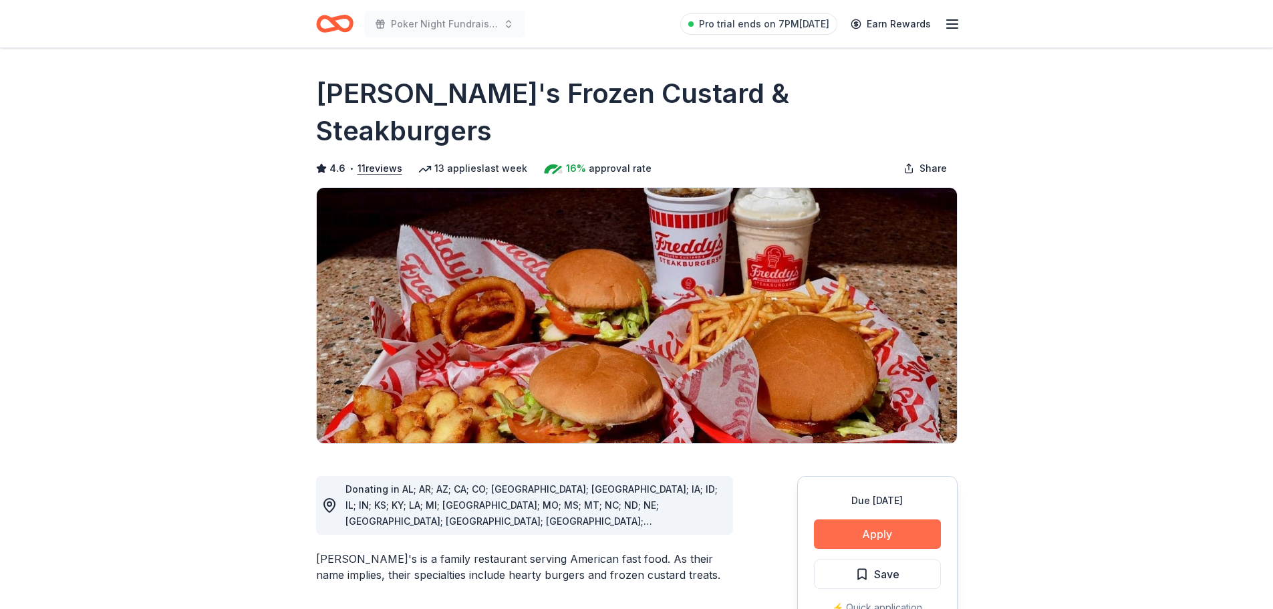
click at [838, 519] on button "Apply" at bounding box center [877, 533] width 127 height 29
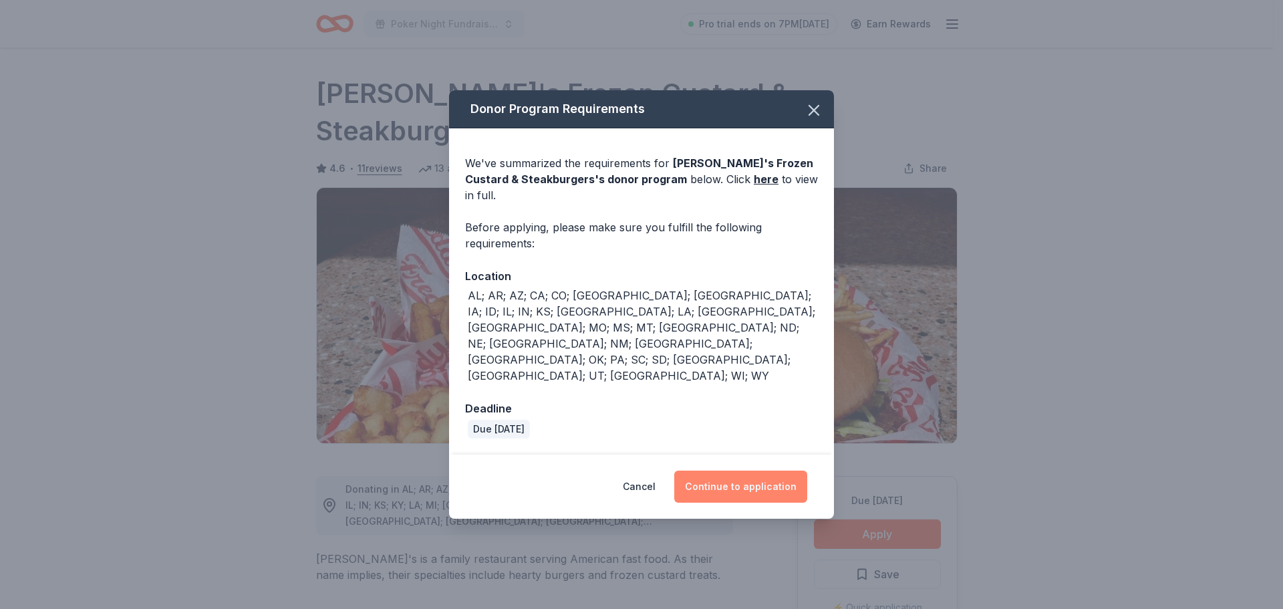
click at [763, 471] on button "Continue to application" at bounding box center [740, 487] width 133 height 32
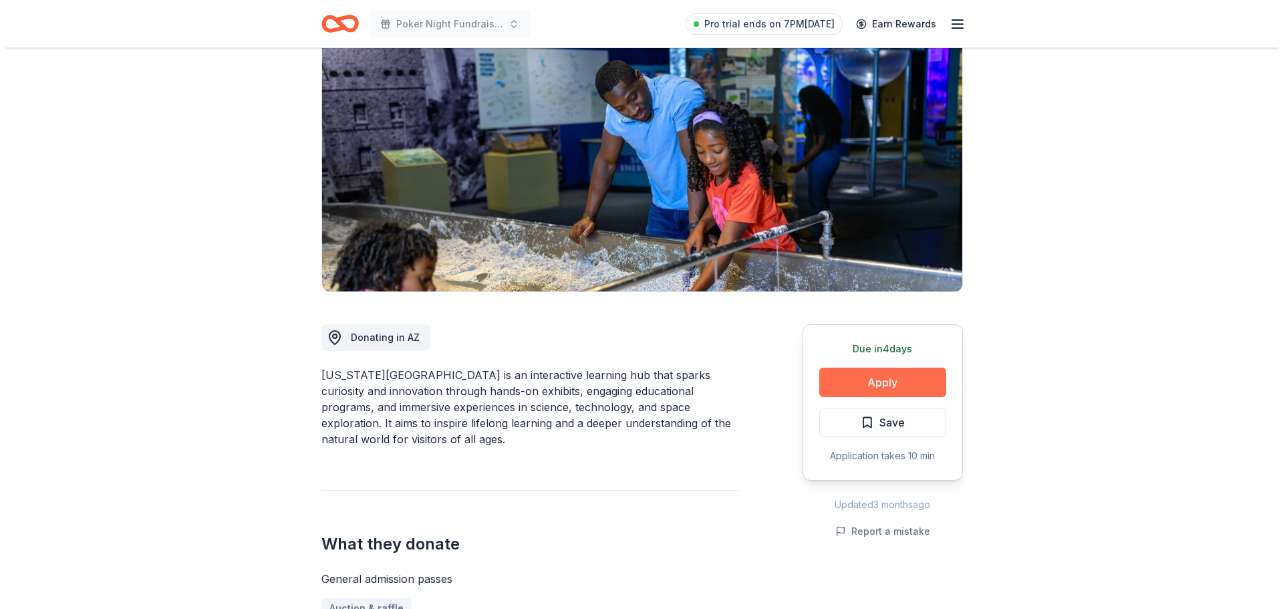
scroll to position [134, 0]
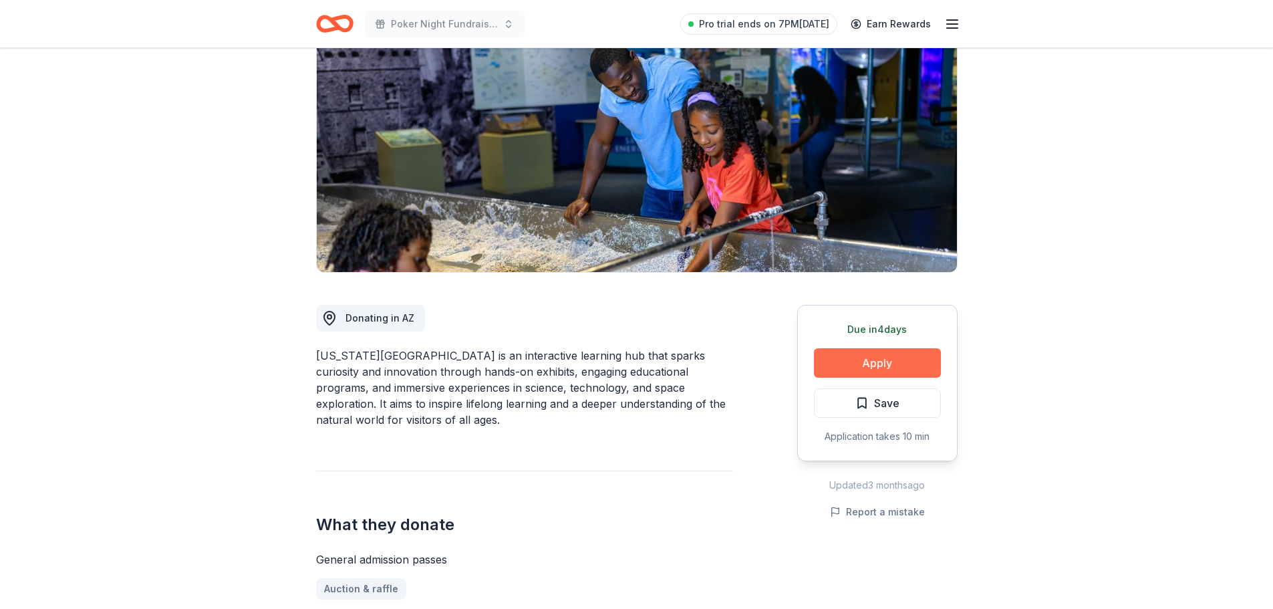
click at [894, 361] on button "Apply" at bounding box center [877, 362] width 127 height 29
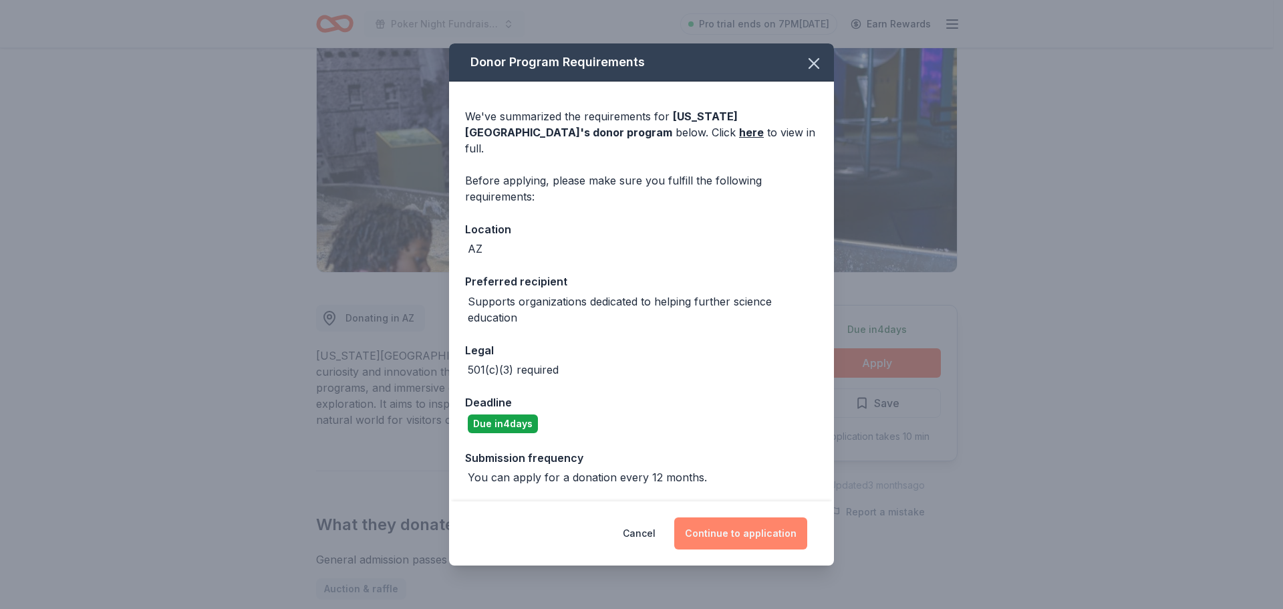
click at [744, 530] on button "Continue to application" at bounding box center [740, 533] width 133 height 32
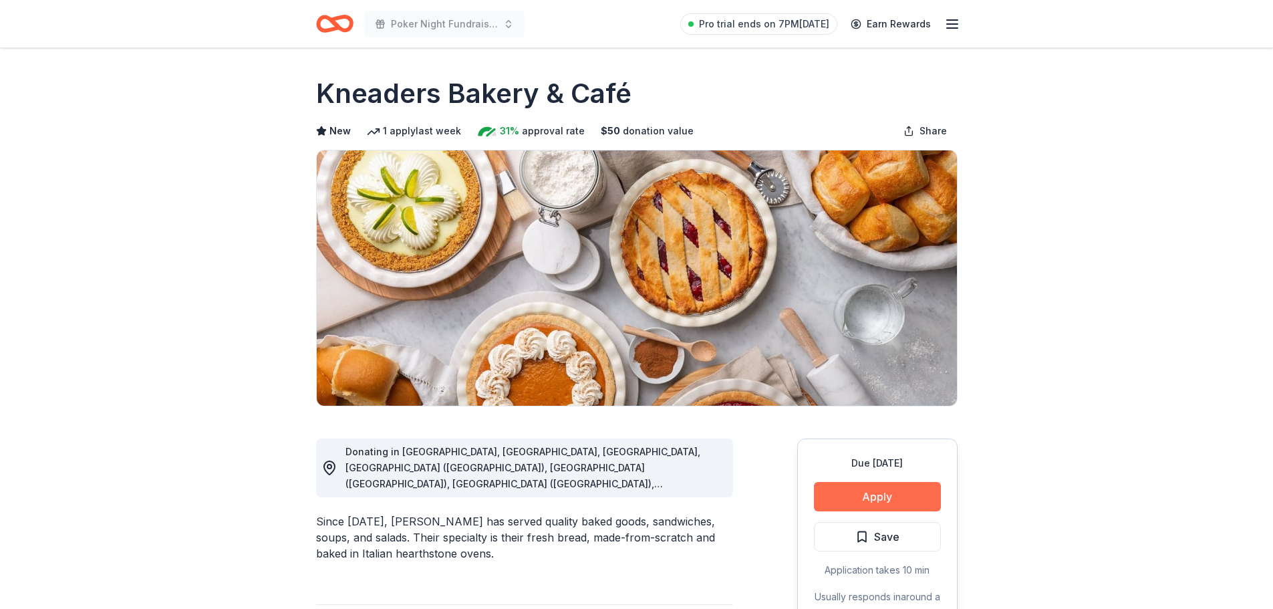
click at [884, 500] on button "Apply" at bounding box center [877, 496] width 127 height 29
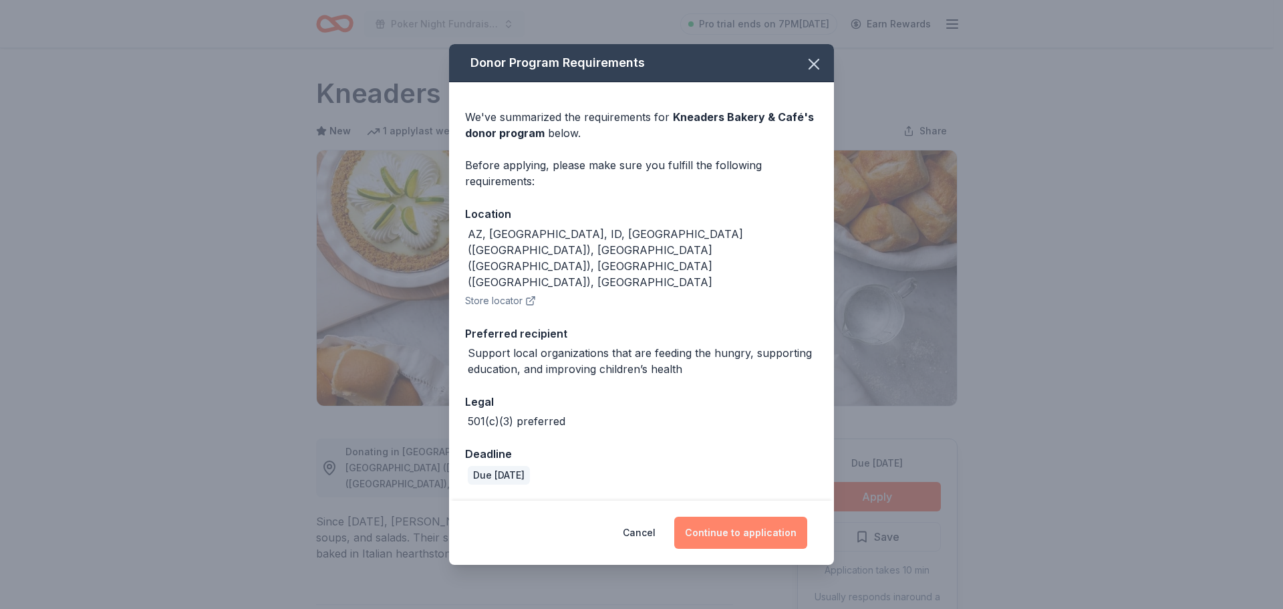
click at [779, 517] on button "Continue to application" at bounding box center [740, 533] width 133 height 32
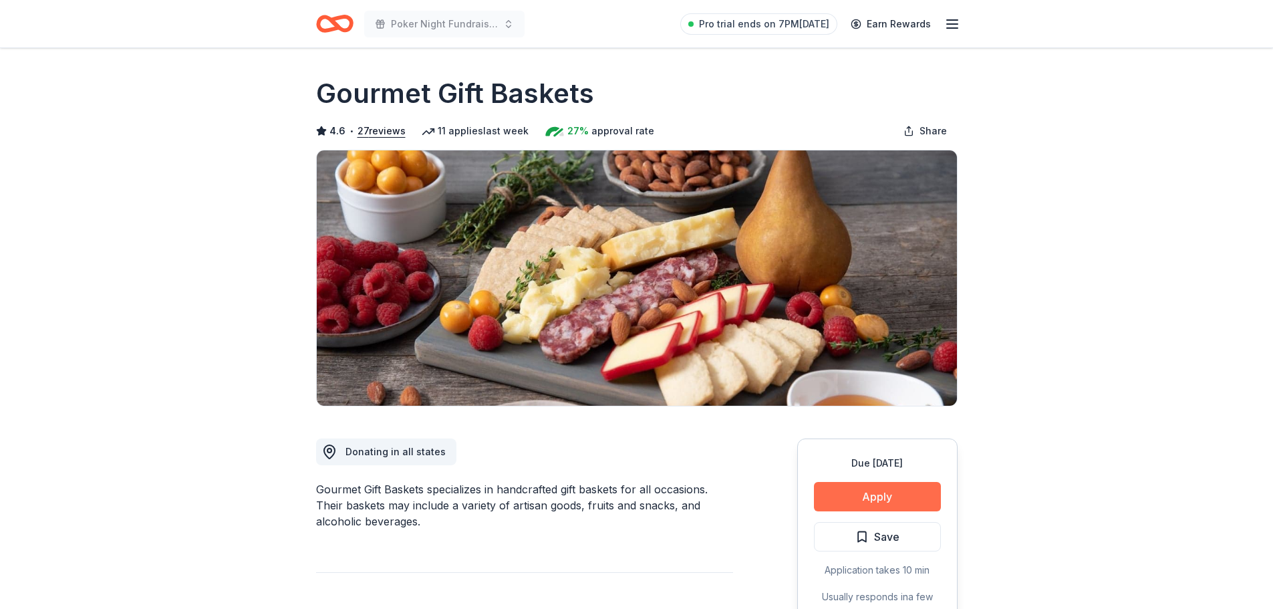
click at [843, 489] on button "Apply" at bounding box center [877, 496] width 127 height 29
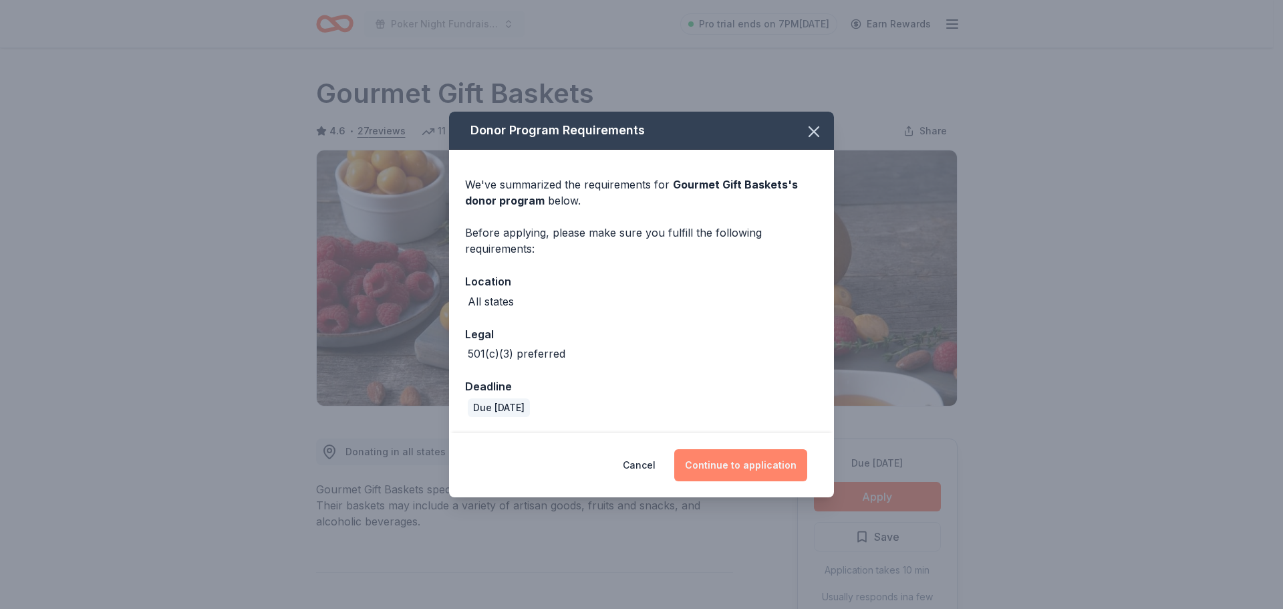
click at [747, 465] on button "Continue to application" at bounding box center [740, 465] width 133 height 32
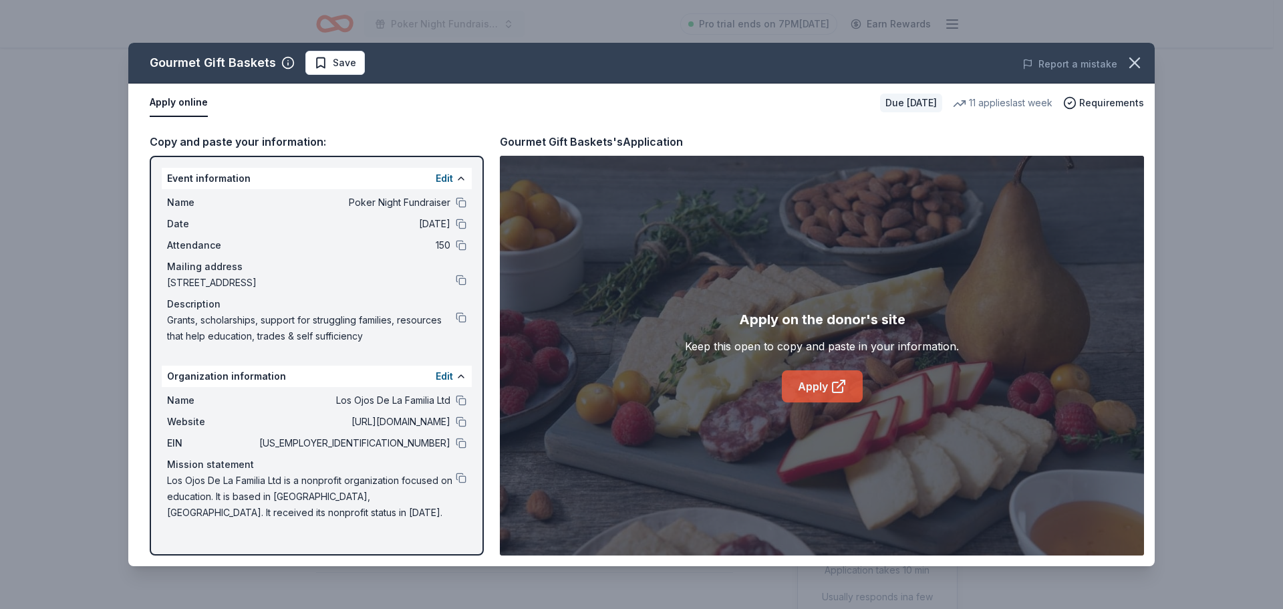
click at [806, 390] on link "Apply" at bounding box center [822, 386] width 81 height 32
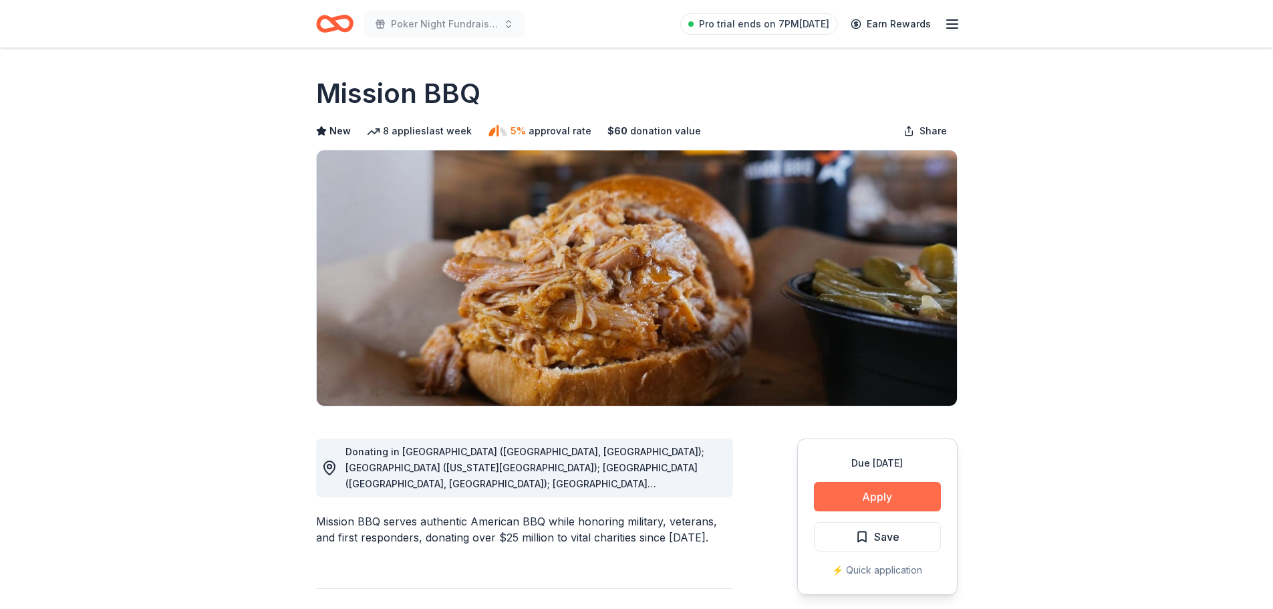
click at [850, 494] on button "Apply" at bounding box center [877, 496] width 127 height 29
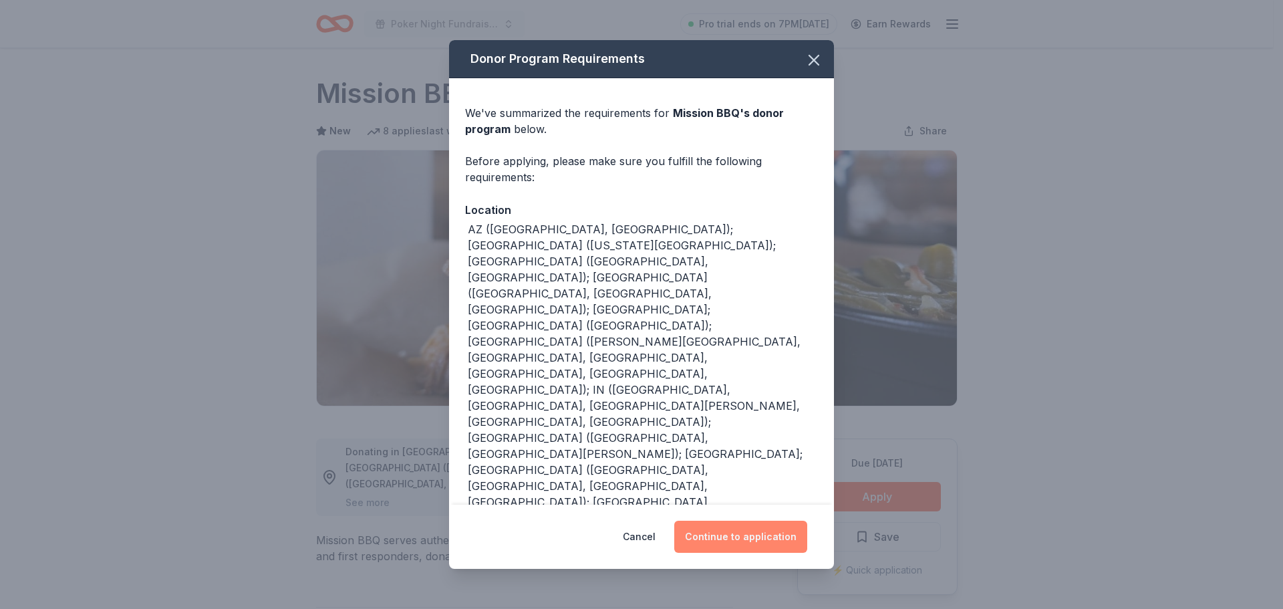
click at [771, 549] on button "Continue to application" at bounding box center [740, 537] width 133 height 32
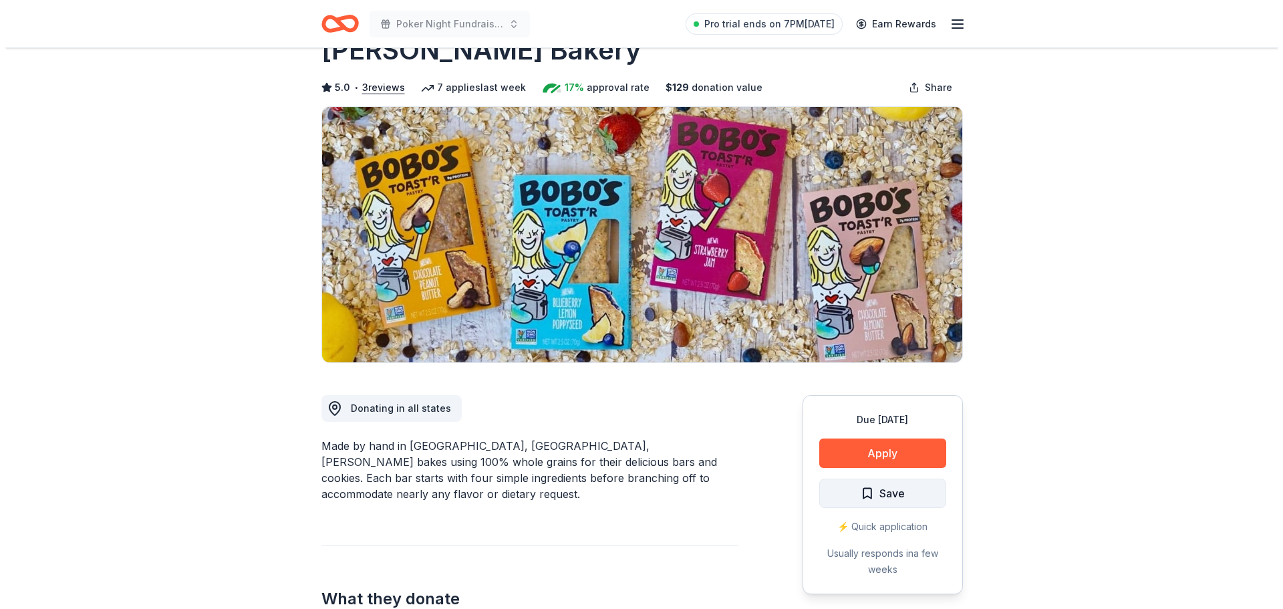
scroll to position [67, 0]
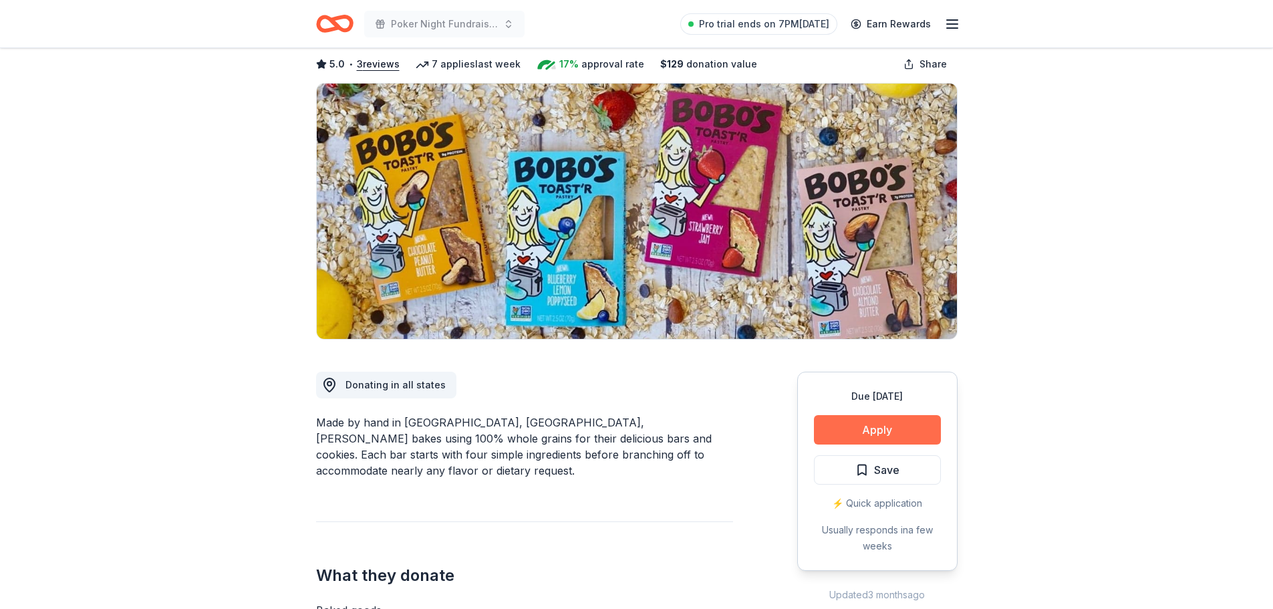
click at [864, 428] on button "Apply" at bounding box center [877, 429] width 127 height 29
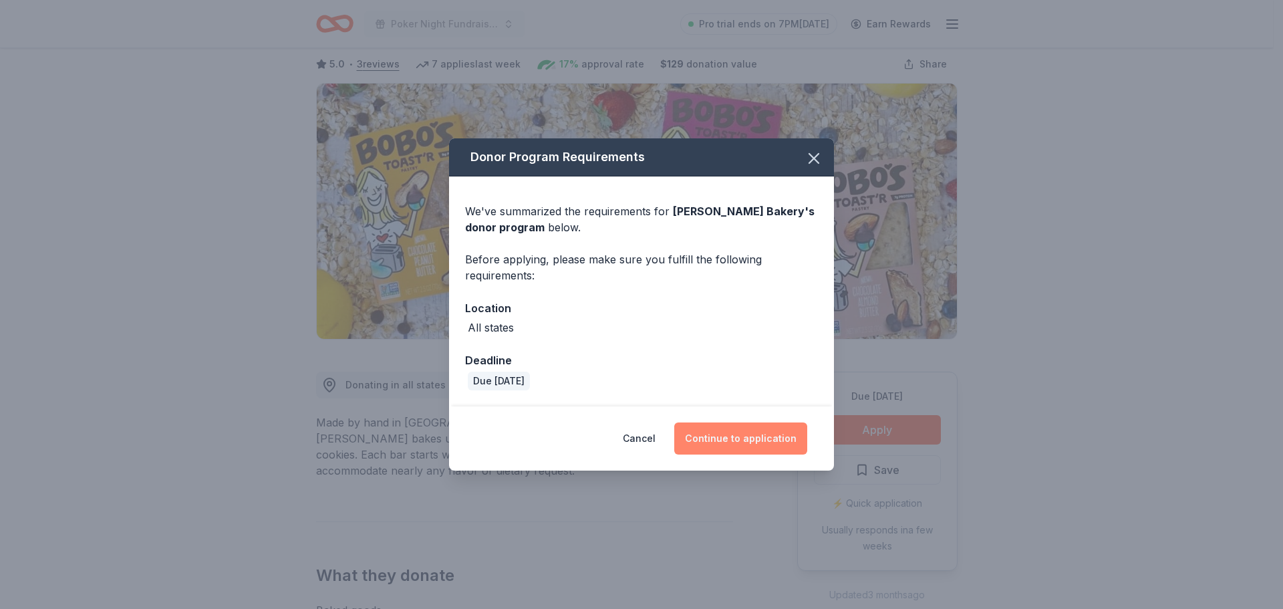
click at [757, 449] on button "Continue to application" at bounding box center [740, 438] width 133 height 32
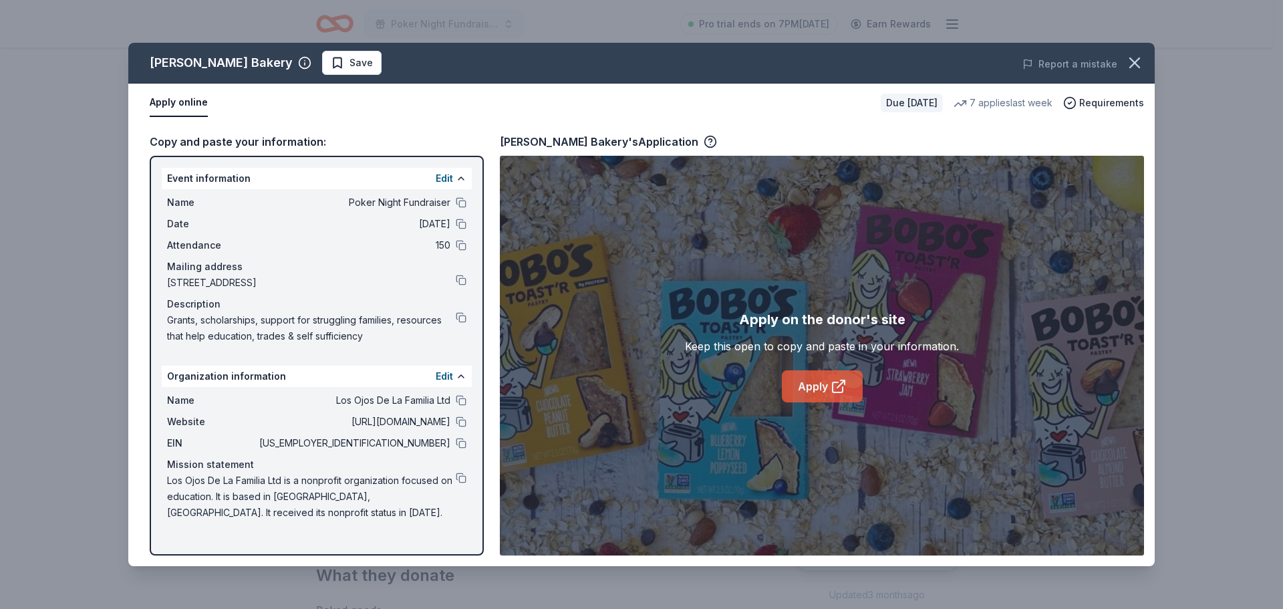
click at [828, 382] on link "Apply" at bounding box center [822, 386] width 81 height 32
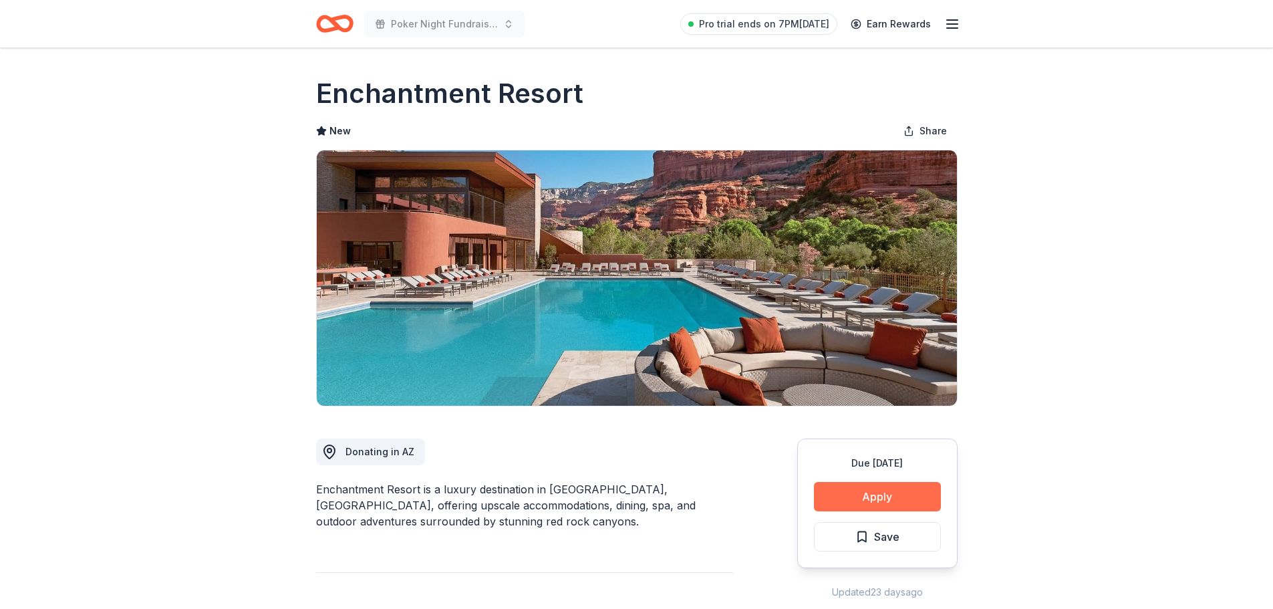
click at [823, 499] on button "Apply" at bounding box center [877, 496] width 127 height 29
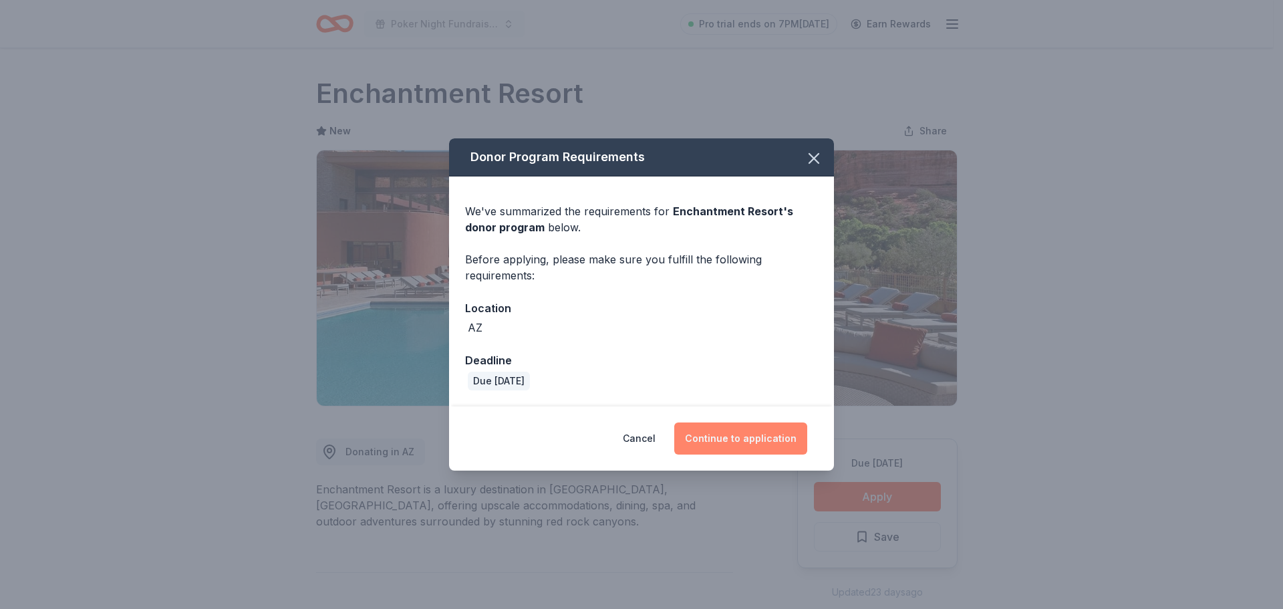
click at [745, 440] on button "Continue to application" at bounding box center [740, 438] width 133 height 32
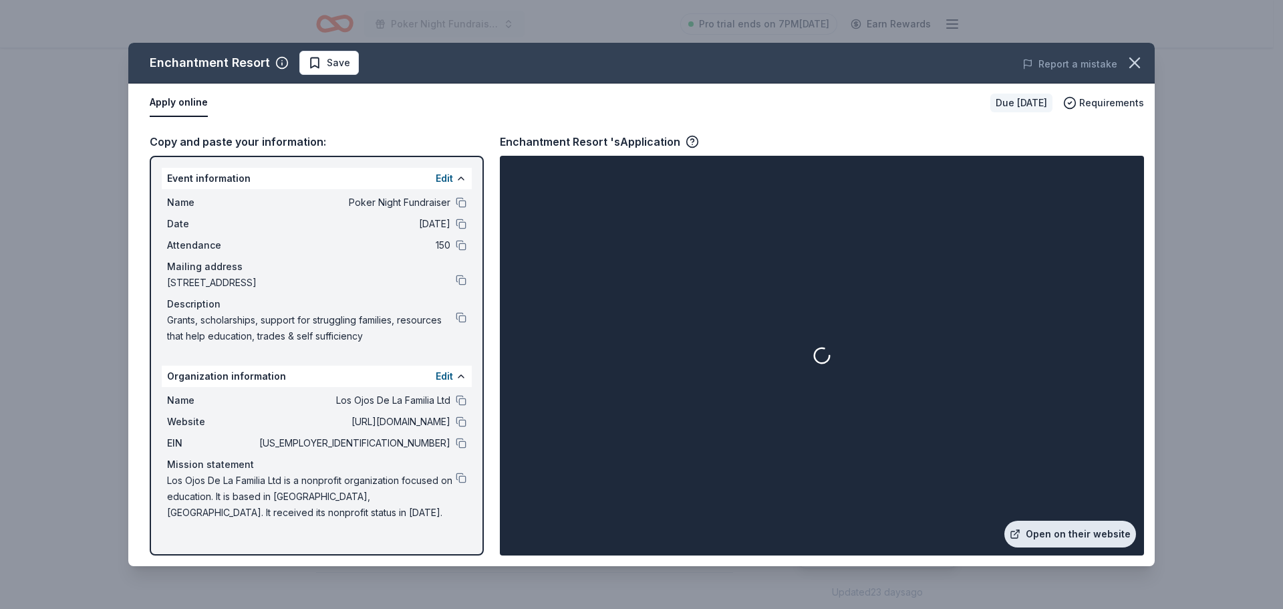
click at [1039, 529] on link "Open on their website" at bounding box center [1071, 534] width 132 height 27
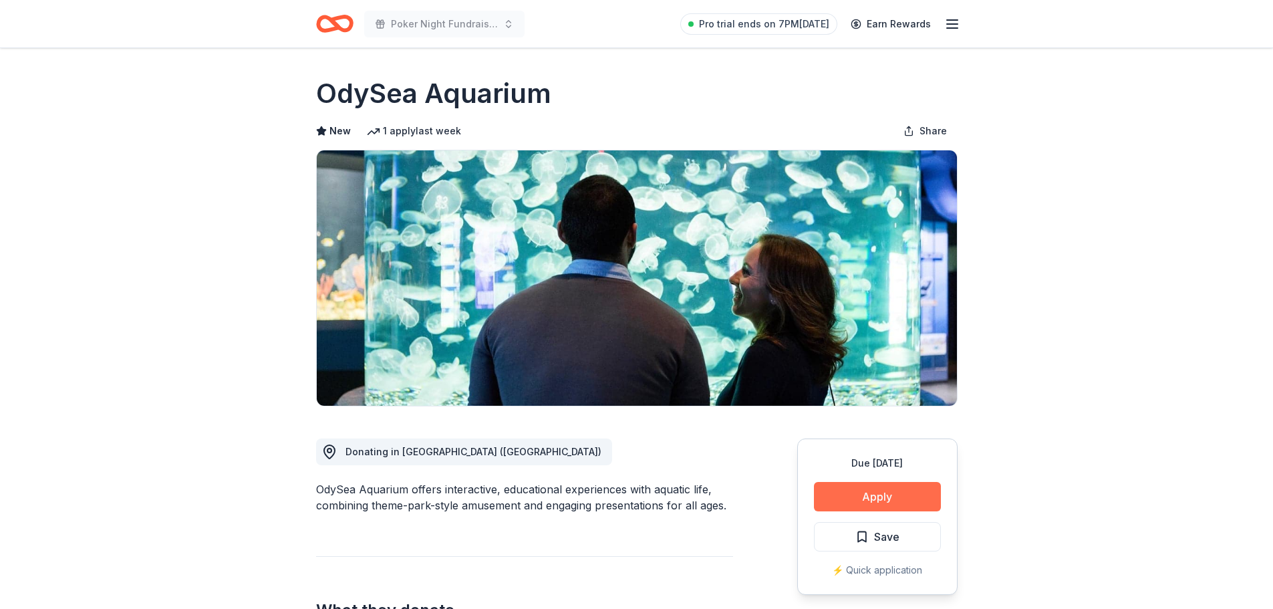
click at [919, 487] on button "Apply" at bounding box center [877, 496] width 127 height 29
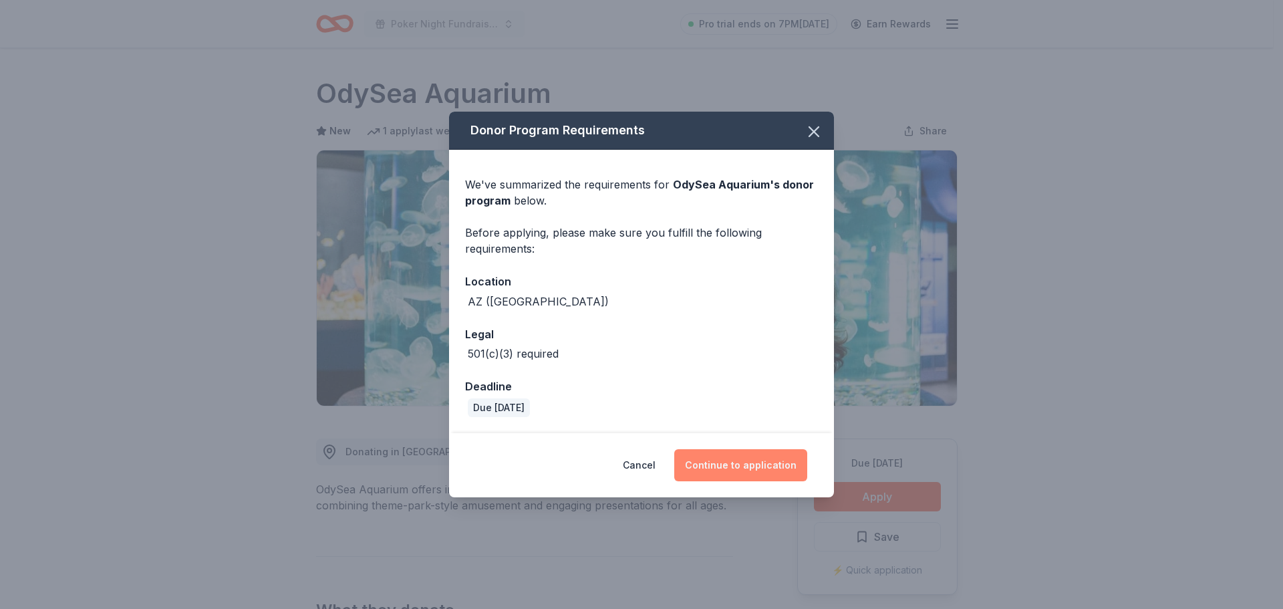
click at [785, 463] on button "Continue to application" at bounding box center [740, 465] width 133 height 32
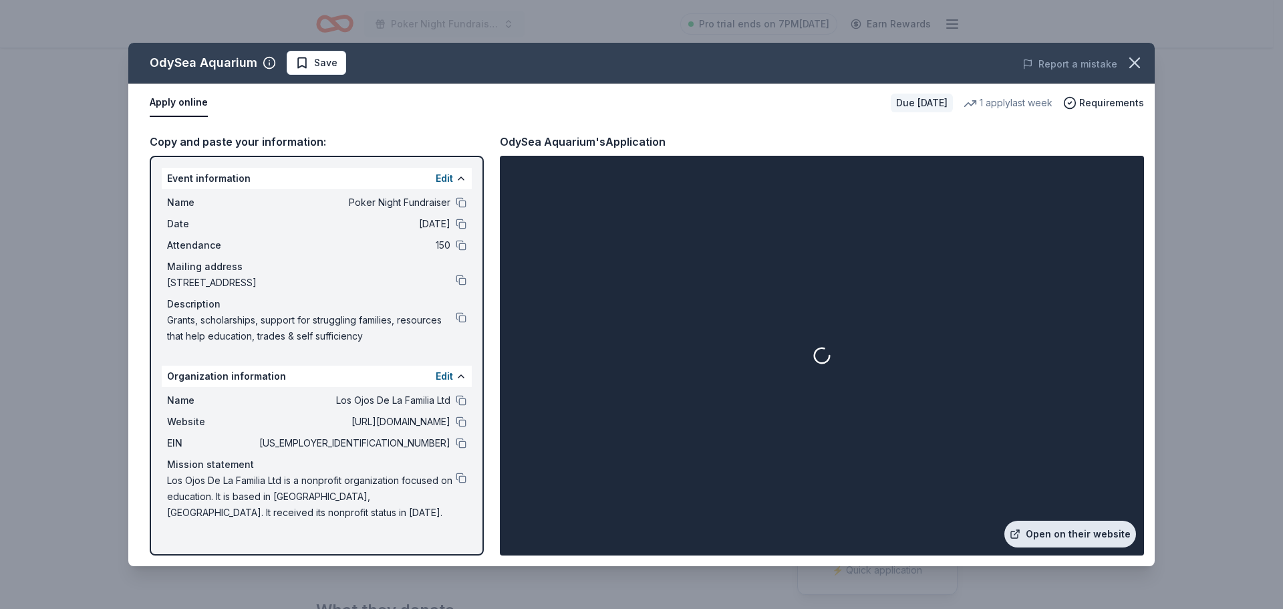
click at [1094, 528] on link "Open on their website" at bounding box center [1071, 534] width 132 height 27
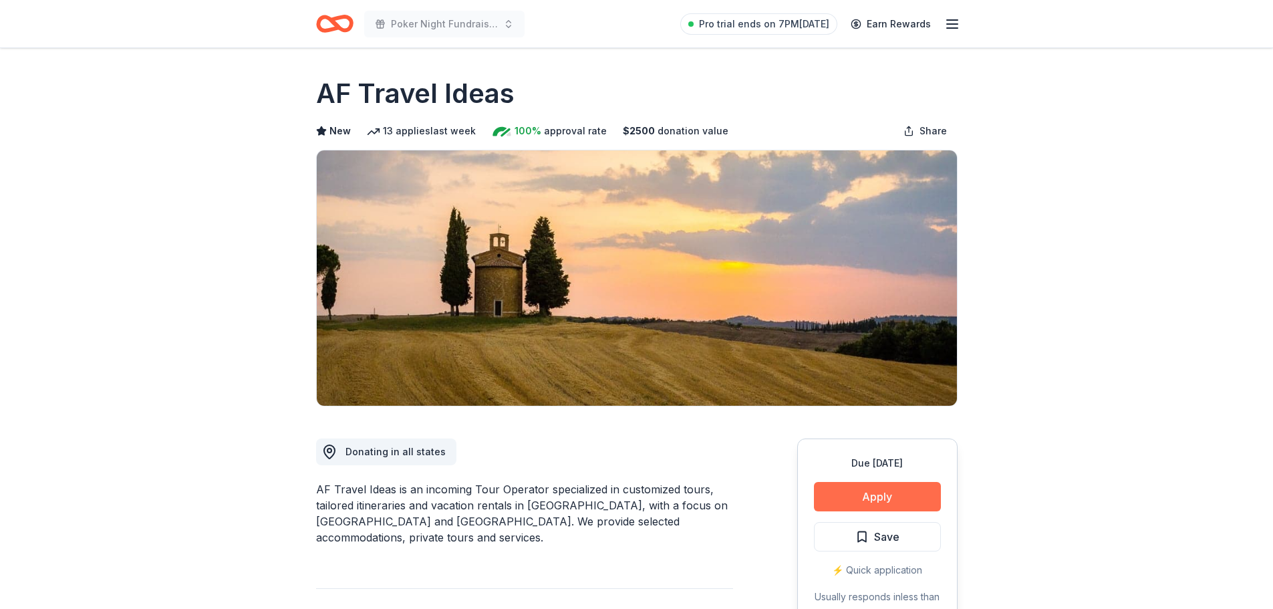
click at [868, 486] on button "Apply" at bounding box center [877, 496] width 127 height 29
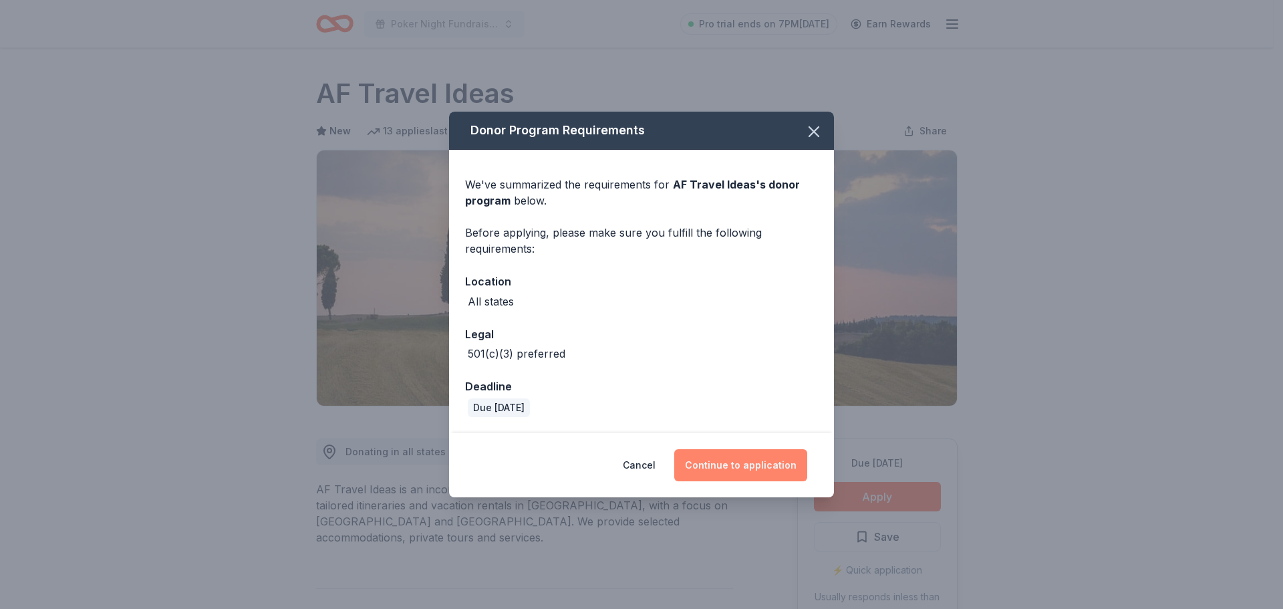
click at [722, 461] on button "Continue to application" at bounding box center [740, 465] width 133 height 32
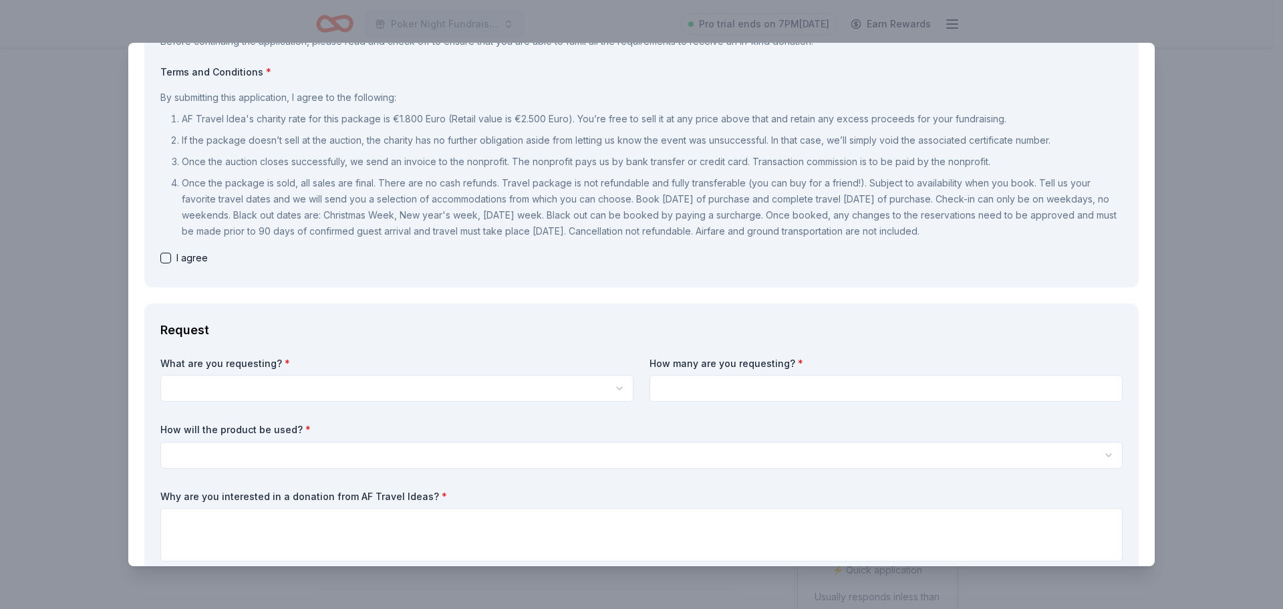
scroll to position [134, 0]
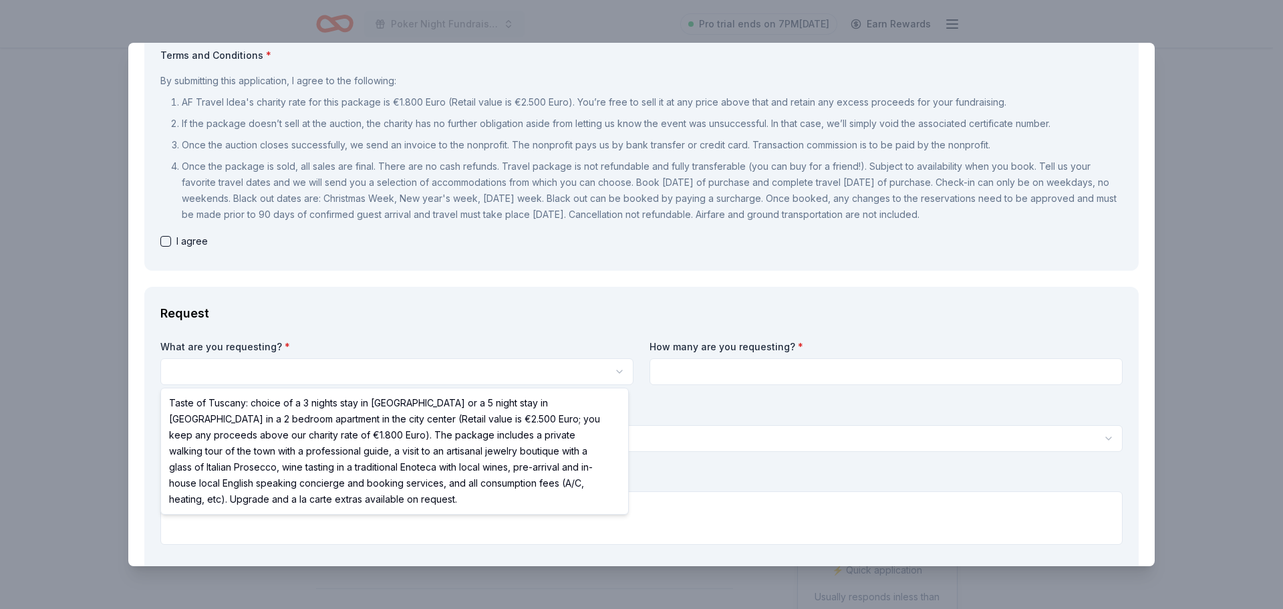
click at [462, 374] on html "Poker Night Fundraiser Pro trial ends on 7PM, 9/16 Earn Rewards Due in 39 days …" at bounding box center [641, 304] width 1283 height 609
select select "Taste of Tuscany: choice of a 3 nights stay in Florence or a 5 night stay in Co…"
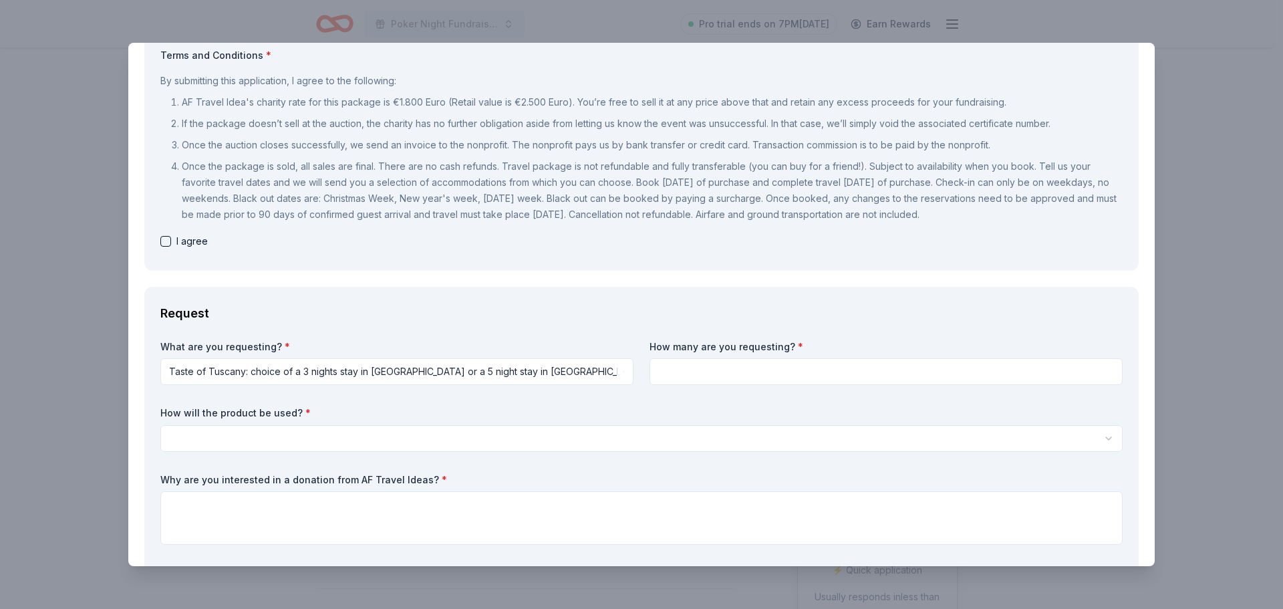
click at [729, 367] on input at bounding box center [886, 371] width 473 height 27
type input "1"
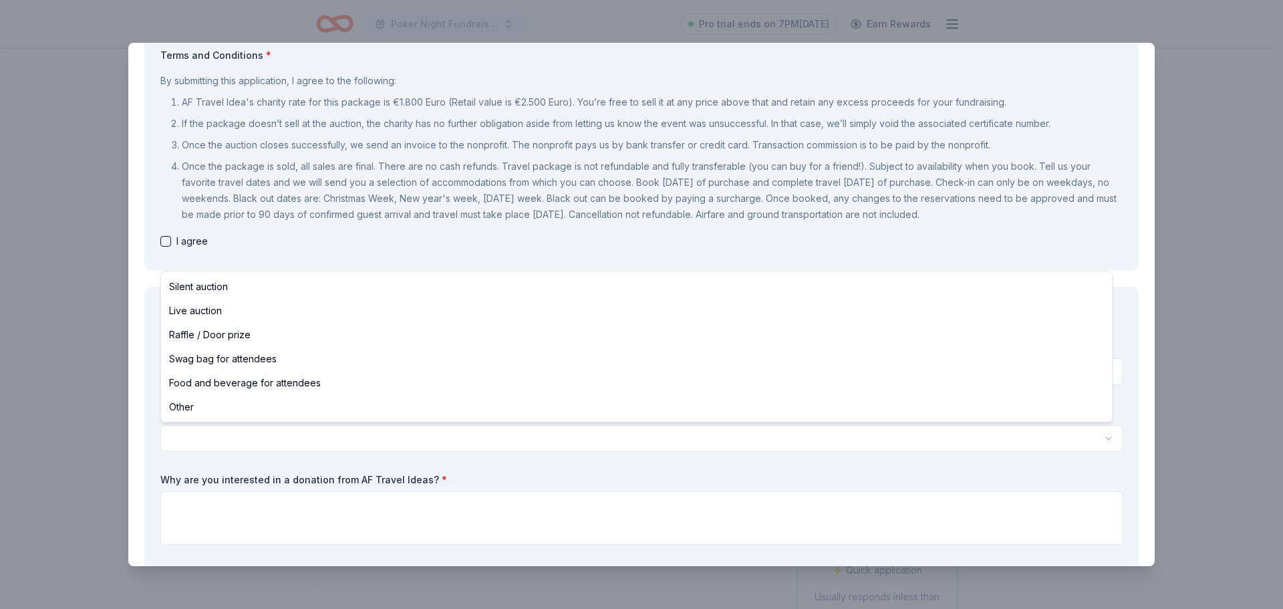
click at [355, 435] on html "Poker Night Fundraiser Pro trial ends on 7PM, 9/16 Earn Rewards Due in 39 days …" at bounding box center [641, 304] width 1283 height 609
select select "silentAuction"
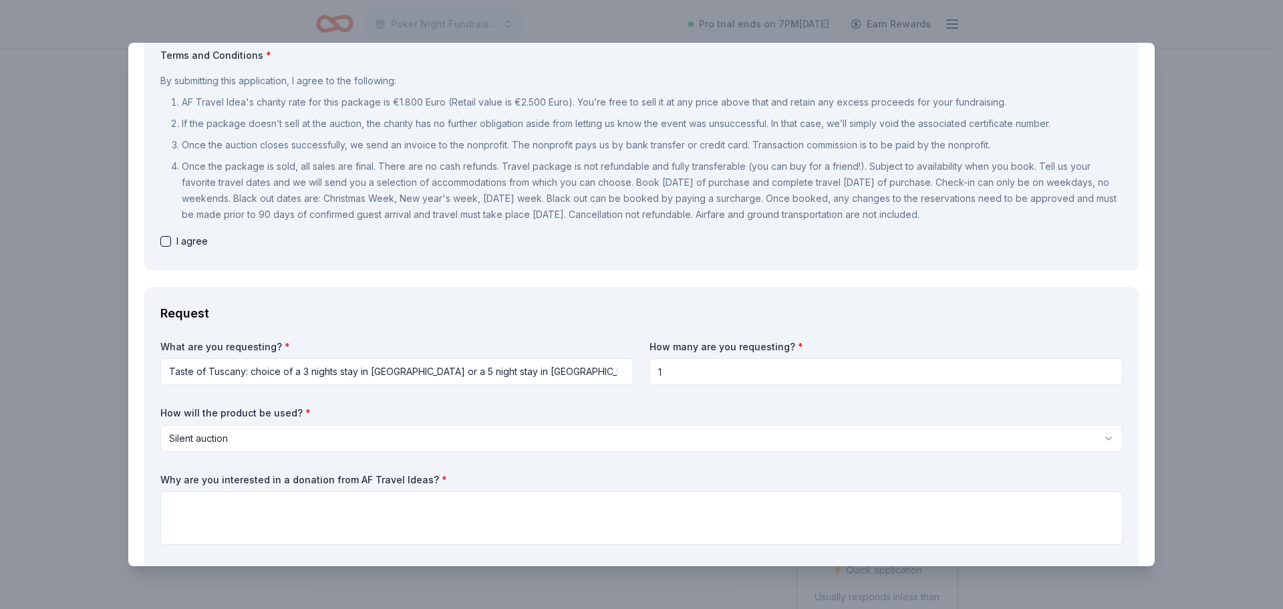
click at [166, 241] on button "button" at bounding box center [165, 241] width 11 height 11
checkbox input "true"
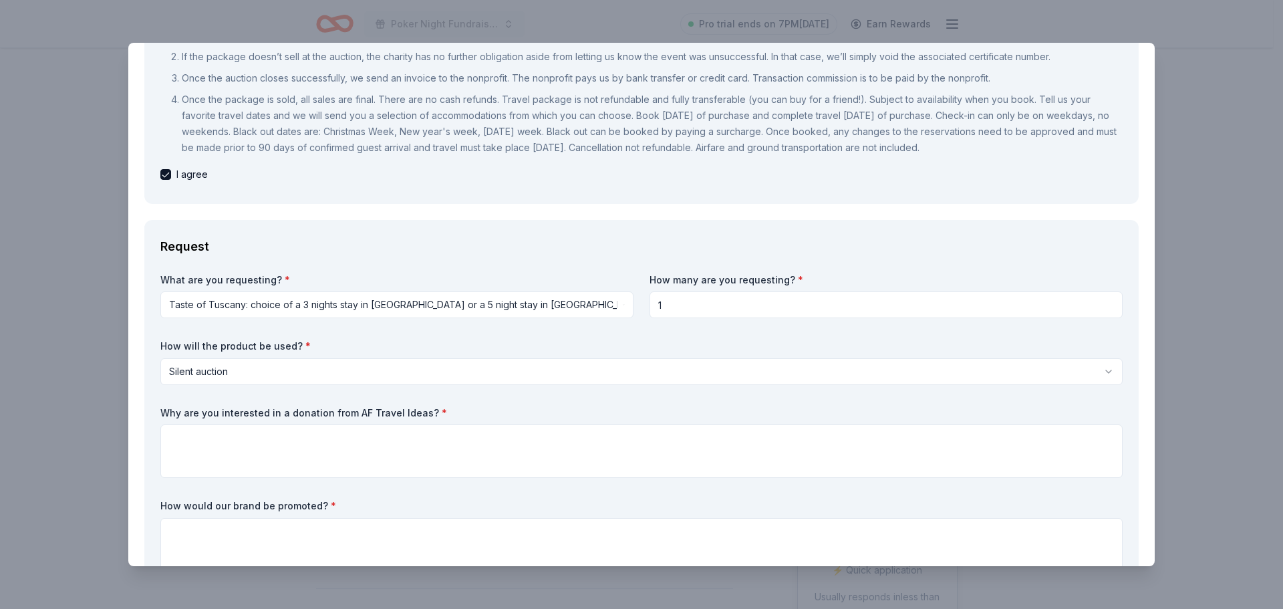
scroll to position [267, 0]
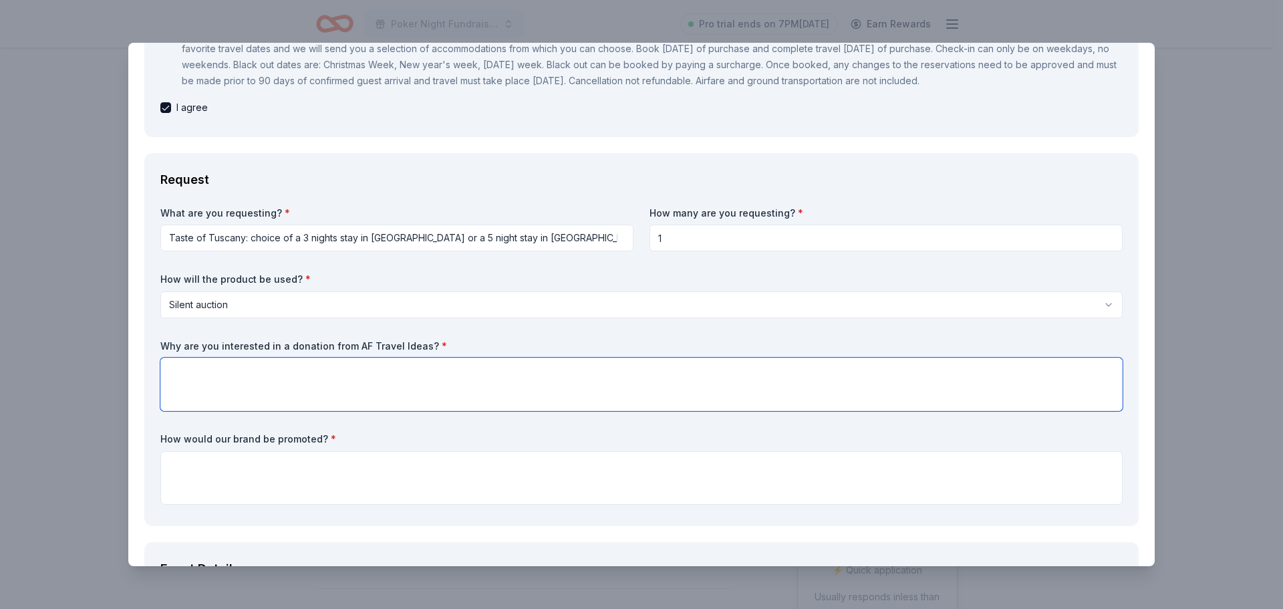
click at [251, 372] on textarea at bounding box center [641, 384] width 963 height 53
type textarea "t"
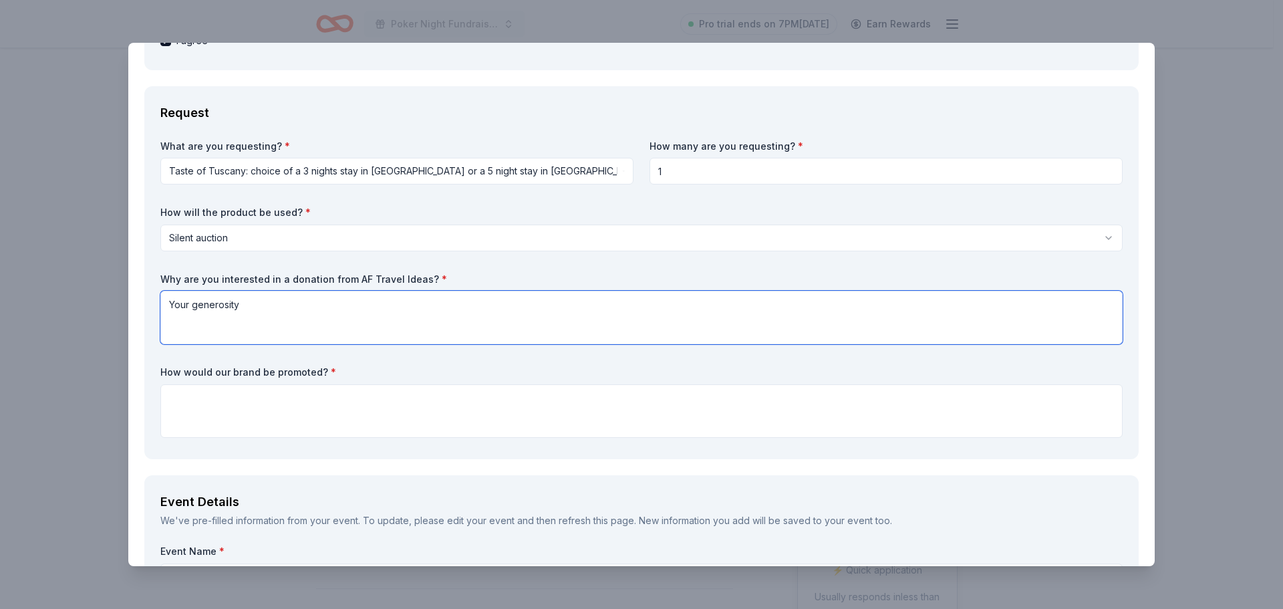
type textarea "Your generosity"
click at [276, 396] on textarea at bounding box center [641, 410] width 963 height 53
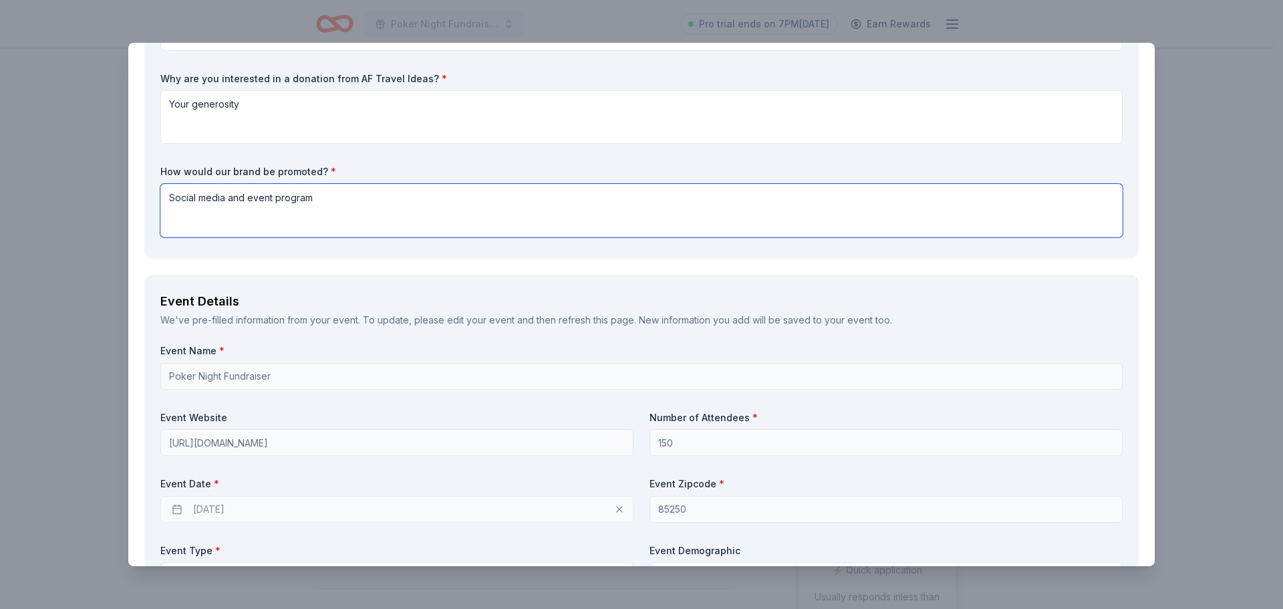
scroll to position [602, 0]
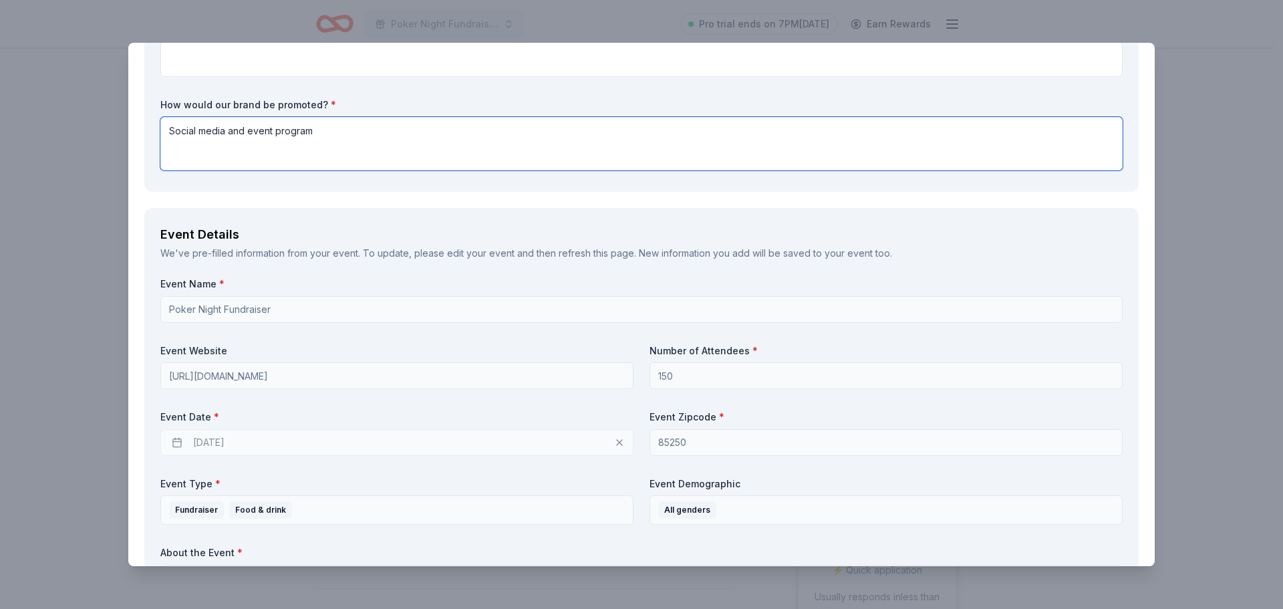
type textarea "Social media and event program"
click at [305, 449] on div "10/24/2025" at bounding box center [396, 442] width 473 height 27
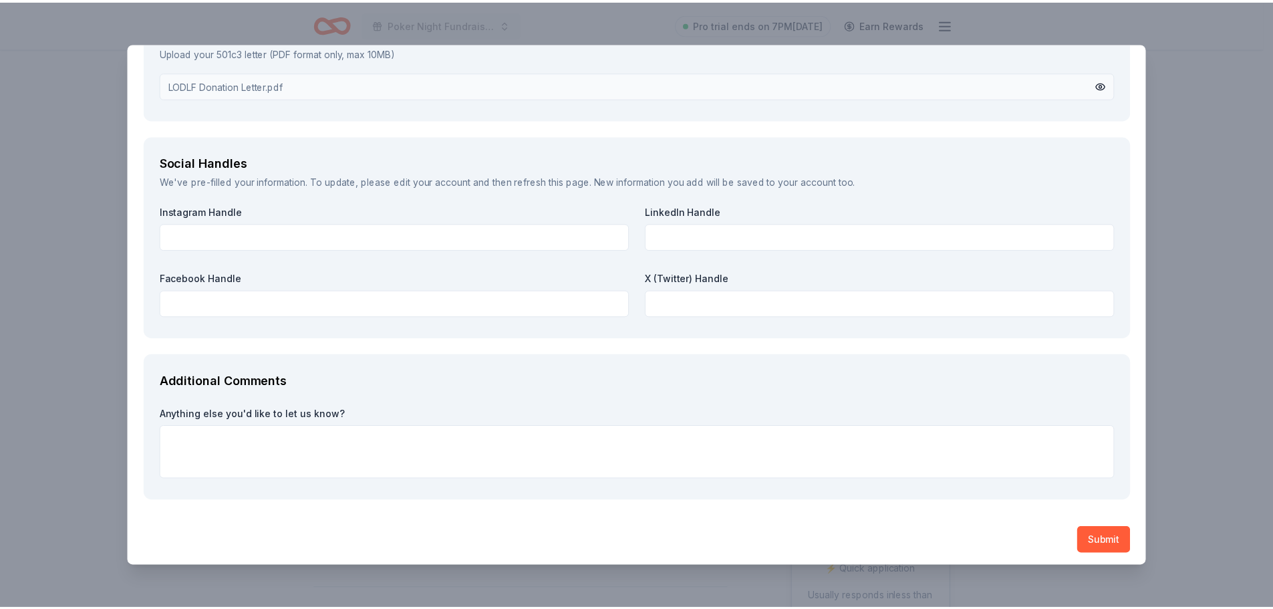
scroll to position [1758, 0]
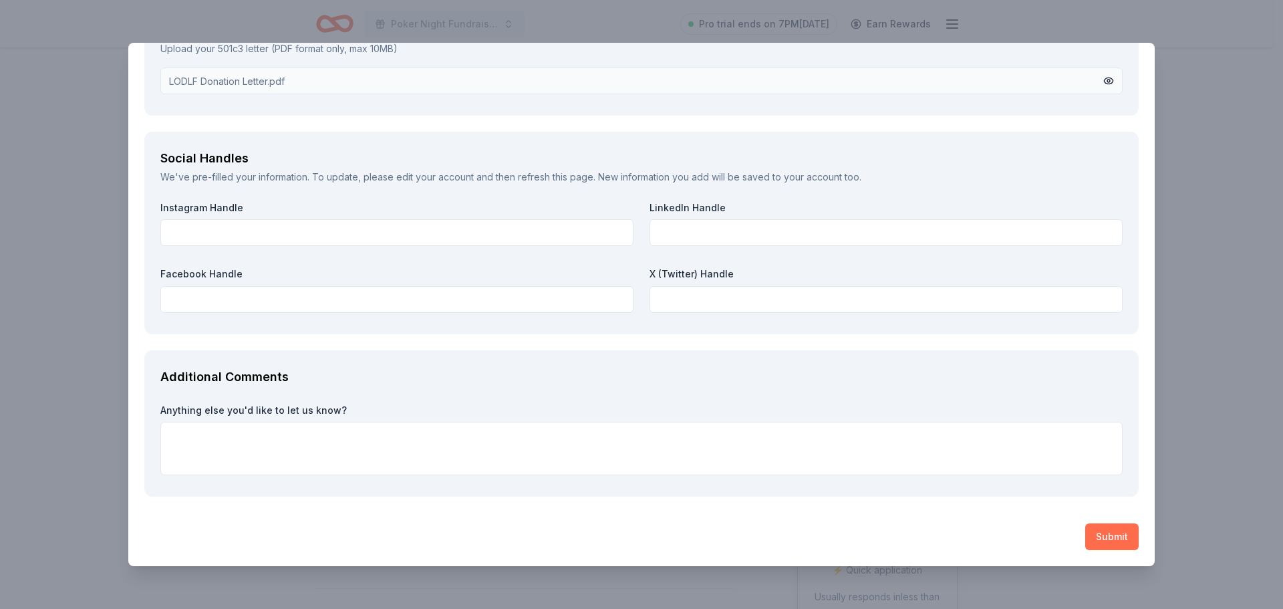
click at [1086, 541] on button "Submit" at bounding box center [1112, 536] width 53 height 27
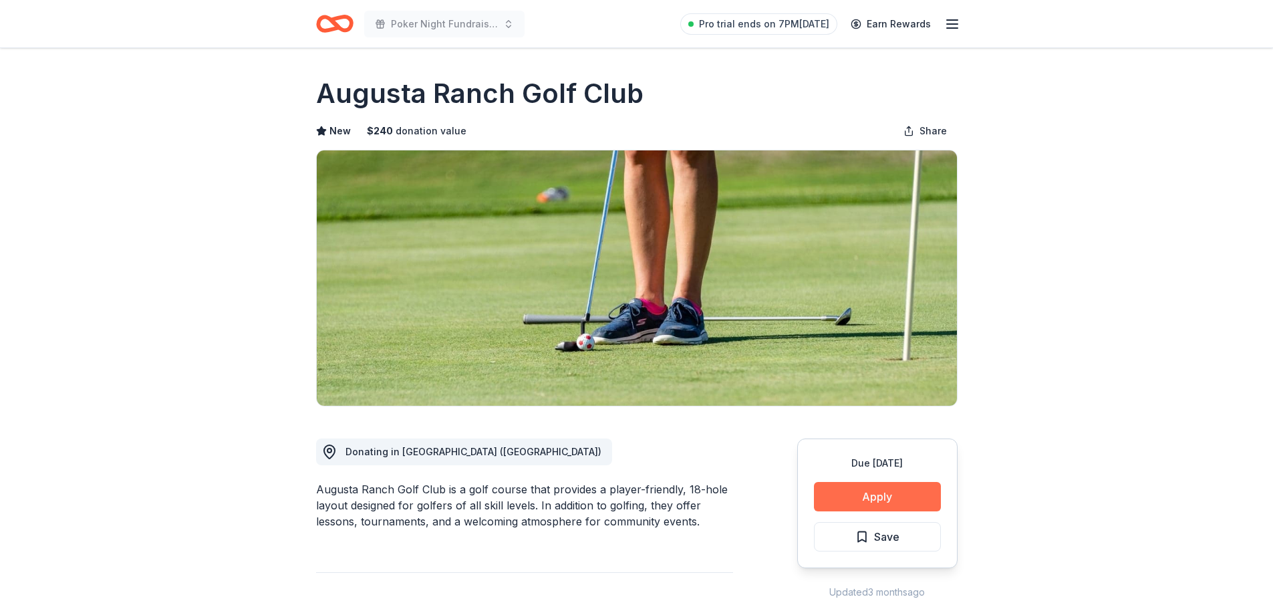
click at [838, 499] on button "Apply" at bounding box center [877, 496] width 127 height 29
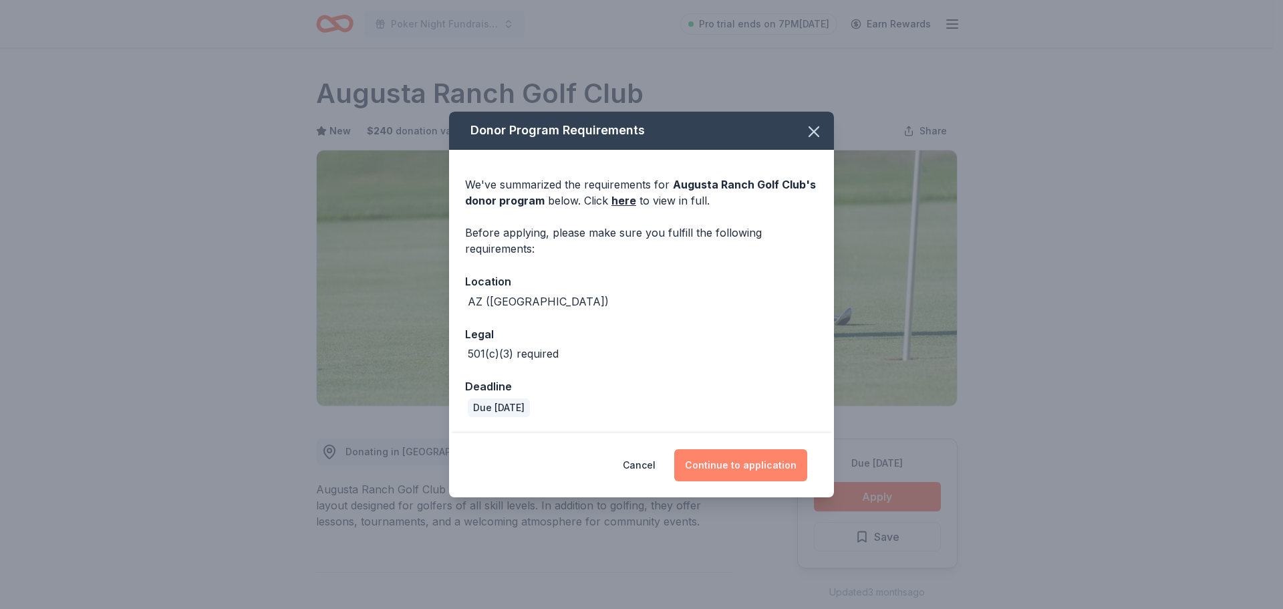
click at [725, 463] on button "Continue to application" at bounding box center [740, 465] width 133 height 32
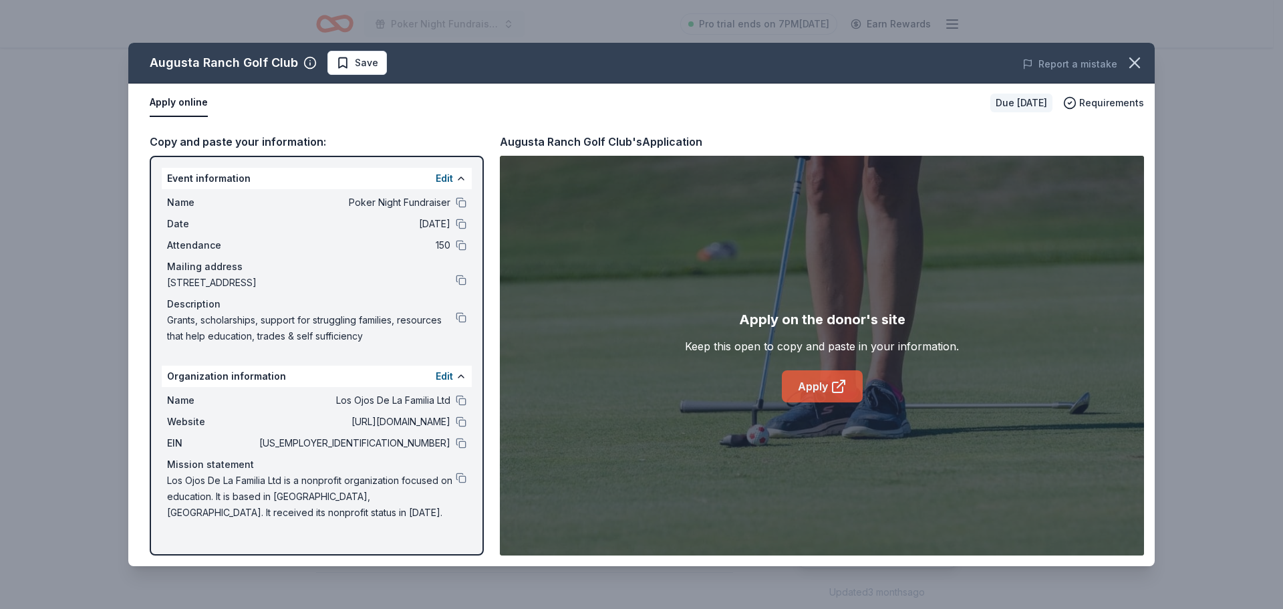
click at [801, 392] on link "Apply" at bounding box center [822, 386] width 81 height 32
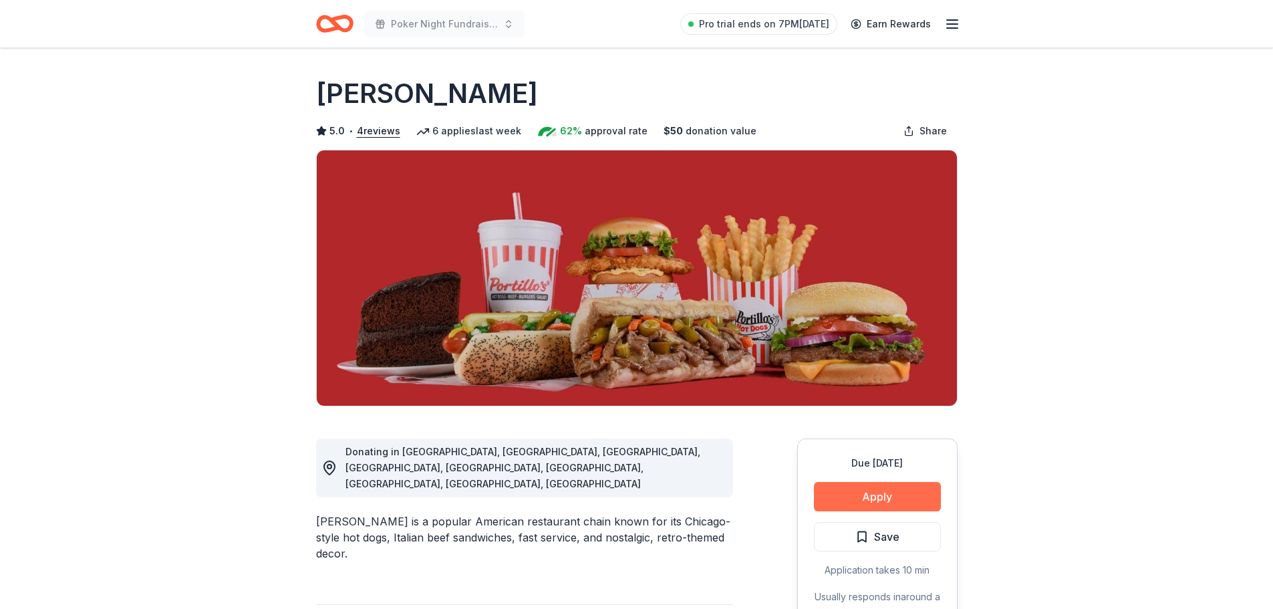
click at [863, 491] on button "Apply" at bounding box center [877, 496] width 127 height 29
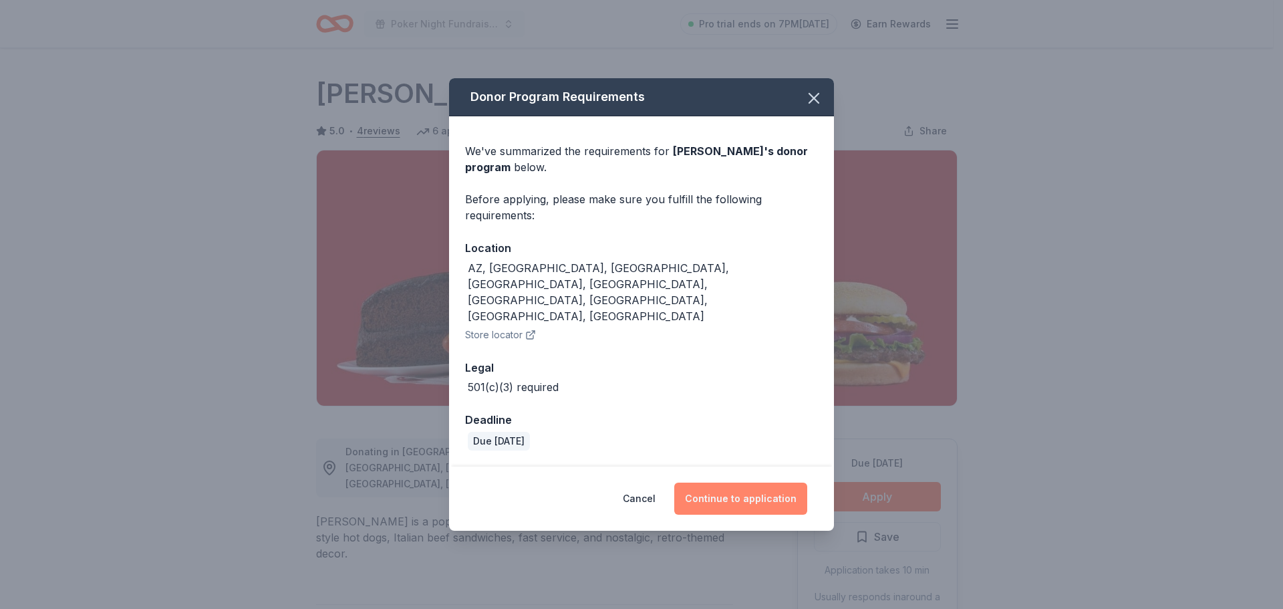
click at [769, 483] on button "Continue to application" at bounding box center [740, 499] width 133 height 32
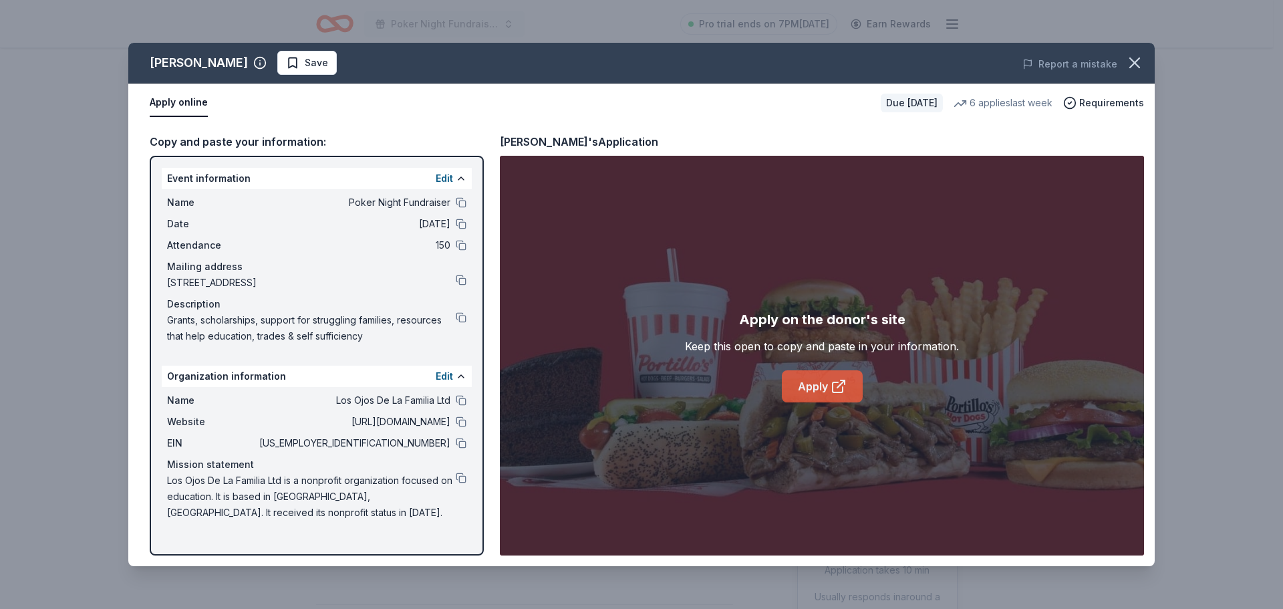
click at [818, 383] on link "Apply" at bounding box center [822, 386] width 81 height 32
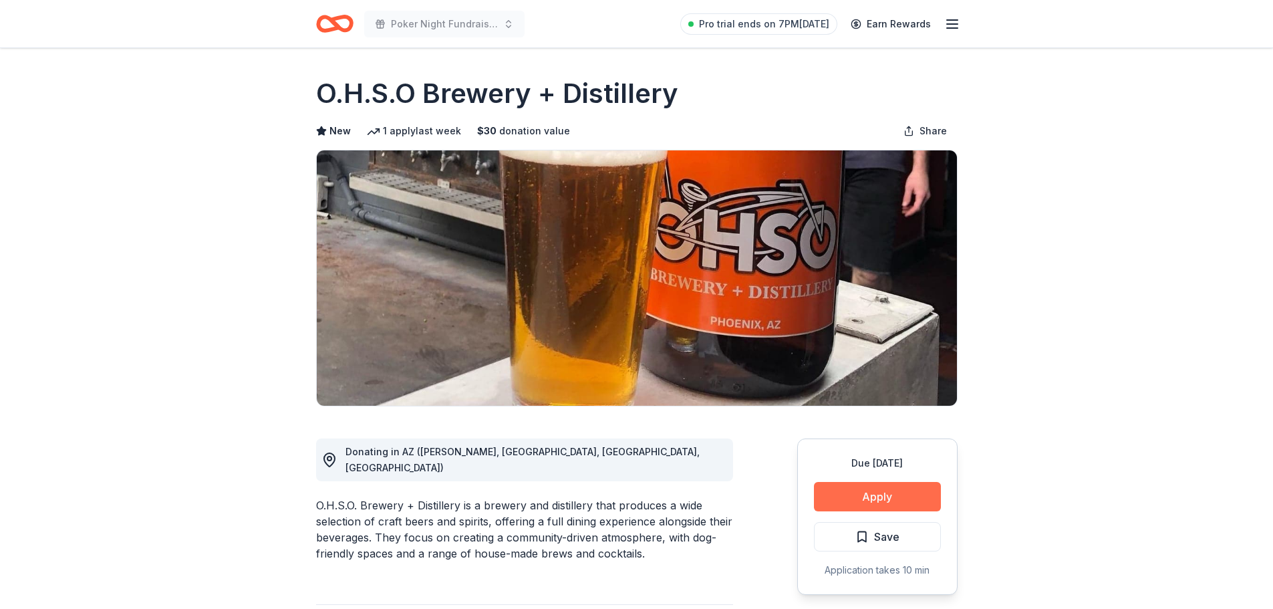
click at [847, 489] on button "Apply" at bounding box center [877, 496] width 127 height 29
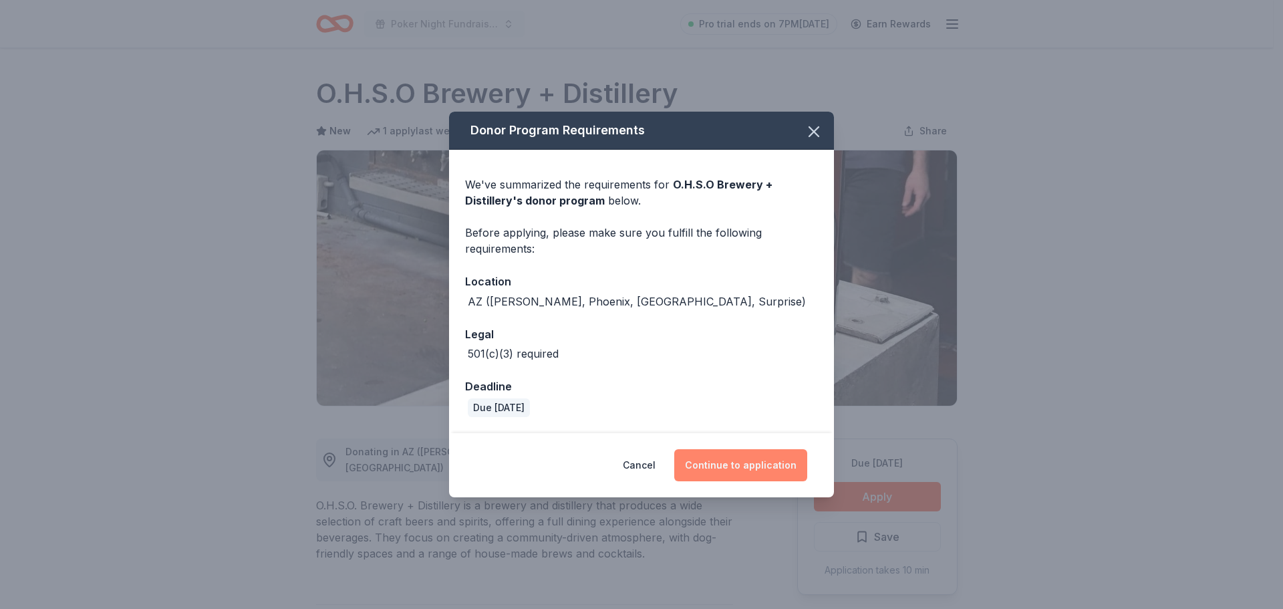
click at [743, 473] on button "Continue to application" at bounding box center [740, 465] width 133 height 32
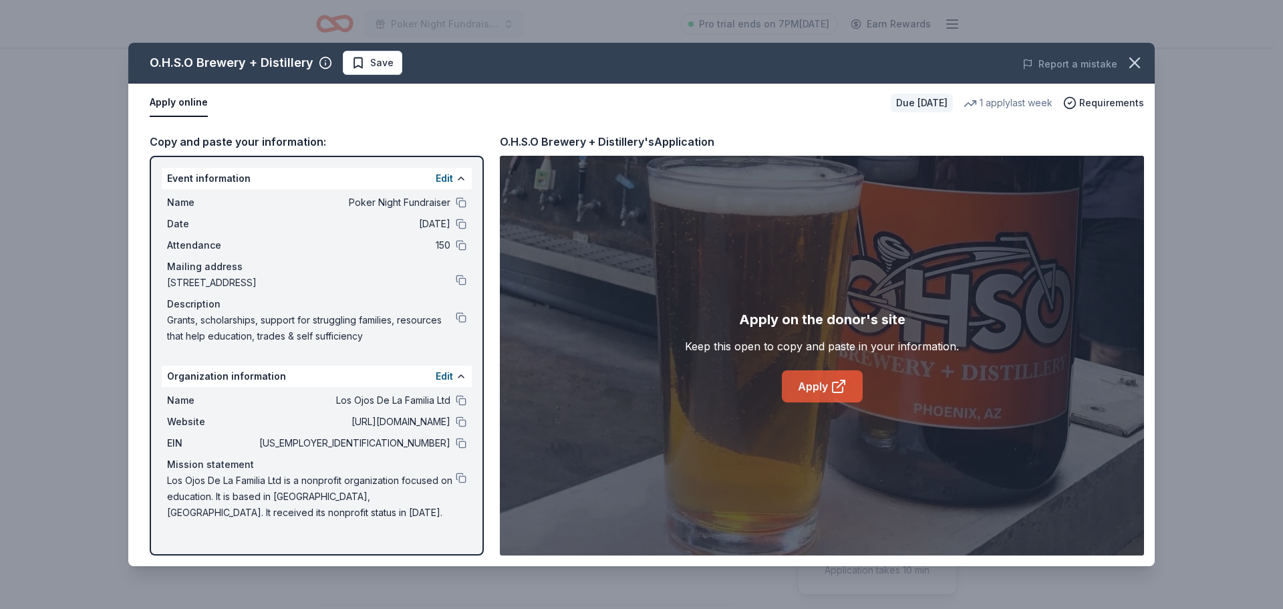
click at [807, 384] on link "Apply" at bounding box center [822, 386] width 81 height 32
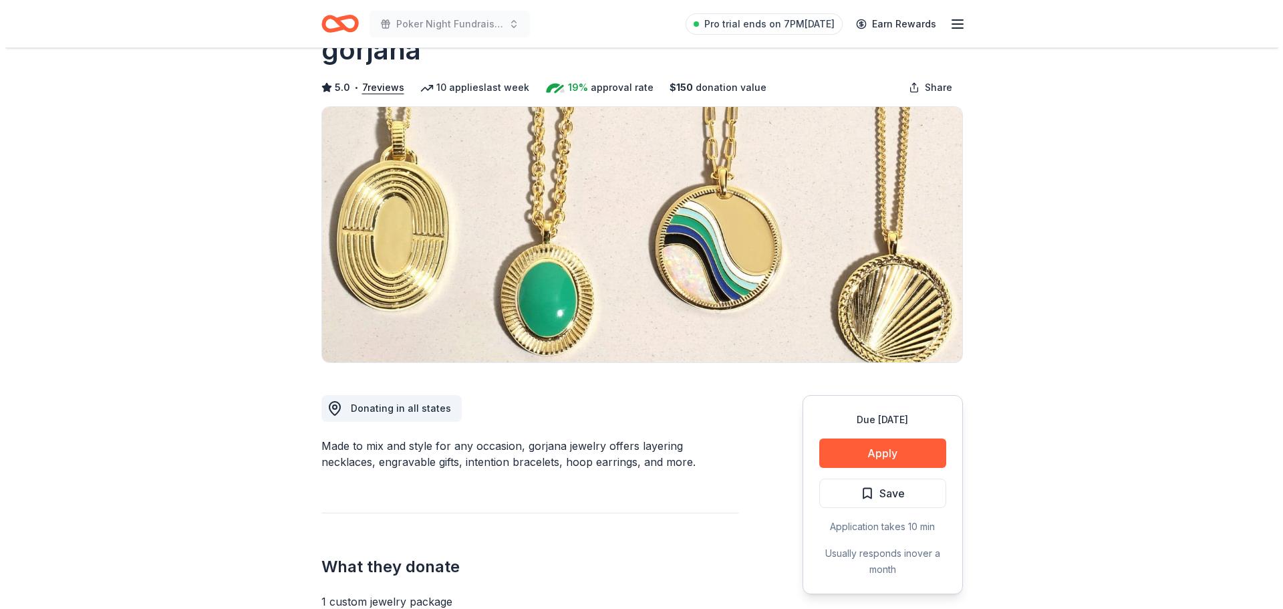
scroll to position [67, 0]
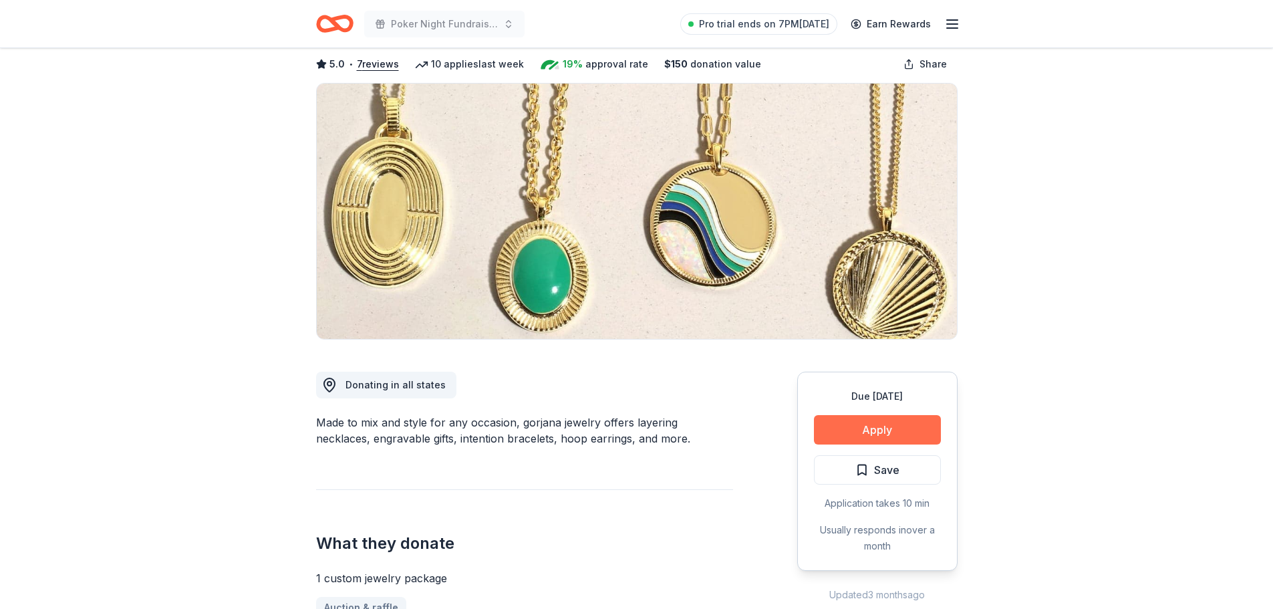
click at [874, 426] on button "Apply" at bounding box center [877, 429] width 127 height 29
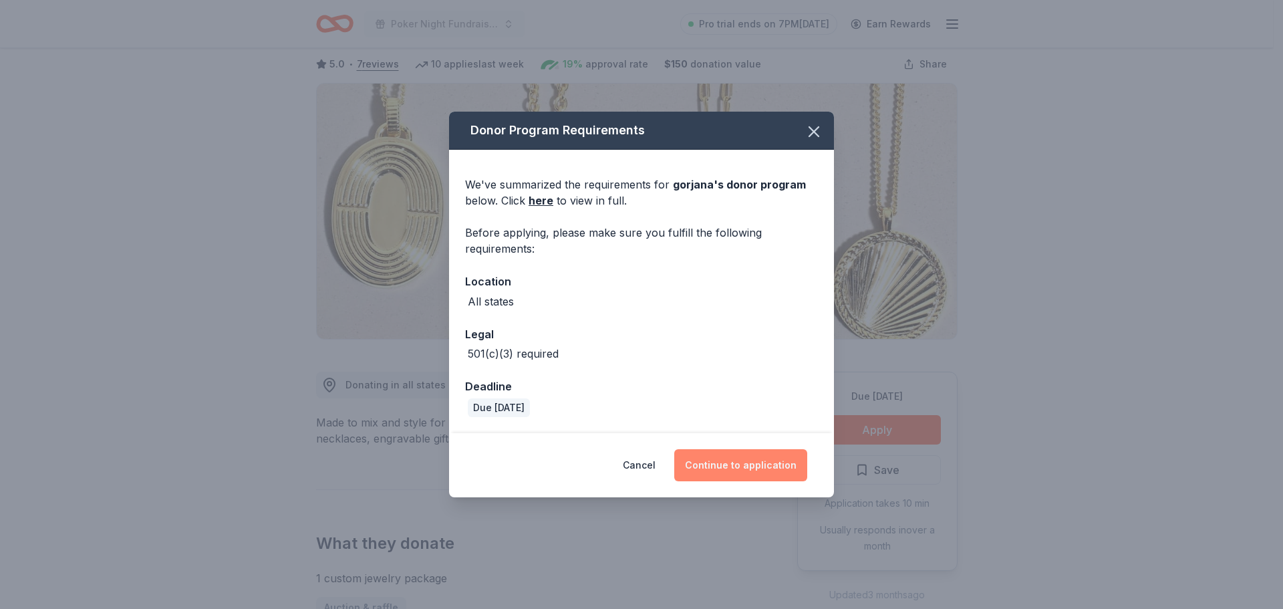
click at [764, 465] on button "Continue to application" at bounding box center [740, 465] width 133 height 32
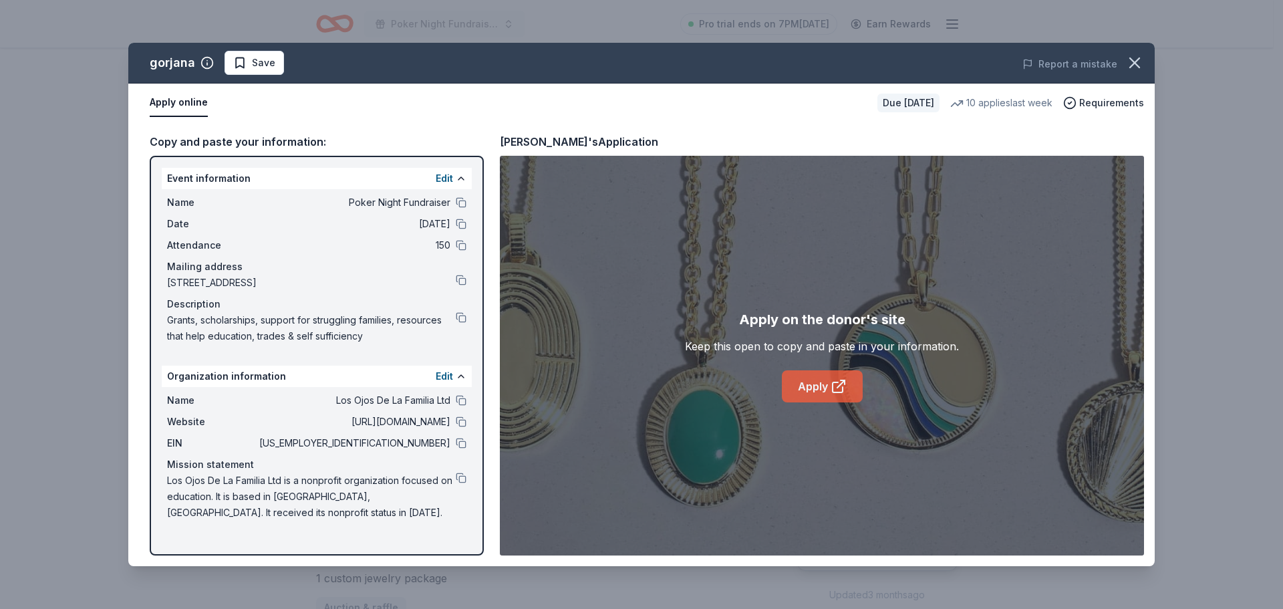
click at [842, 385] on icon at bounding box center [839, 386] width 16 height 16
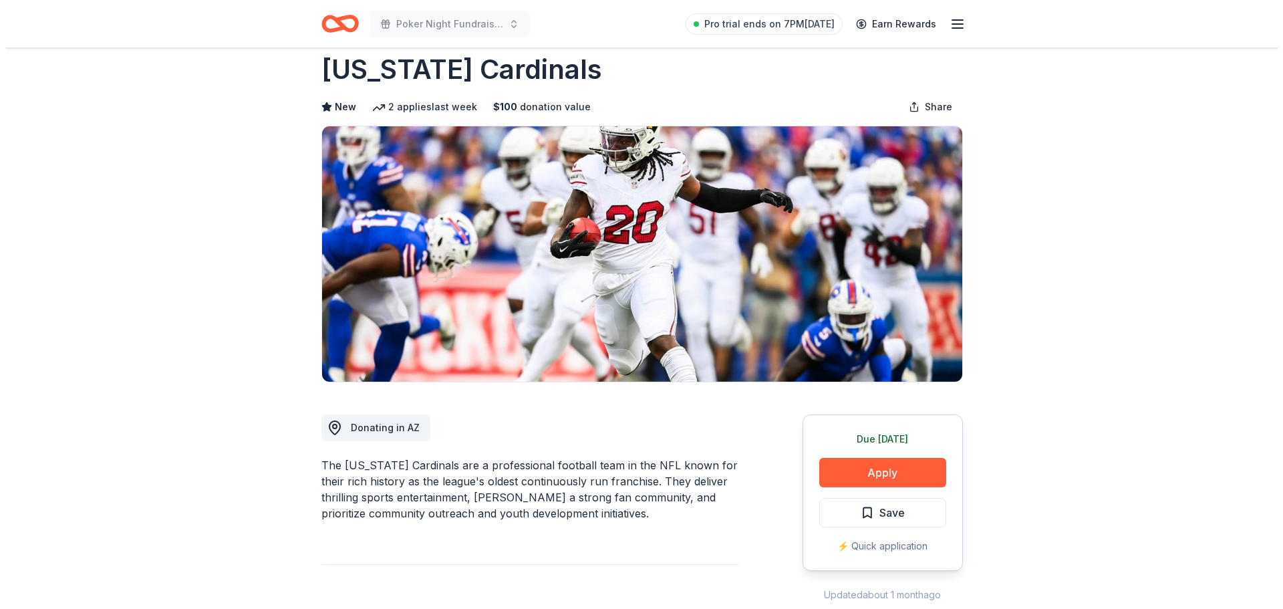
scroll to position [67, 0]
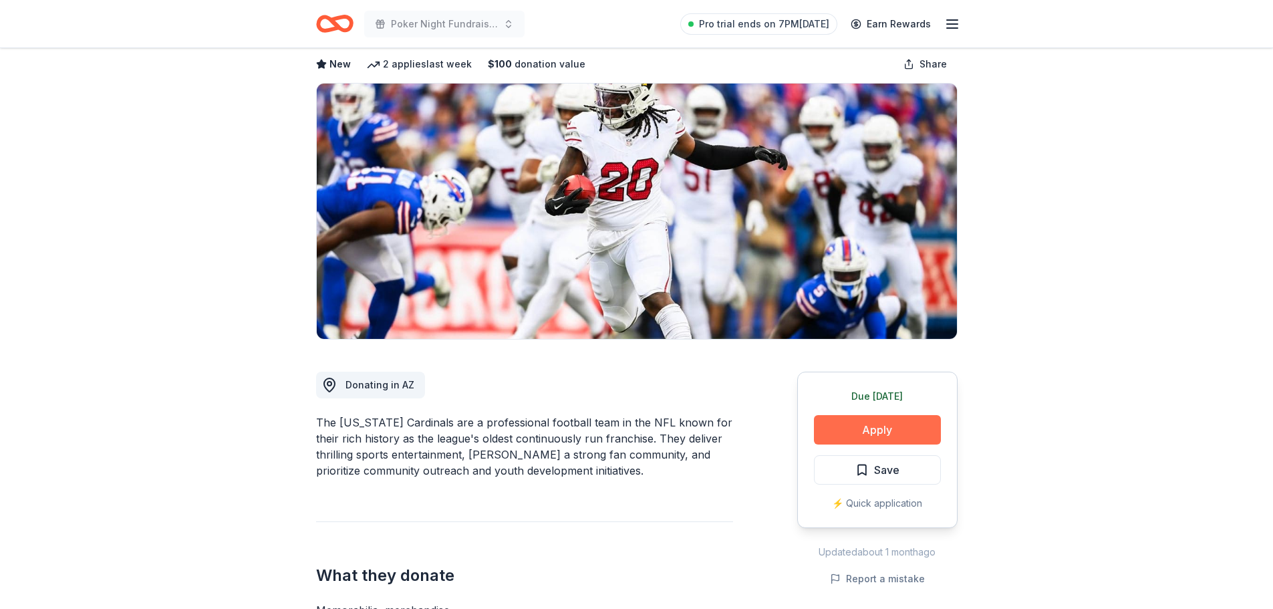
click at [842, 426] on button "Apply" at bounding box center [877, 429] width 127 height 29
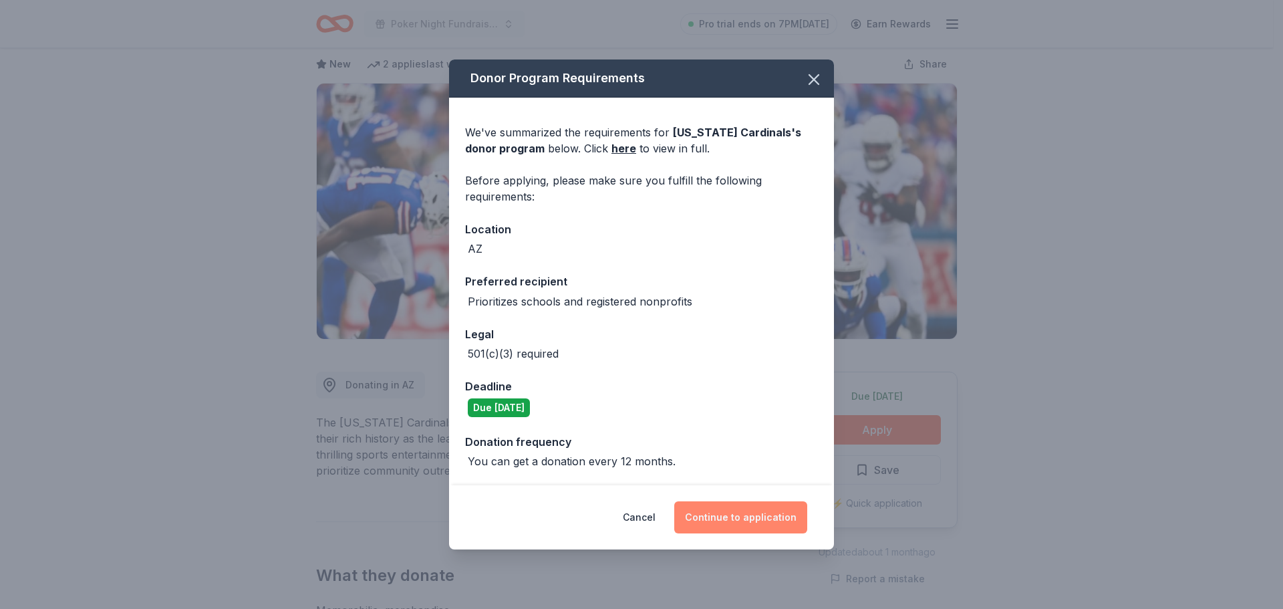
click at [717, 525] on button "Continue to application" at bounding box center [740, 517] width 133 height 32
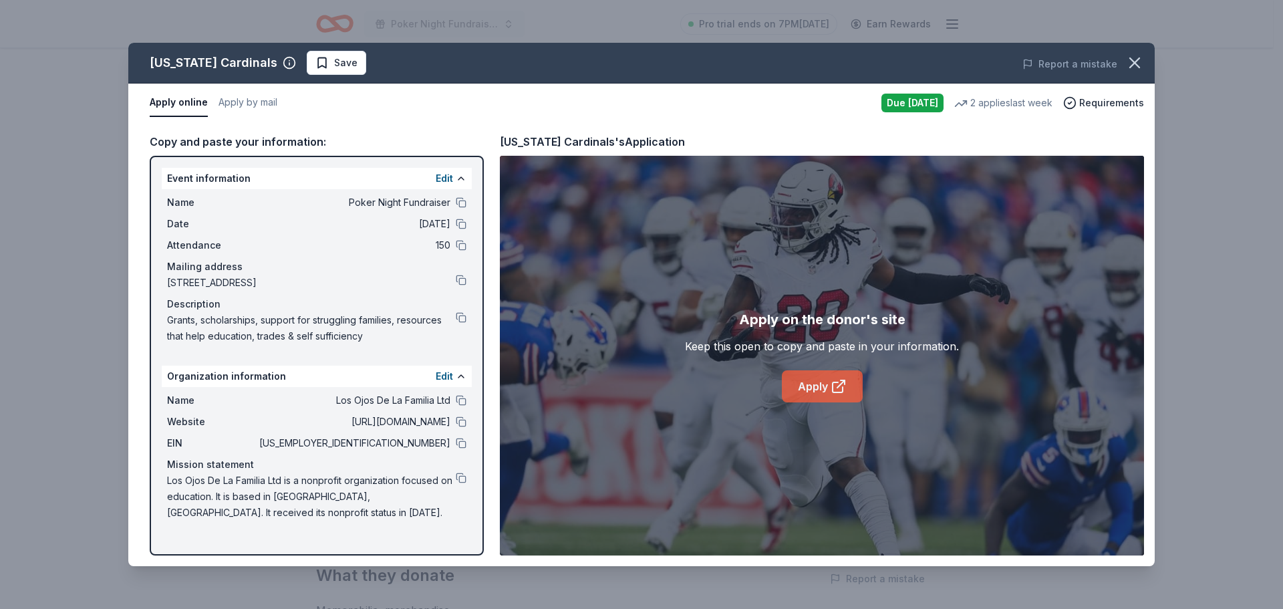
click at [805, 386] on link "Apply" at bounding box center [822, 386] width 81 height 32
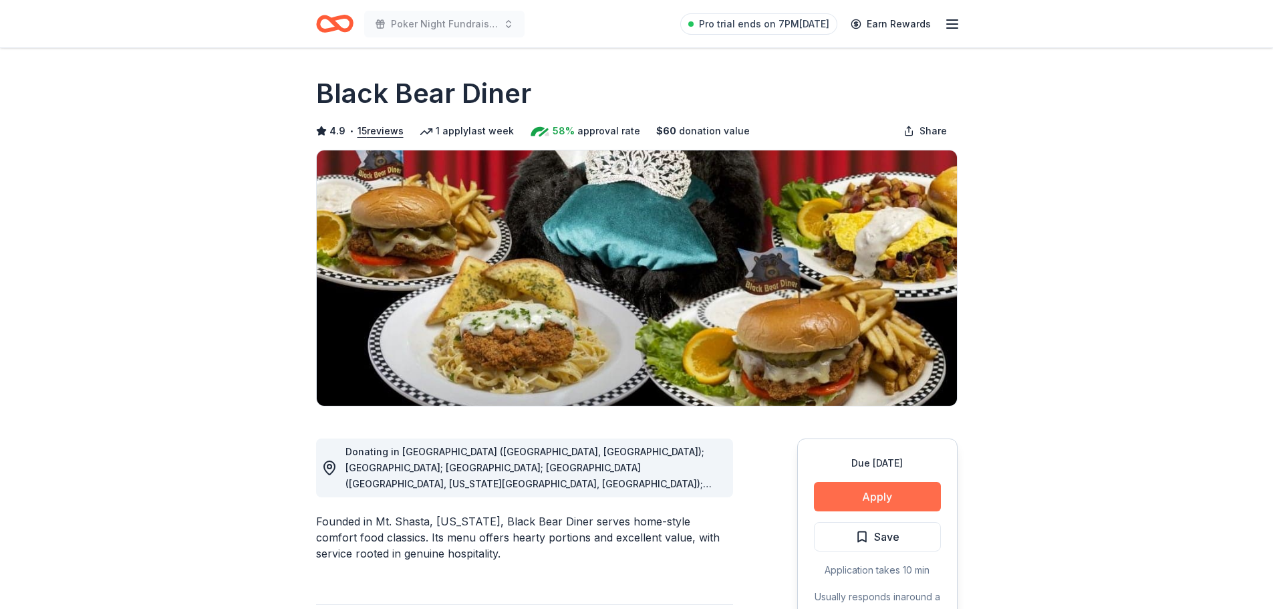
click at [841, 503] on button "Apply" at bounding box center [877, 496] width 127 height 29
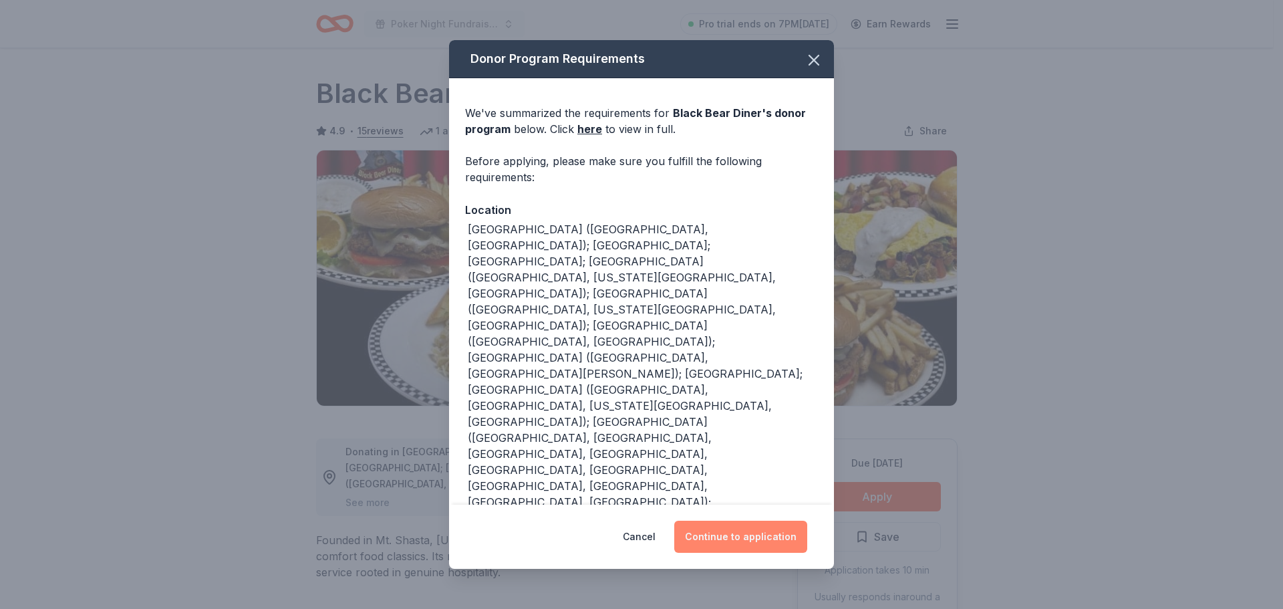
click at [739, 521] on button "Continue to application" at bounding box center [740, 537] width 133 height 32
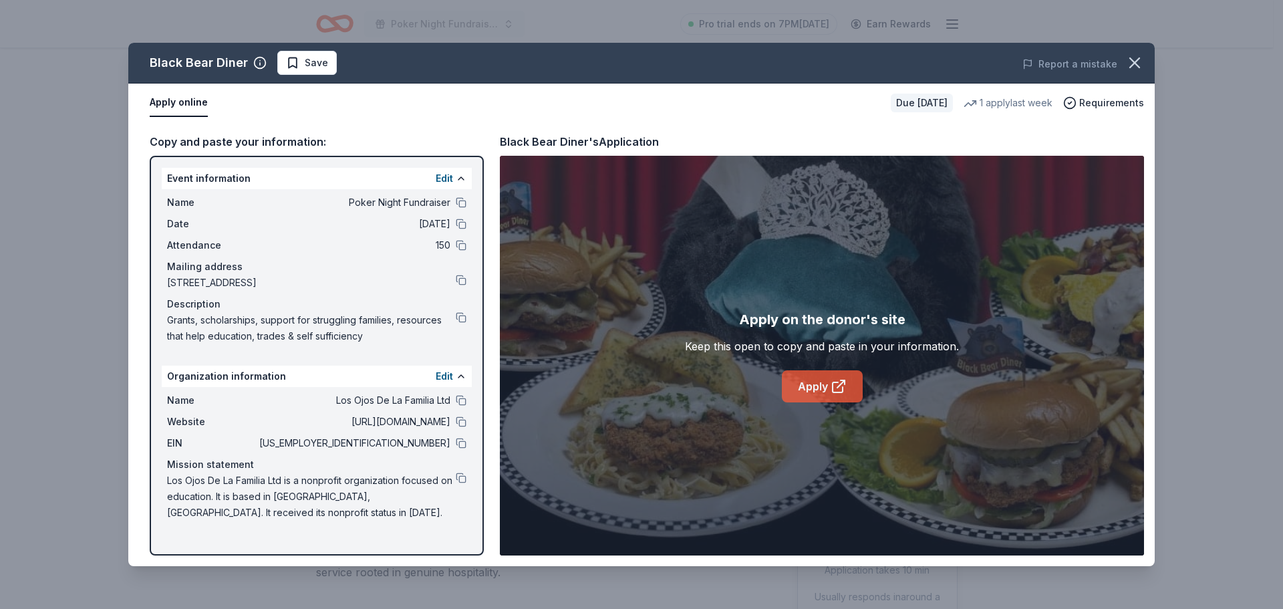
click at [806, 384] on link "Apply" at bounding box center [822, 386] width 81 height 32
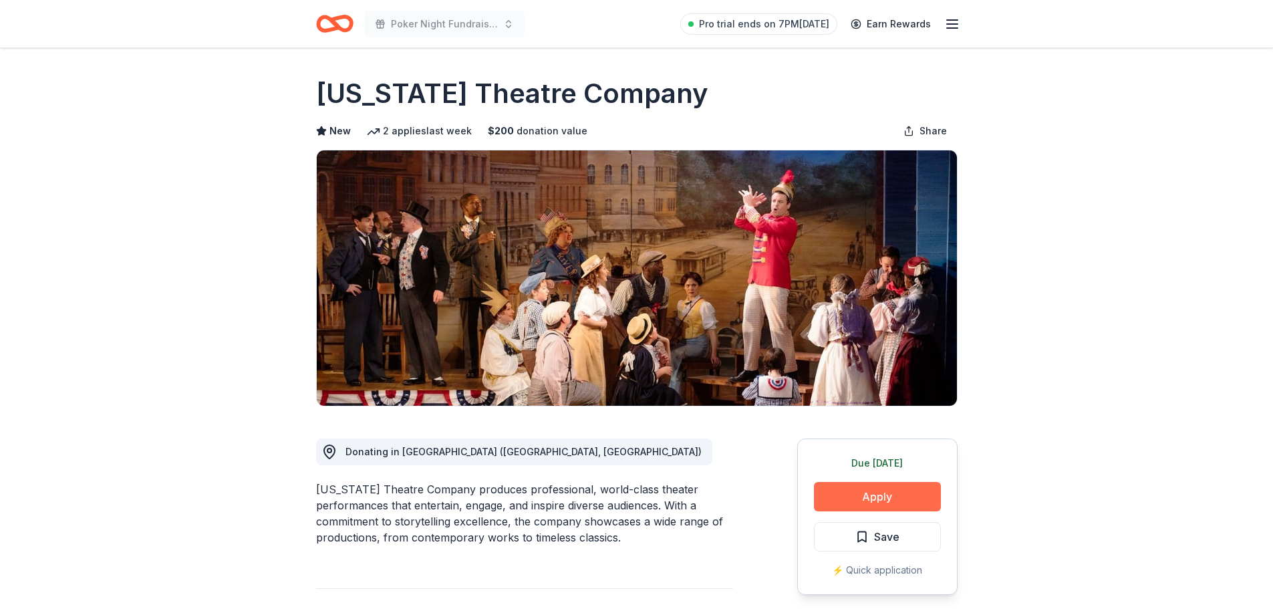
click at [878, 506] on button "Apply" at bounding box center [877, 496] width 127 height 29
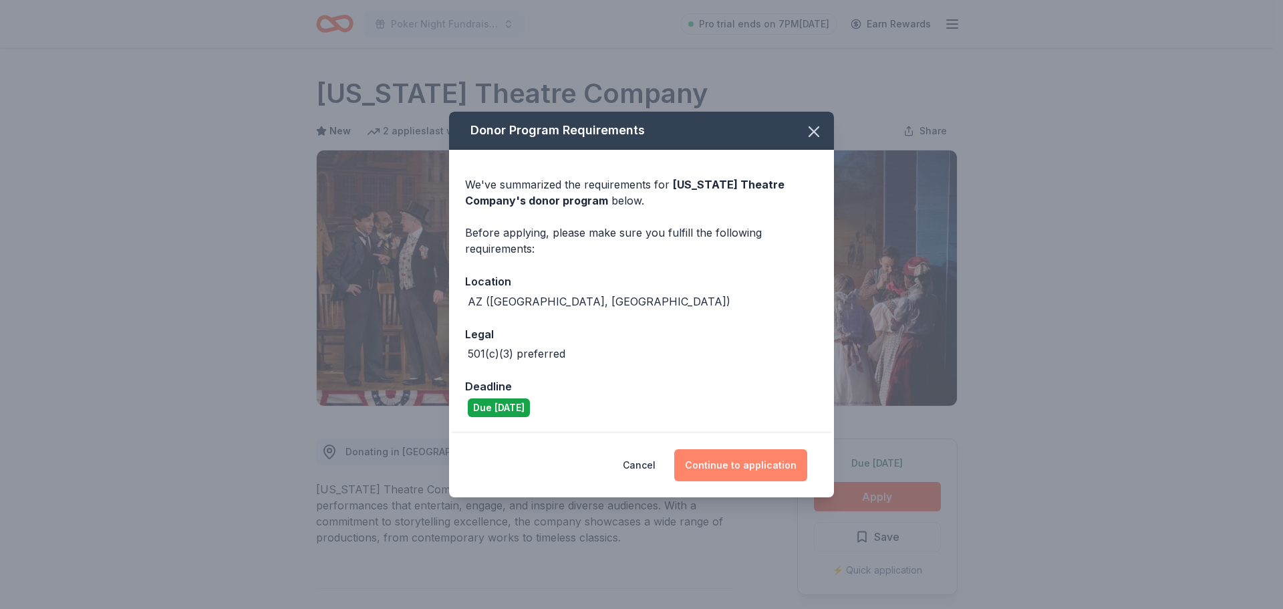
click at [765, 472] on button "Continue to application" at bounding box center [740, 465] width 133 height 32
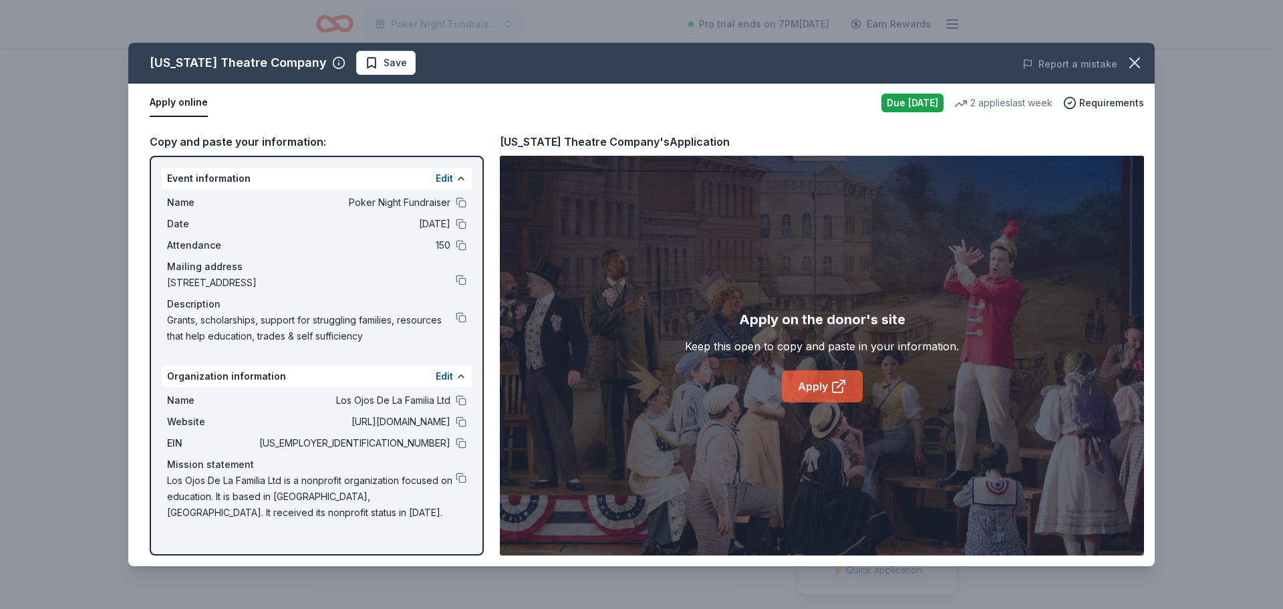
click at [799, 389] on link "Apply" at bounding box center [822, 386] width 81 height 32
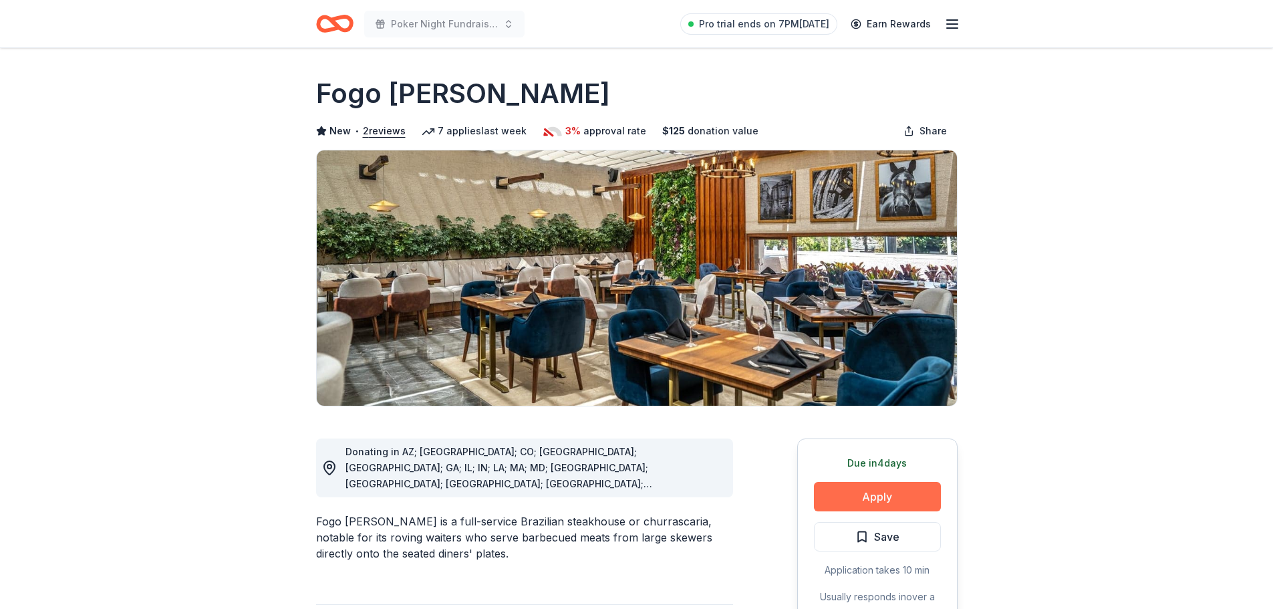
click at [848, 506] on button "Apply" at bounding box center [877, 496] width 127 height 29
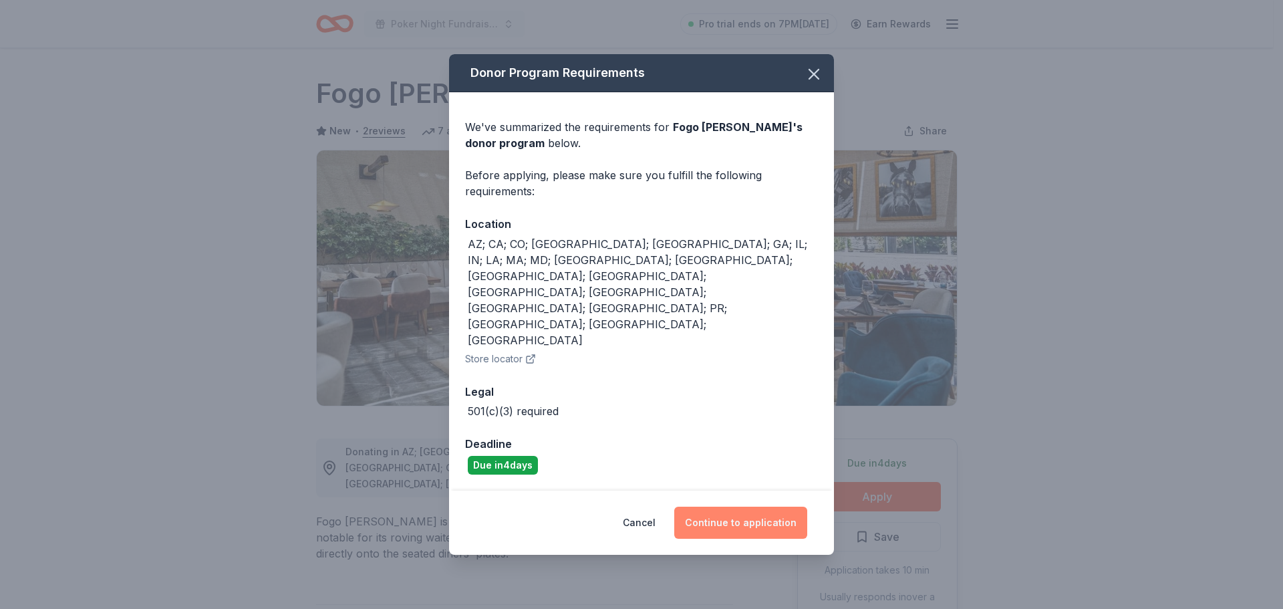
click at [733, 507] on button "Continue to application" at bounding box center [740, 523] width 133 height 32
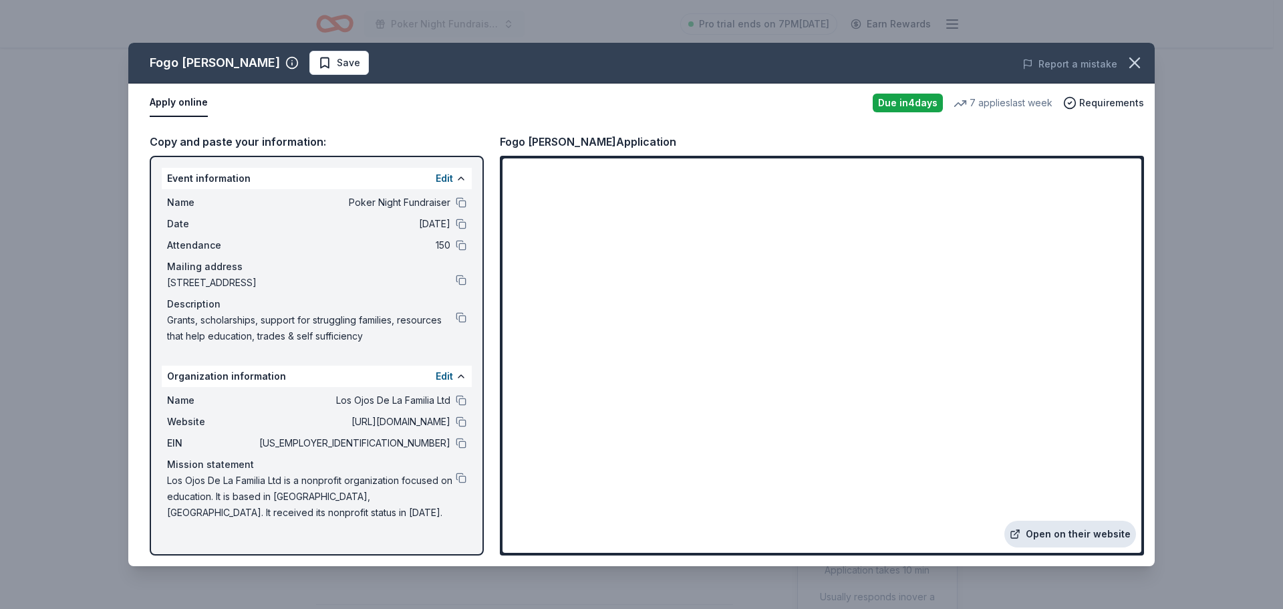
click at [1043, 526] on link "Open on their website" at bounding box center [1071, 534] width 132 height 27
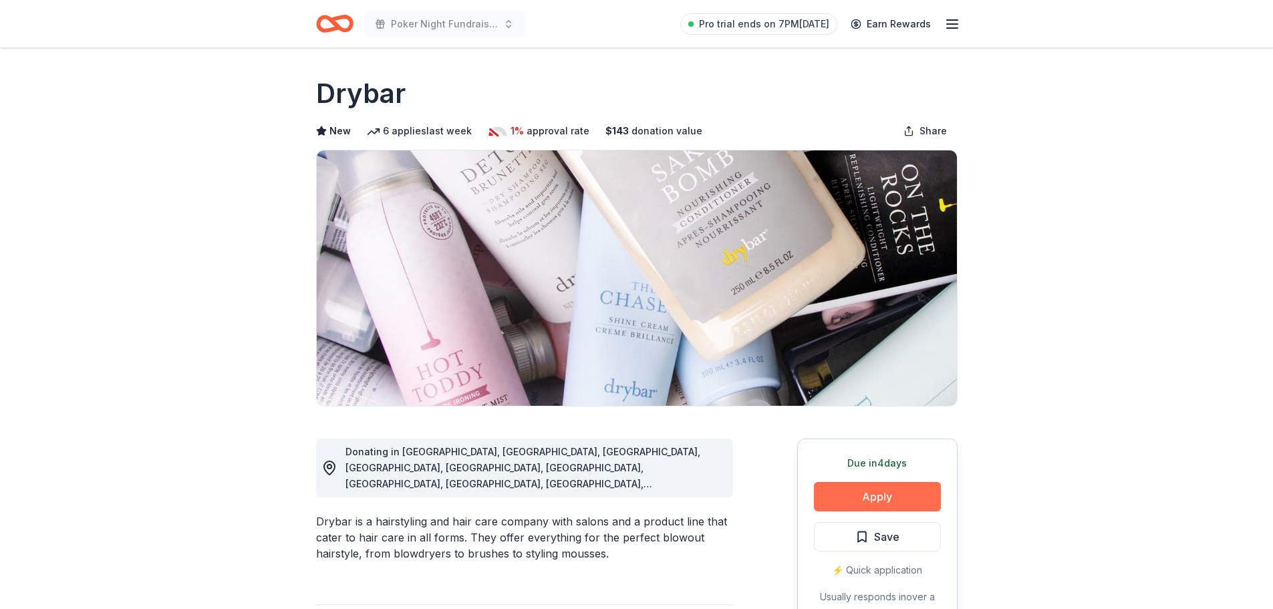
click at [876, 499] on button "Apply" at bounding box center [877, 496] width 127 height 29
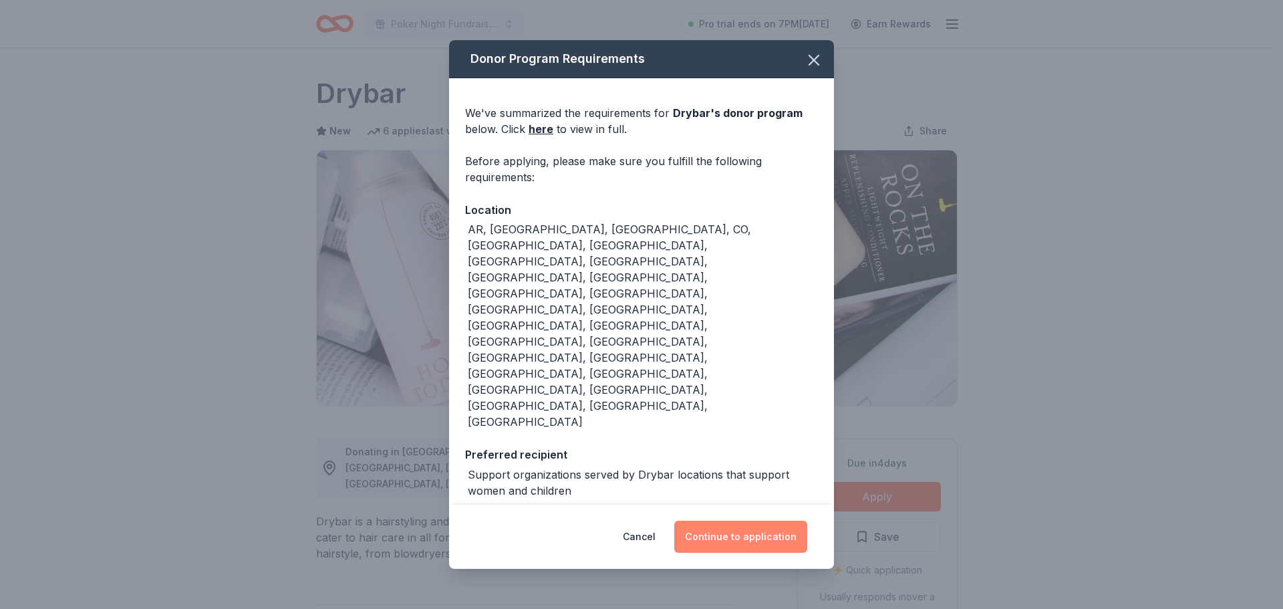
click at [739, 521] on button "Continue to application" at bounding box center [740, 537] width 133 height 32
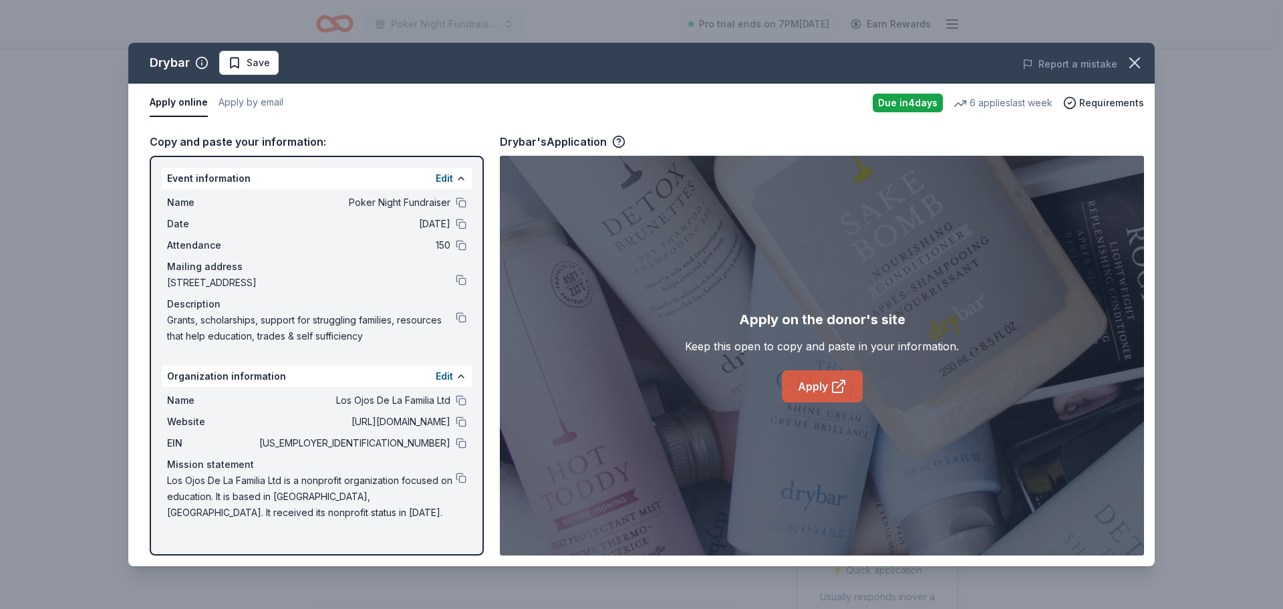
click at [803, 388] on link "Apply" at bounding box center [822, 386] width 81 height 32
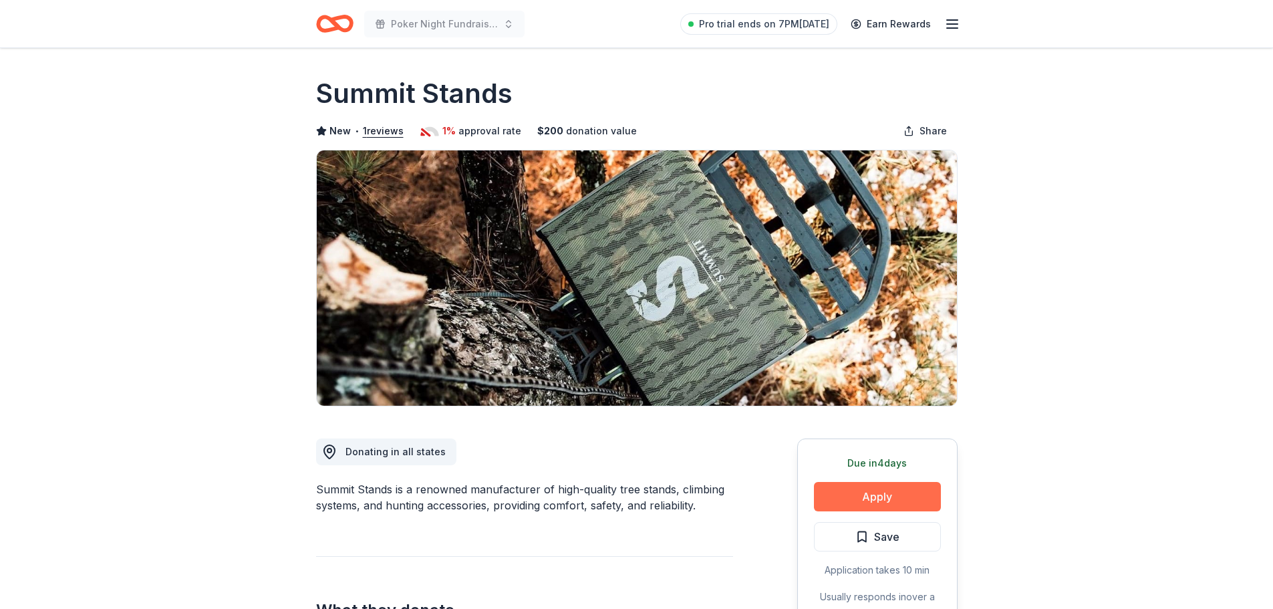
click at [876, 489] on button "Apply" at bounding box center [877, 496] width 127 height 29
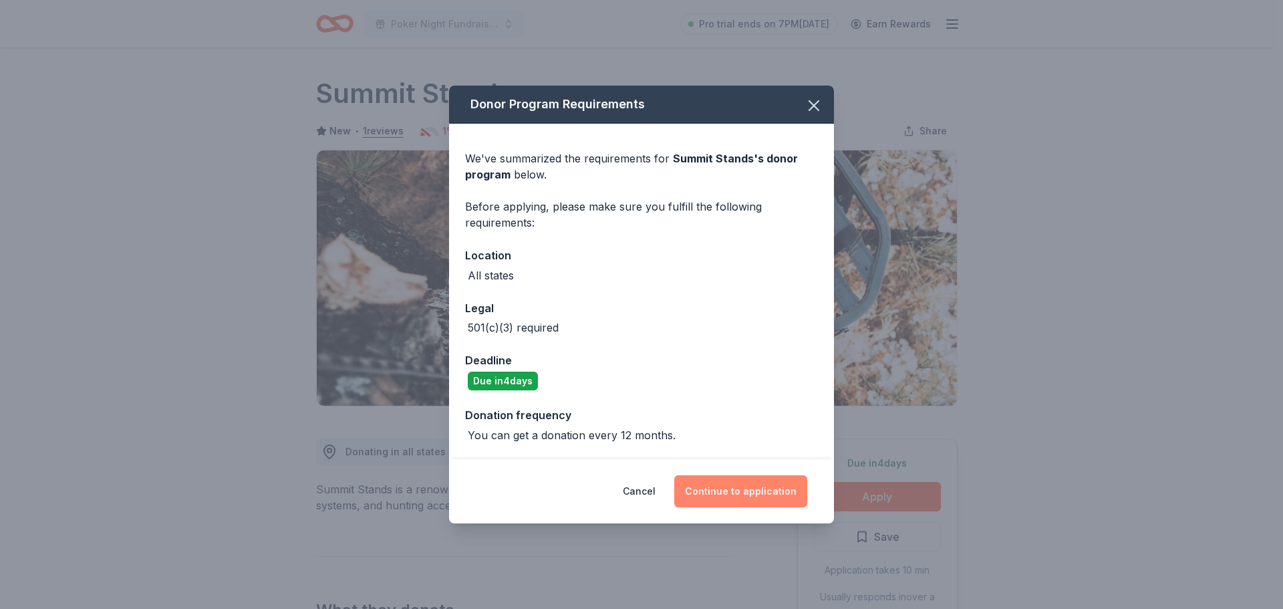
click at [745, 494] on button "Continue to application" at bounding box center [740, 491] width 133 height 32
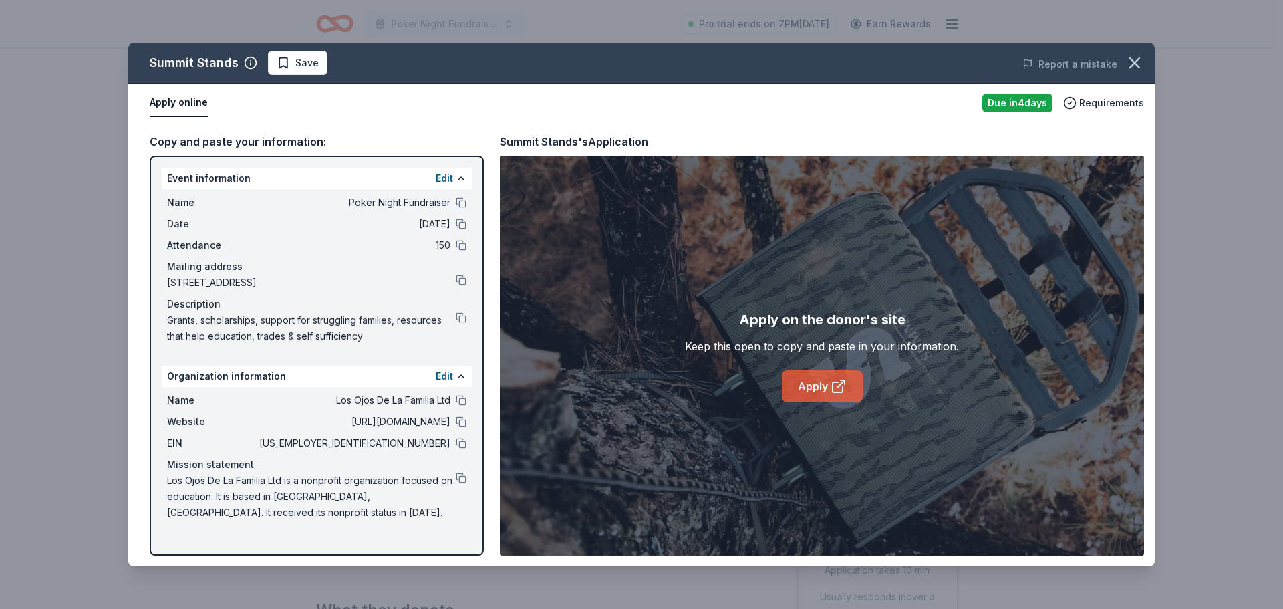
click at [786, 394] on link "Apply" at bounding box center [822, 386] width 81 height 32
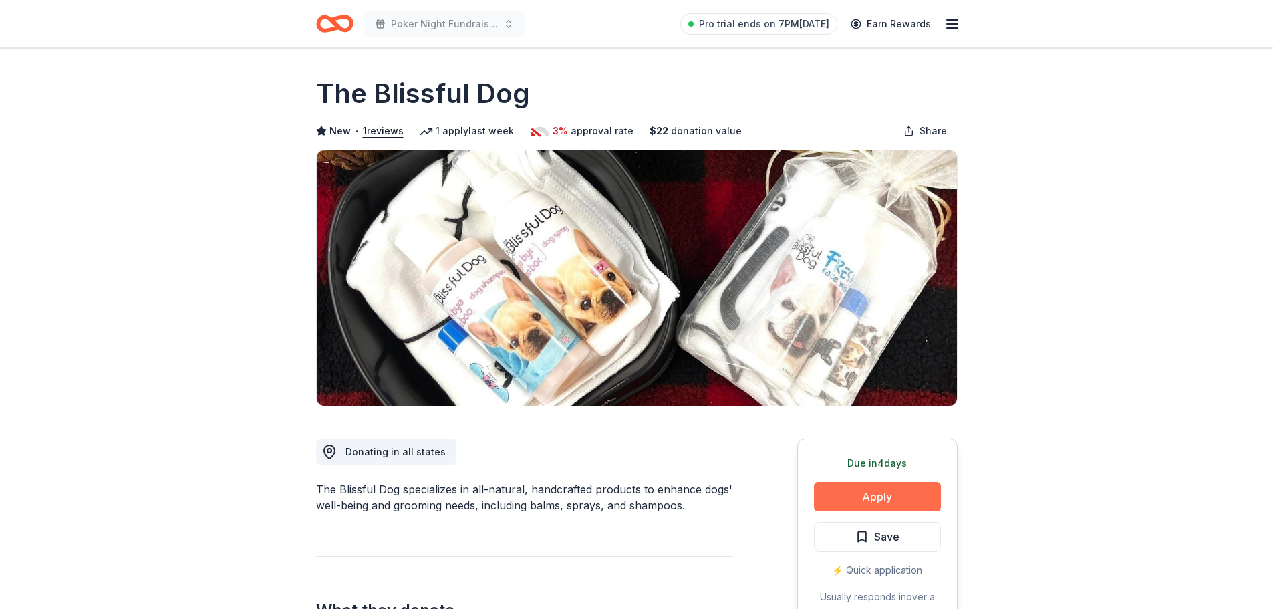
click at [862, 505] on button "Apply" at bounding box center [877, 496] width 127 height 29
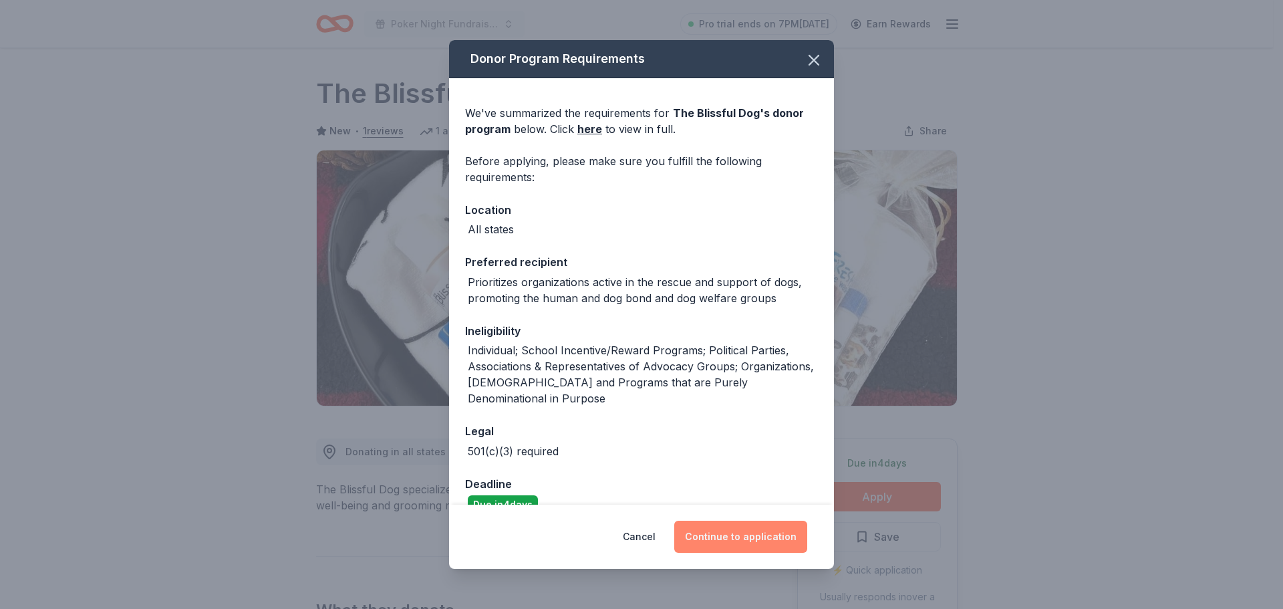
click at [777, 529] on button "Continue to application" at bounding box center [740, 537] width 133 height 32
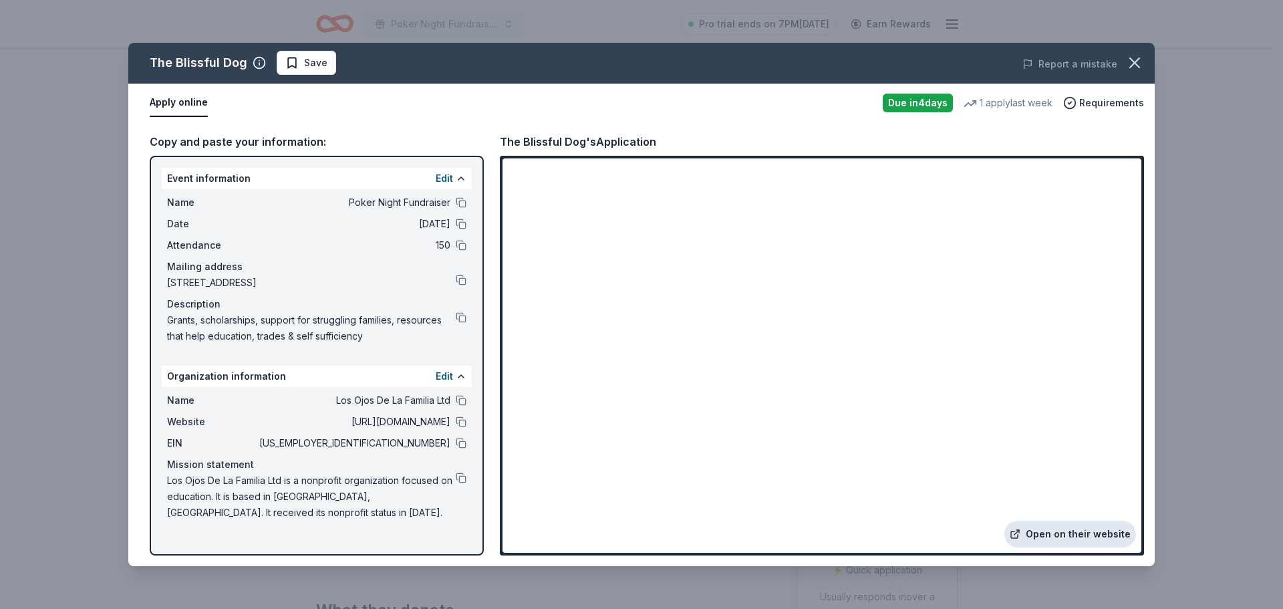
click at [1045, 527] on link "Open on their website" at bounding box center [1071, 534] width 132 height 27
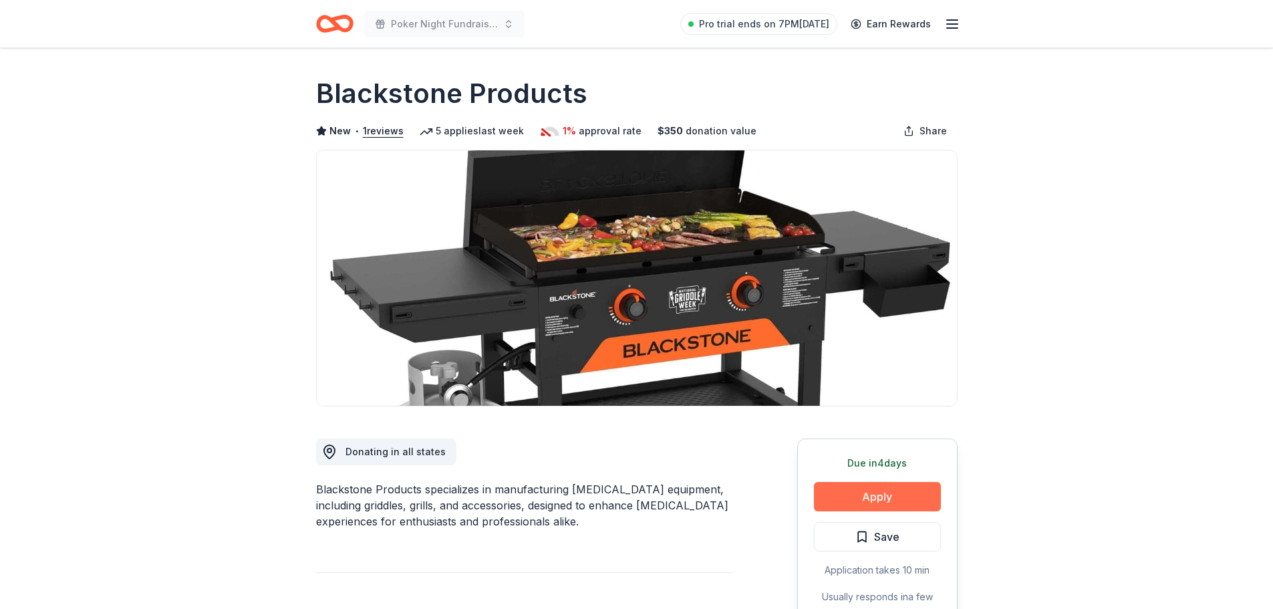
click at [834, 493] on button "Apply" at bounding box center [877, 496] width 127 height 29
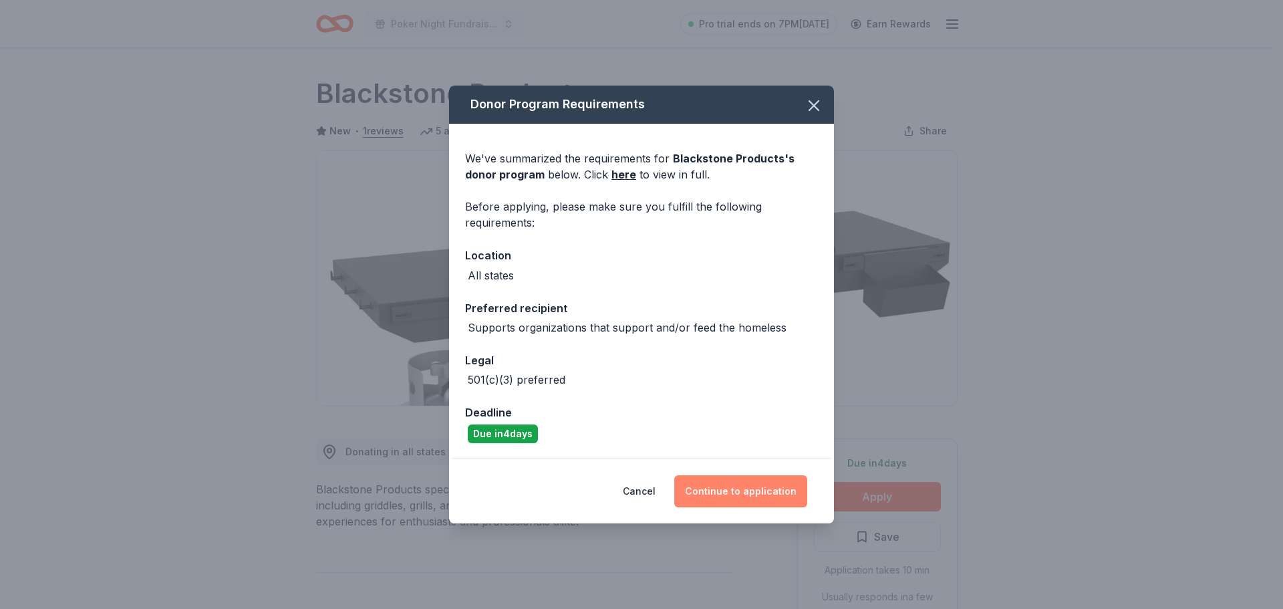
click at [764, 479] on button "Continue to application" at bounding box center [740, 491] width 133 height 32
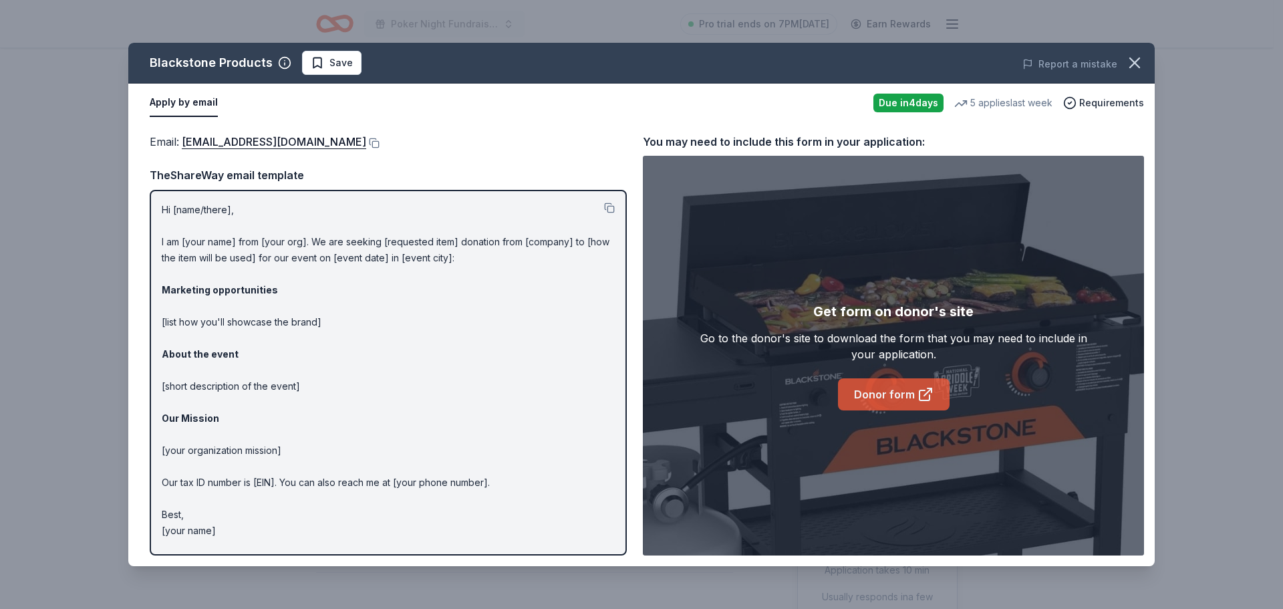
click at [860, 401] on link "Donor form" at bounding box center [894, 394] width 112 height 32
